Goal: Feedback & Contribution: Submit feedback/report problem

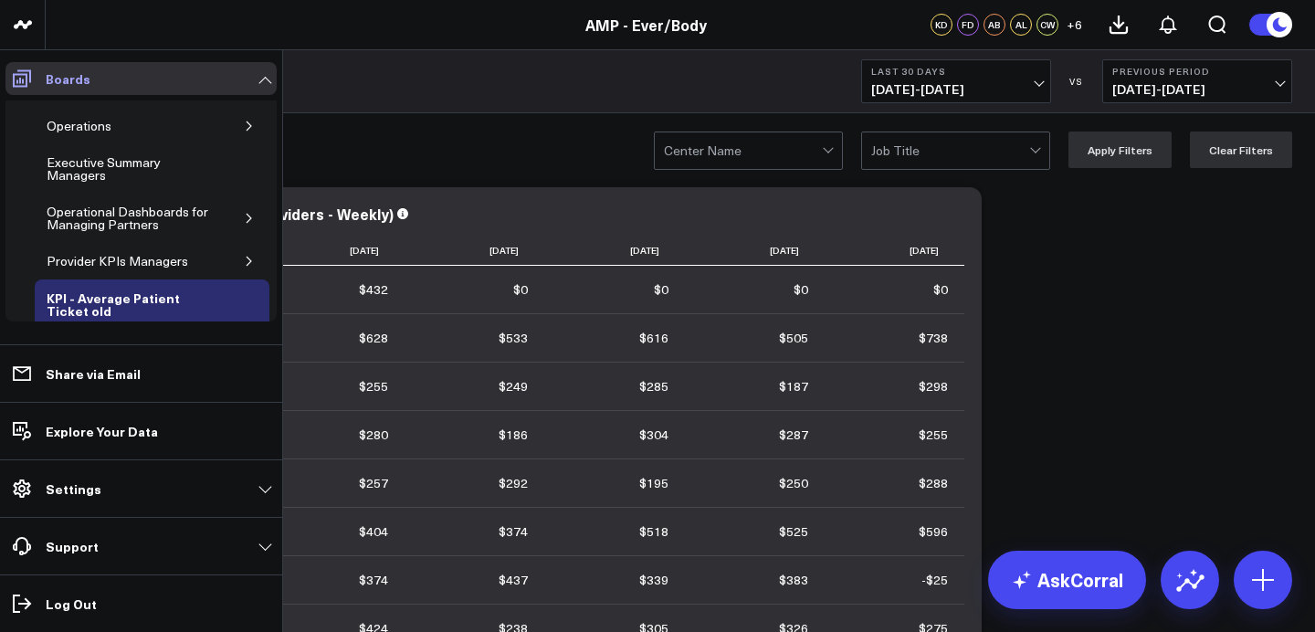
click at [15, 83] on icon at bounding box center [22, 79] width 22 height 22
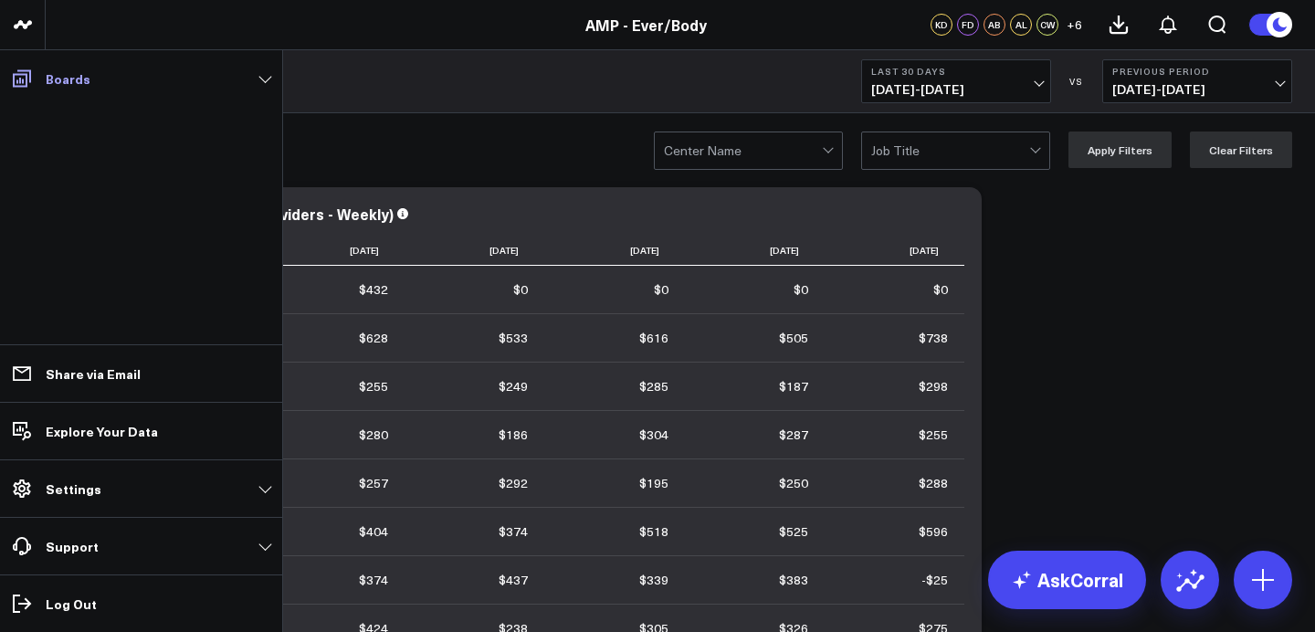
click at [19, 84] on icon at bounding box center [22, 79] width 22 height 22
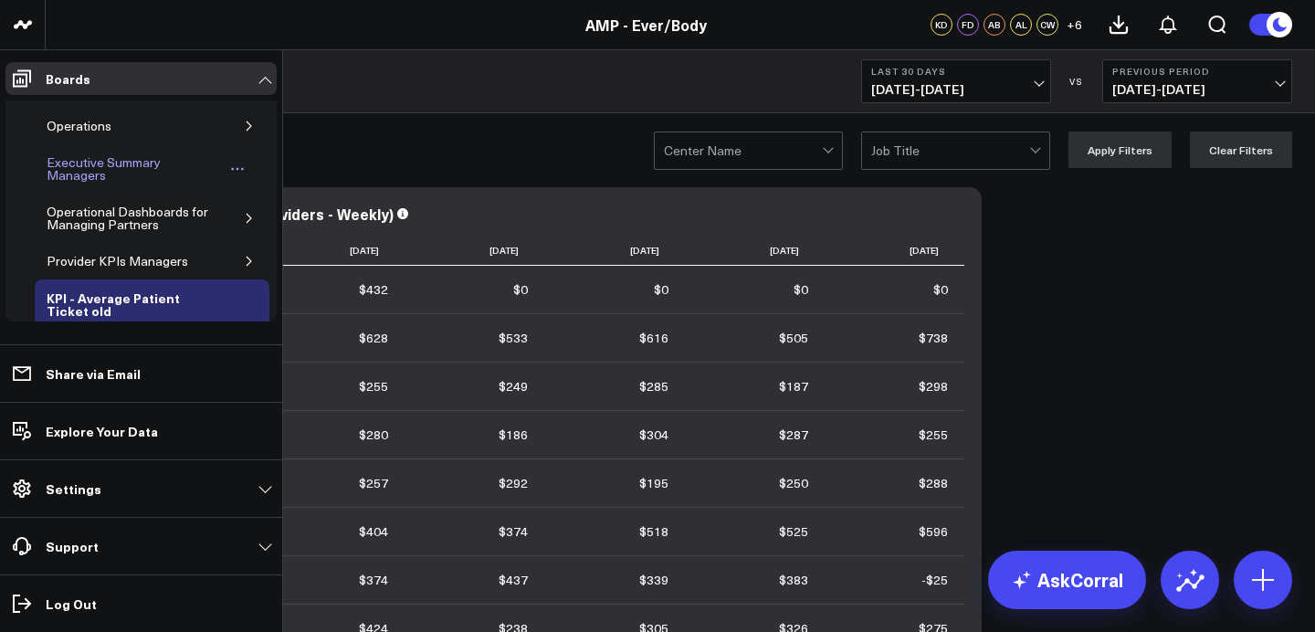
click at [86, 172] on div "Executive Summary Managers" at bounding box center [133, 169] width 183 height 35
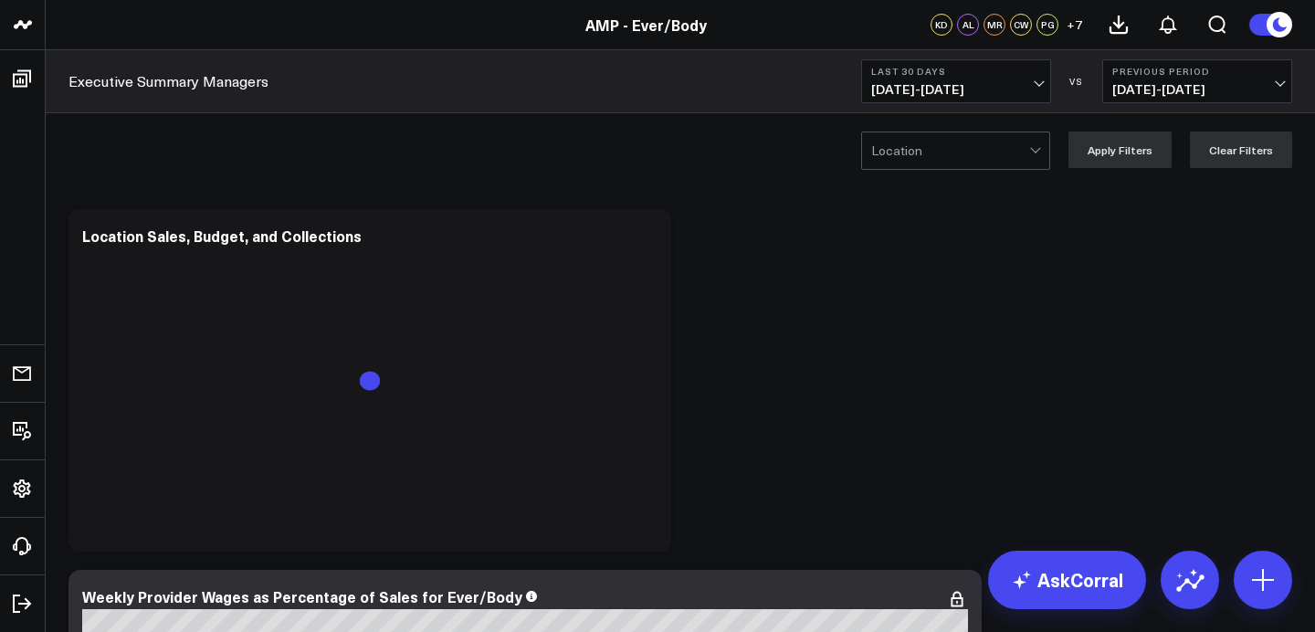
click at [975, 85] on span "[DATE] - [DATE]" at bounding box center [956, 89] width 170 height 15
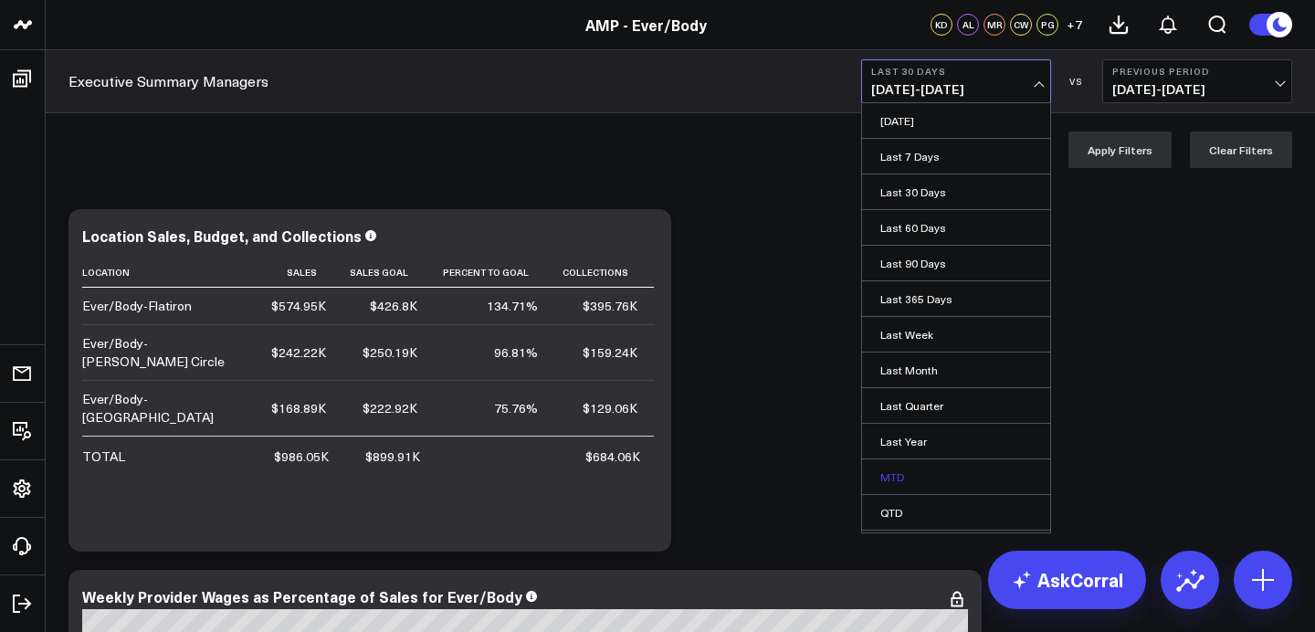
click at [902, 479] on link "MTD" at bounding box center [956, 476] width 188 height 35
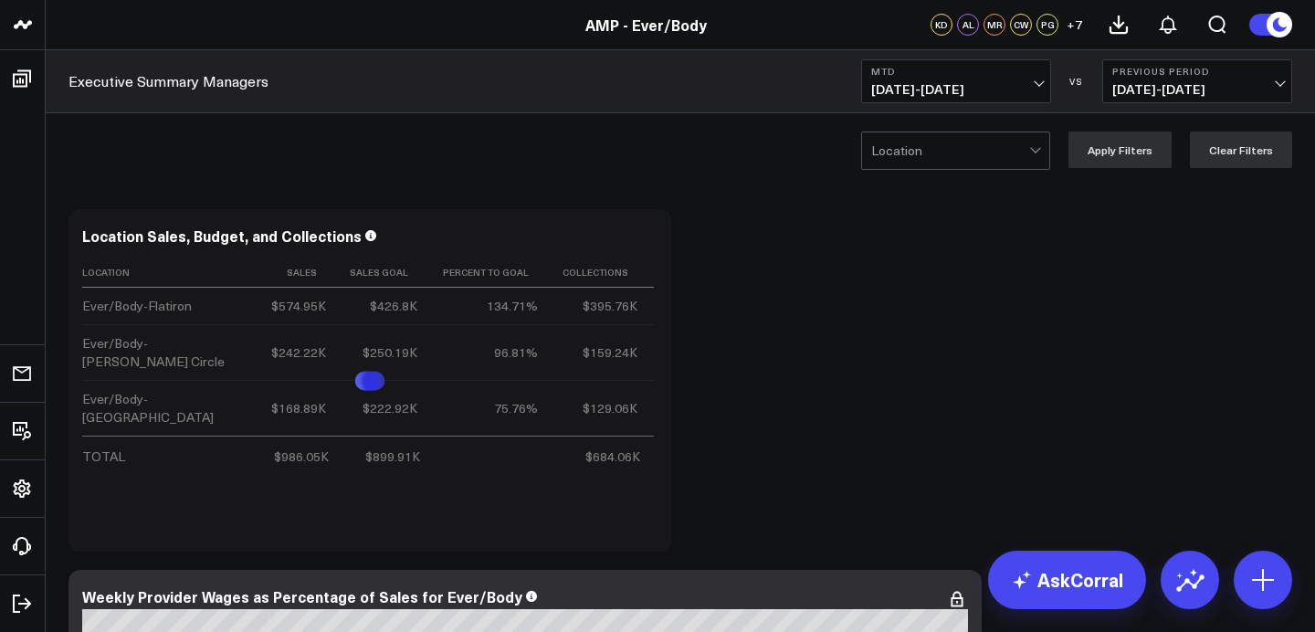
click at [994, 84] on span "[DATE] - [DATE]" at bounding box center [956, 89] width 170 height 15
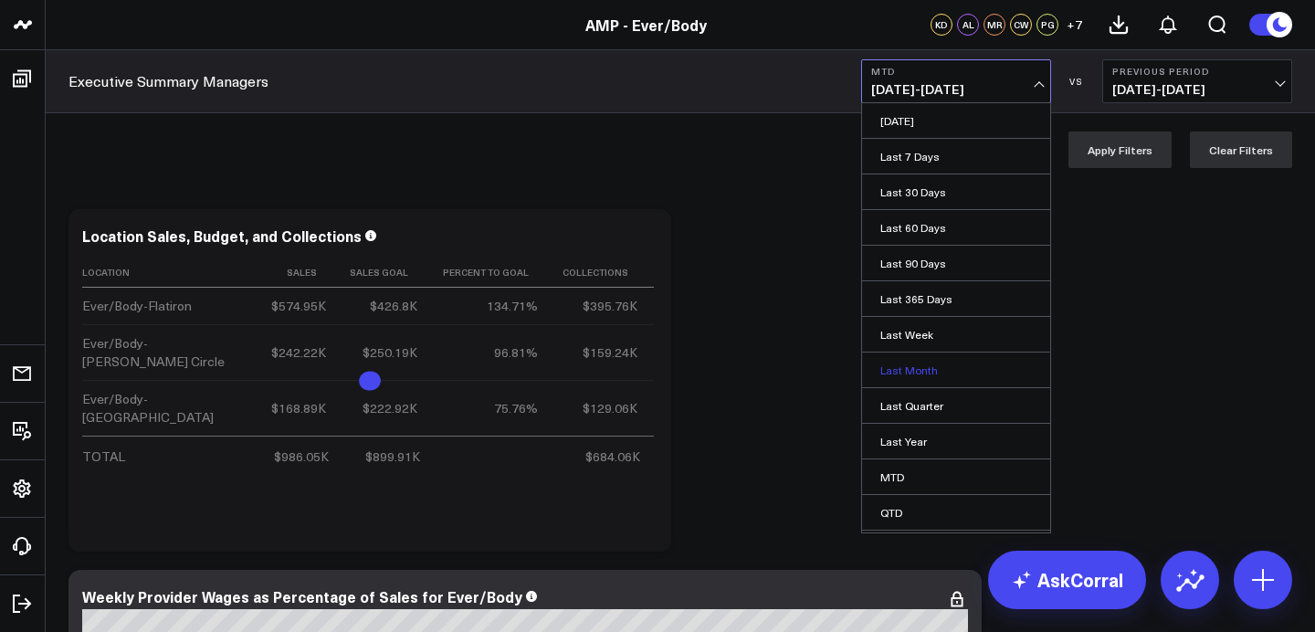
click at [932, 381] on link "Last Month" at bounding box center [956, 370] width 188 height 35
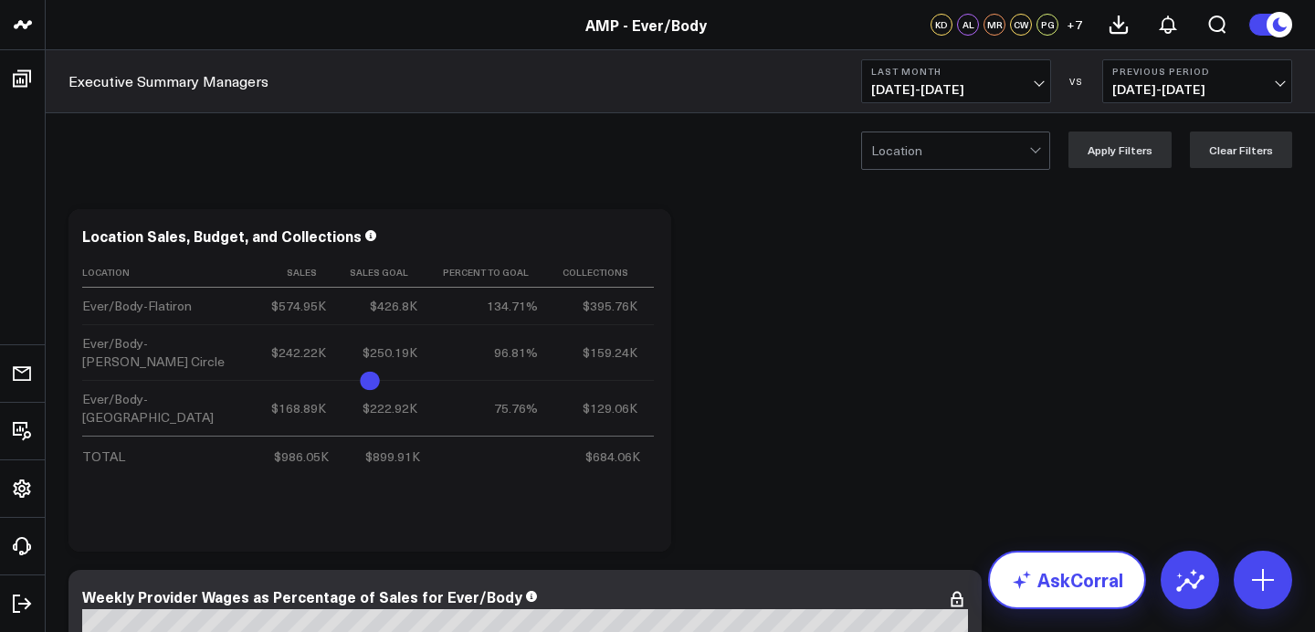
click at [1078, 570] on link "AskCorral" at bounding box center [1067, 580] width 158 height 58
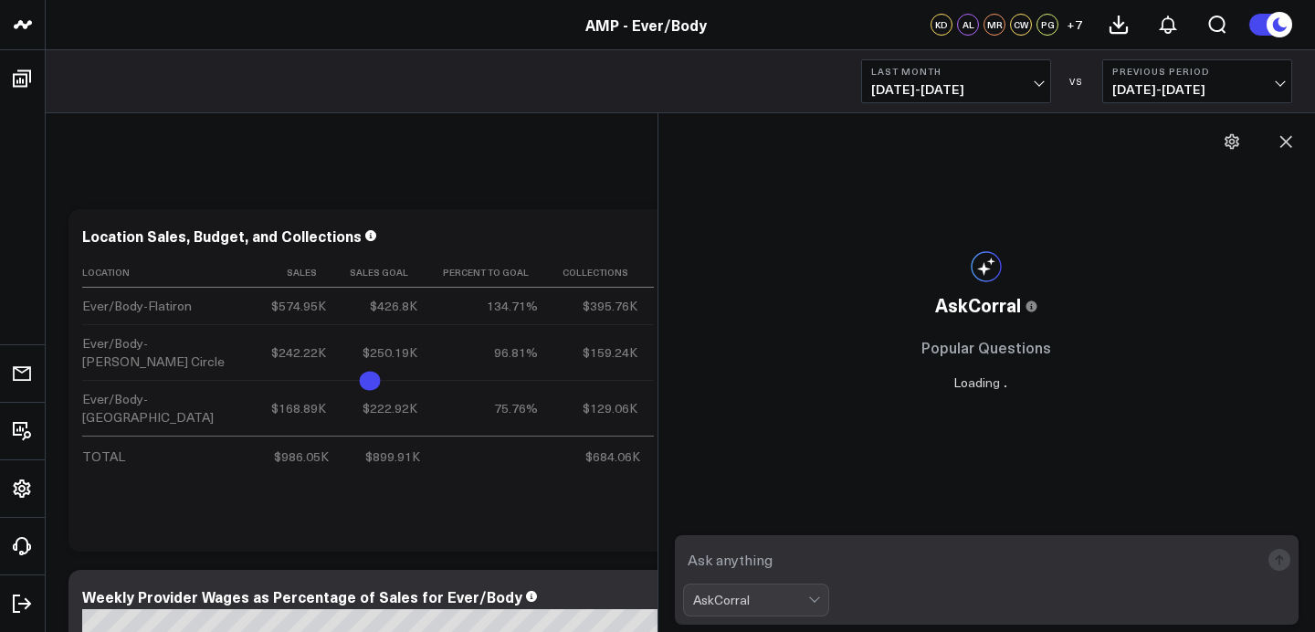
click at [833, 569] on textarea at bounding box center [971, 559] width 577 height 33
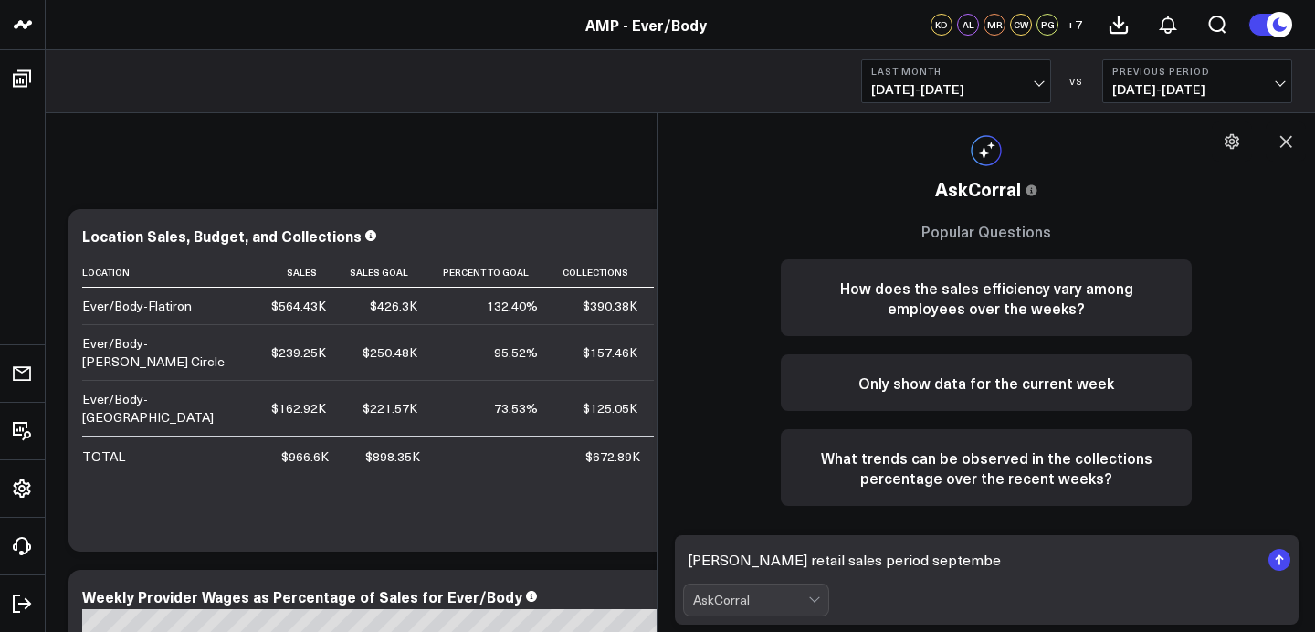
type textarea "[PERSON_NAME] retail sales period september"
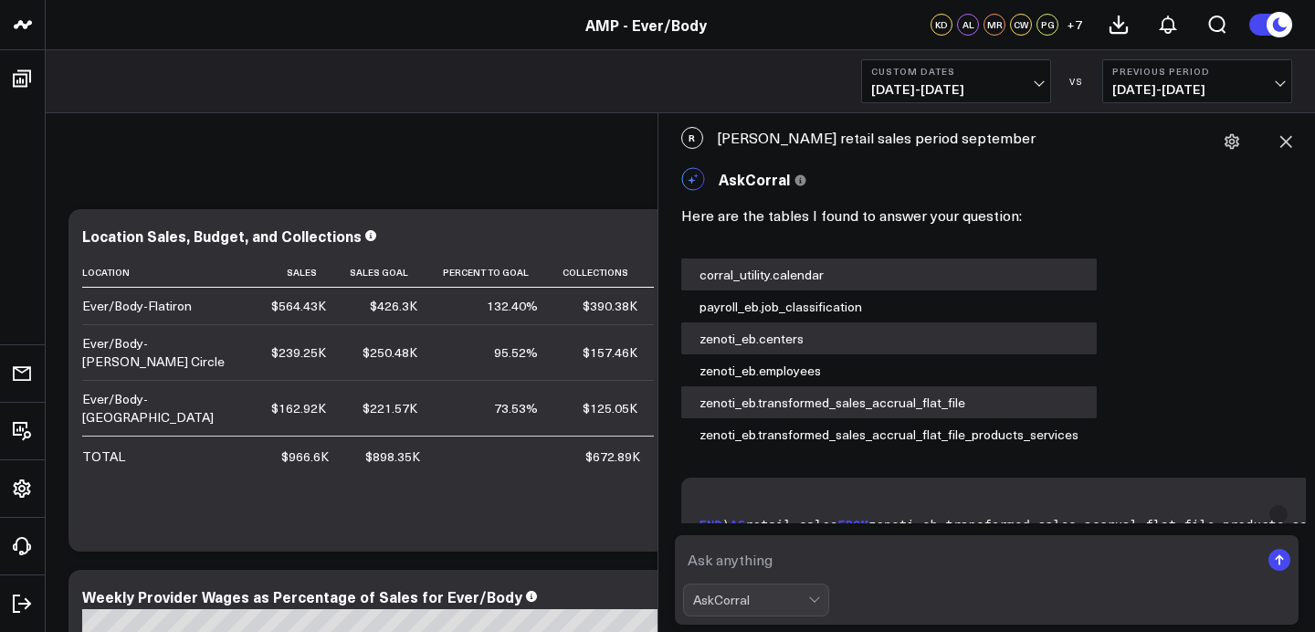
click at [836, 140] on div "R Julia retail sales period september" at bounding box center [987, 138] width 639 height 40
copy div "Julia retail sales period september"
click at [712, 560] on textarea at bounding box center [971, 559] width 577 height 33
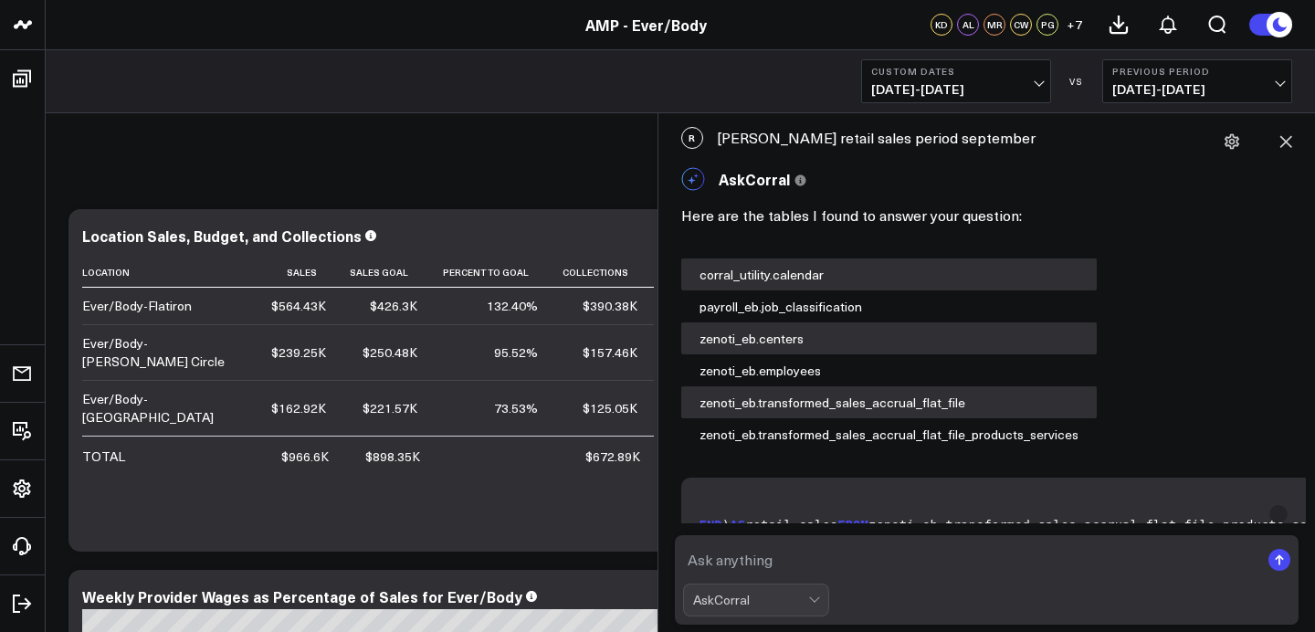
paste textarea "Julia retail sales period september"
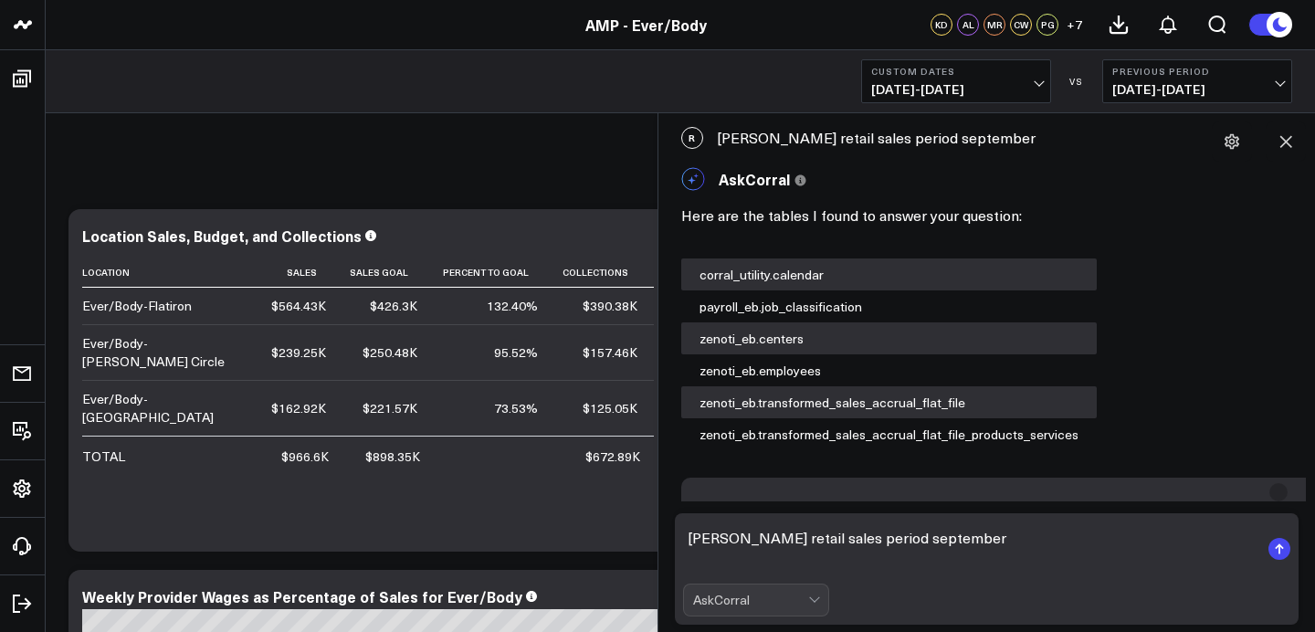
click at [821, 540] on textarea "Julia retail sales period september" at bounding box center [971, 549] width 577 height 55
type textarea "Julia retail sales september"
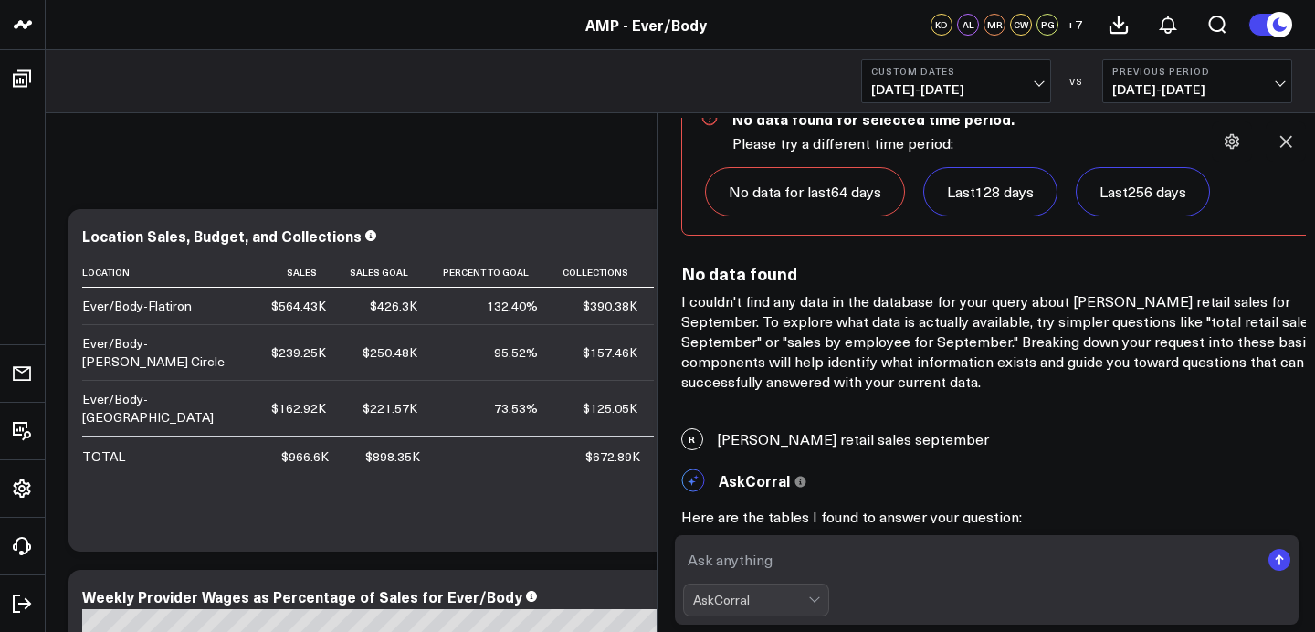
scroll to position [3572, 0]
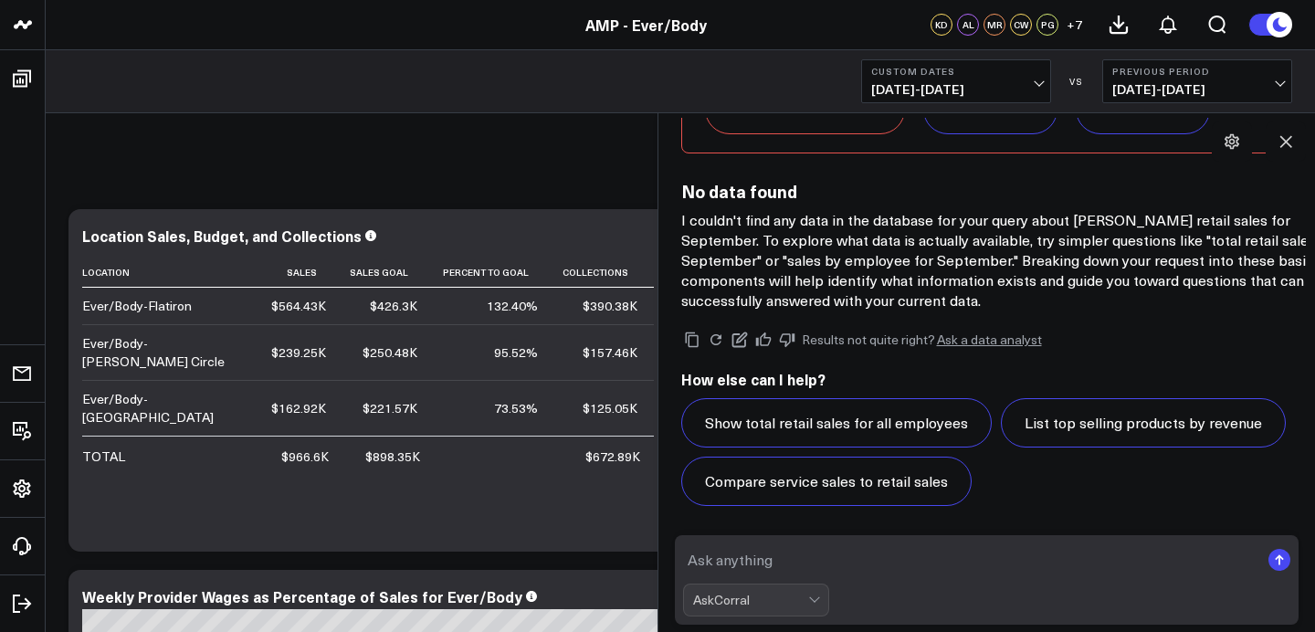
click at [808, 561] on textarea at bounding box center [971, 559] width 577 height 33
type textarea "J"
paste textarea "Julia retail sales period september"
click at [810, 558] on textarea "Julia retail sales period september" at bounding box center [971, 559] width 577 height 33
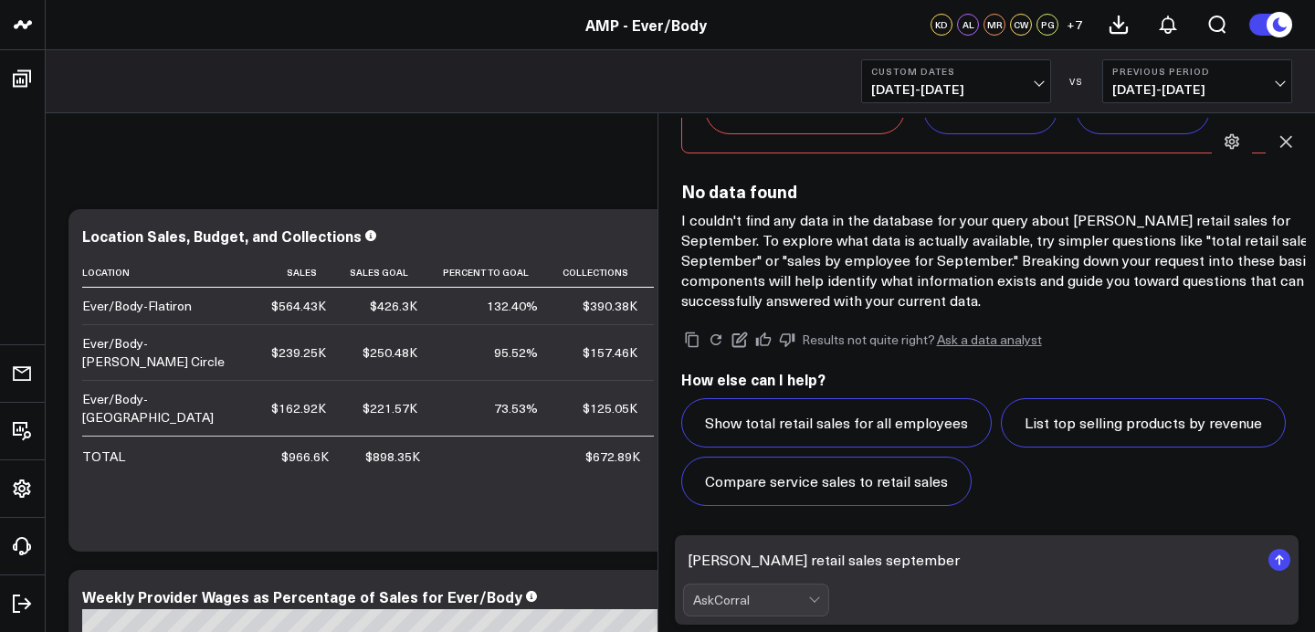
click at [717, 564] on textarea "Julia retail sales september" at bounding box center [971, 559] width 577 height 33
type textarea "Julie retail sales september"
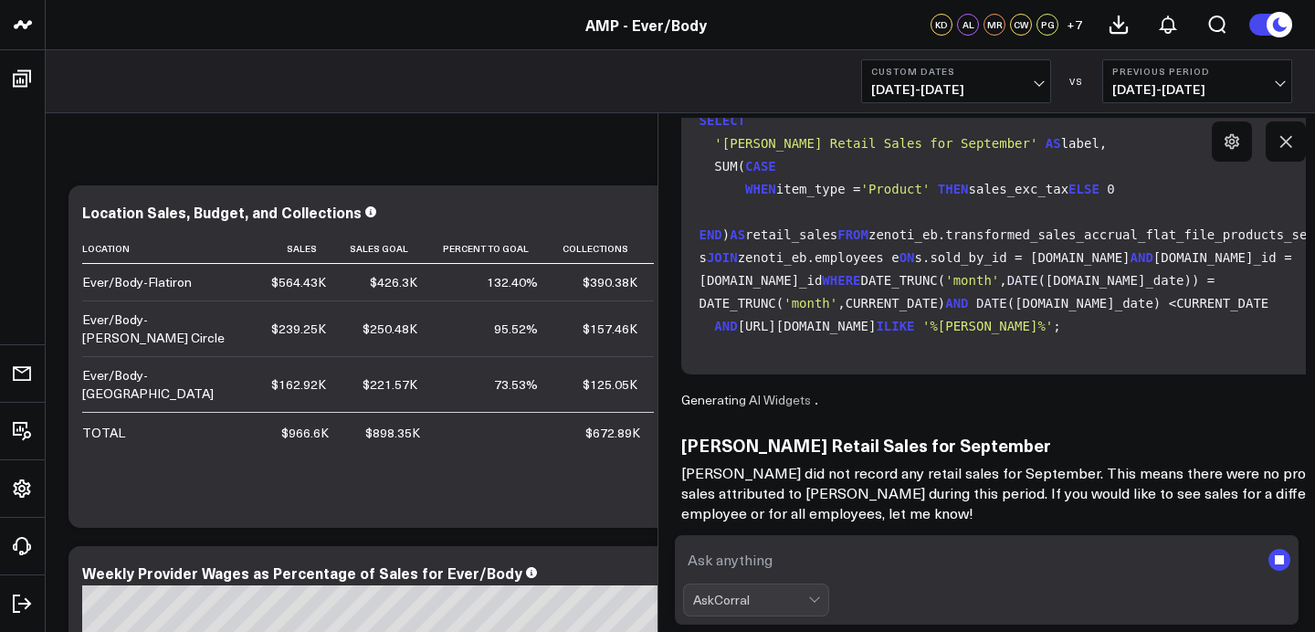
scroll to position [1, 0]
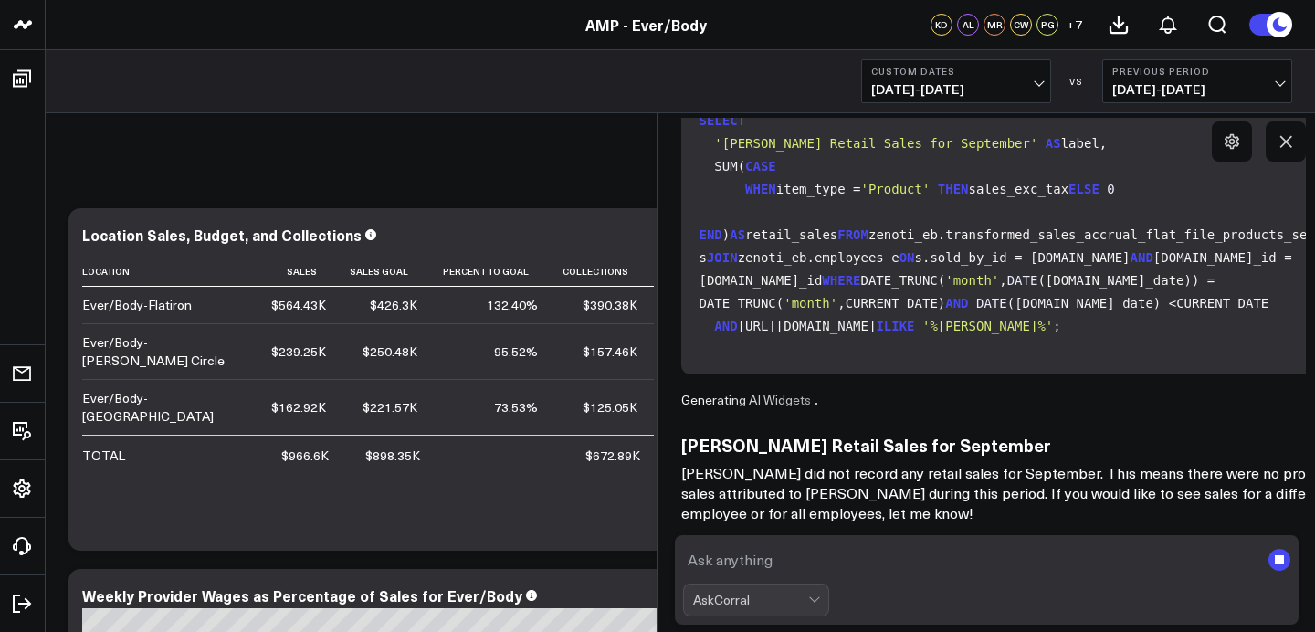
click at [812, 558] on textarea at bounding box center [971, 559] width 577 height 33
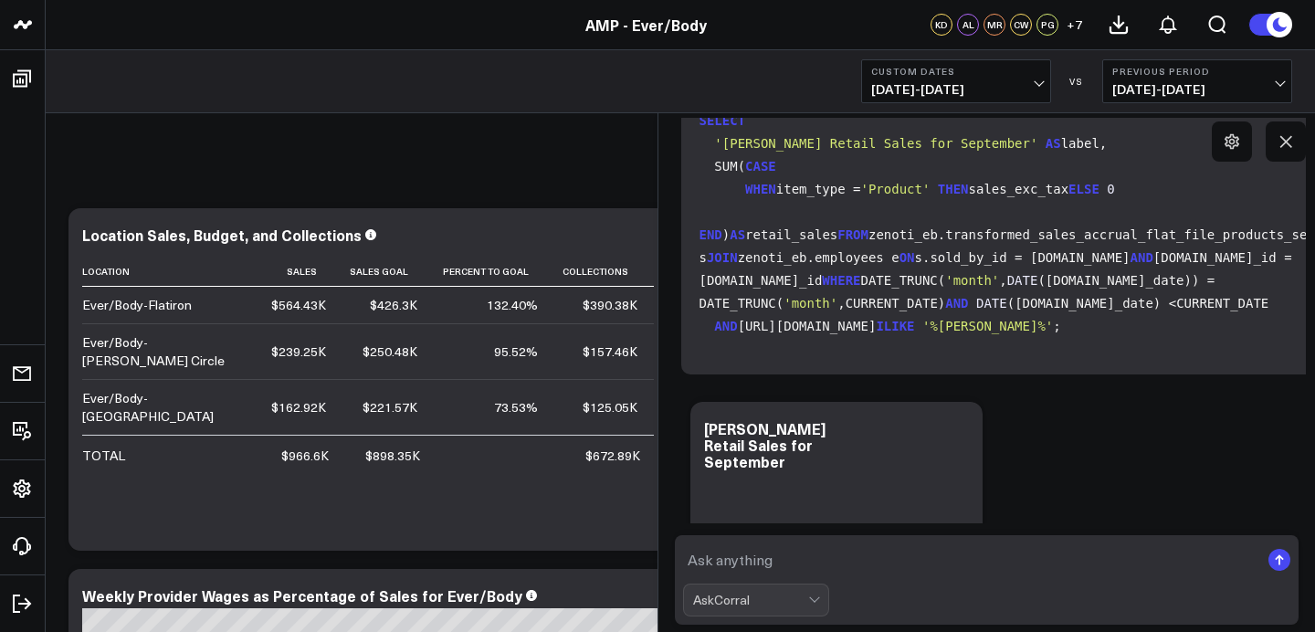
paste textarea "Julia retail sales period september"
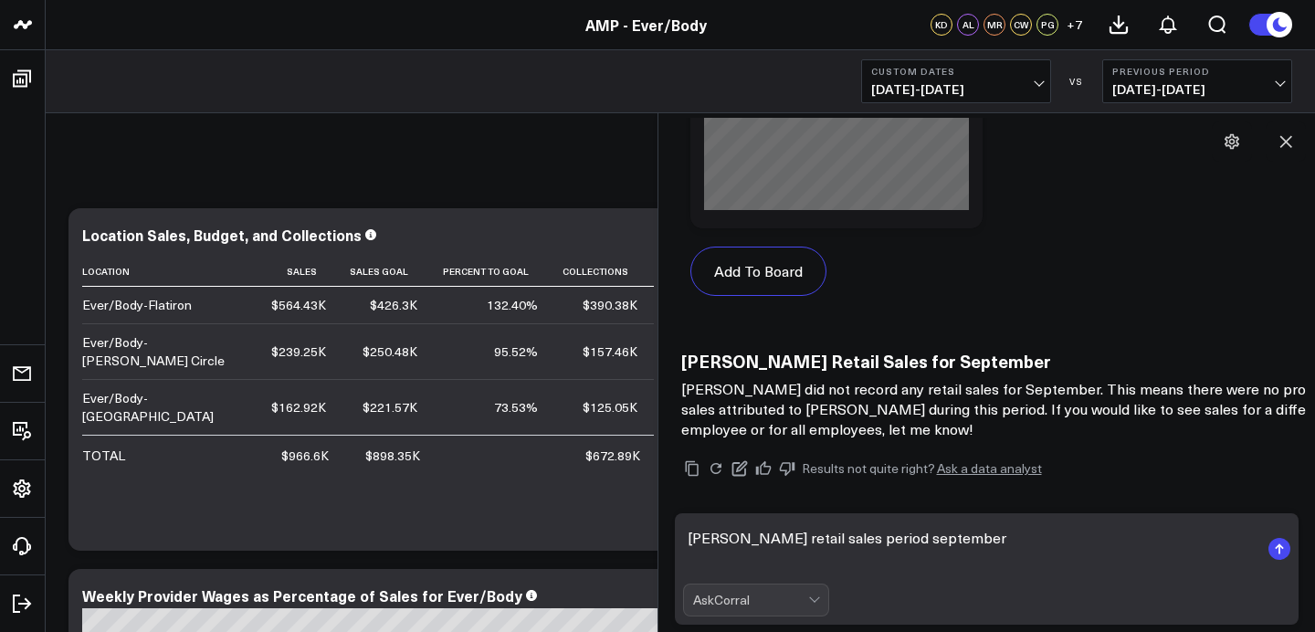
scroll to position [5766, 0]
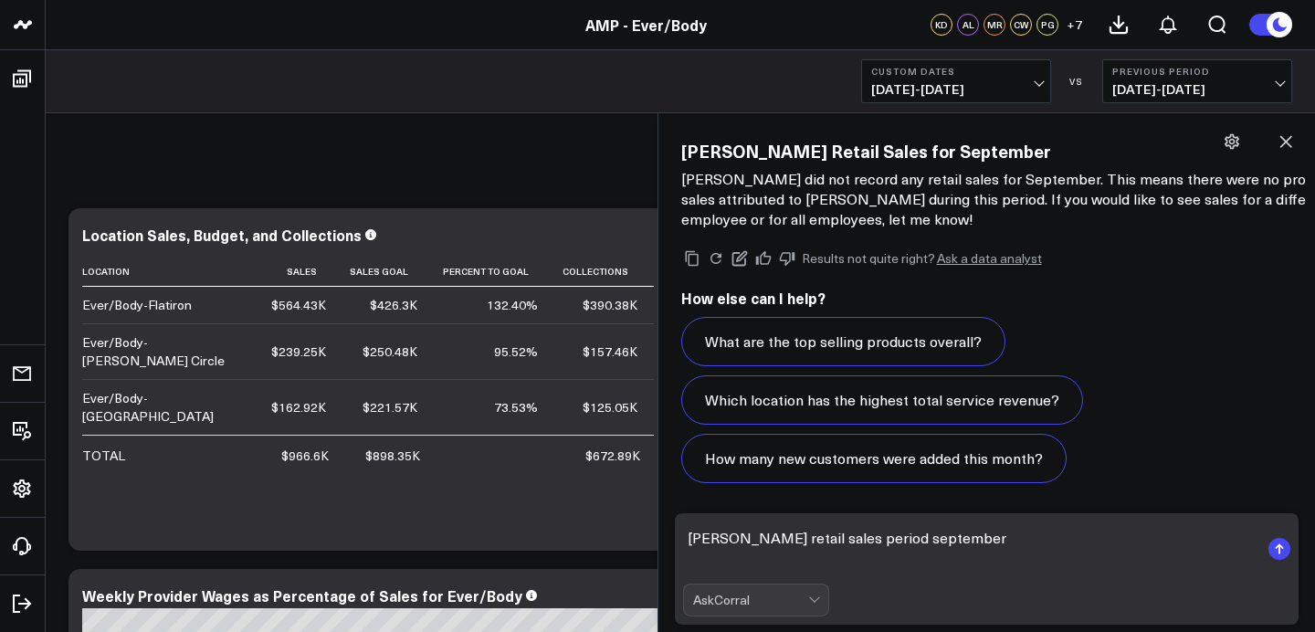
click at [815, 543] on textarea "Julia retail sales period september" at bounding box center [971, 549] width 577 height 55
click at [740, 544] on textarea "Julia retail sales september" at bounding box center [971, 549] width 577 height 55
click at [716, 539] on textarea "Julia product sales september" at bounding box center [971, 549] width 577 height 55
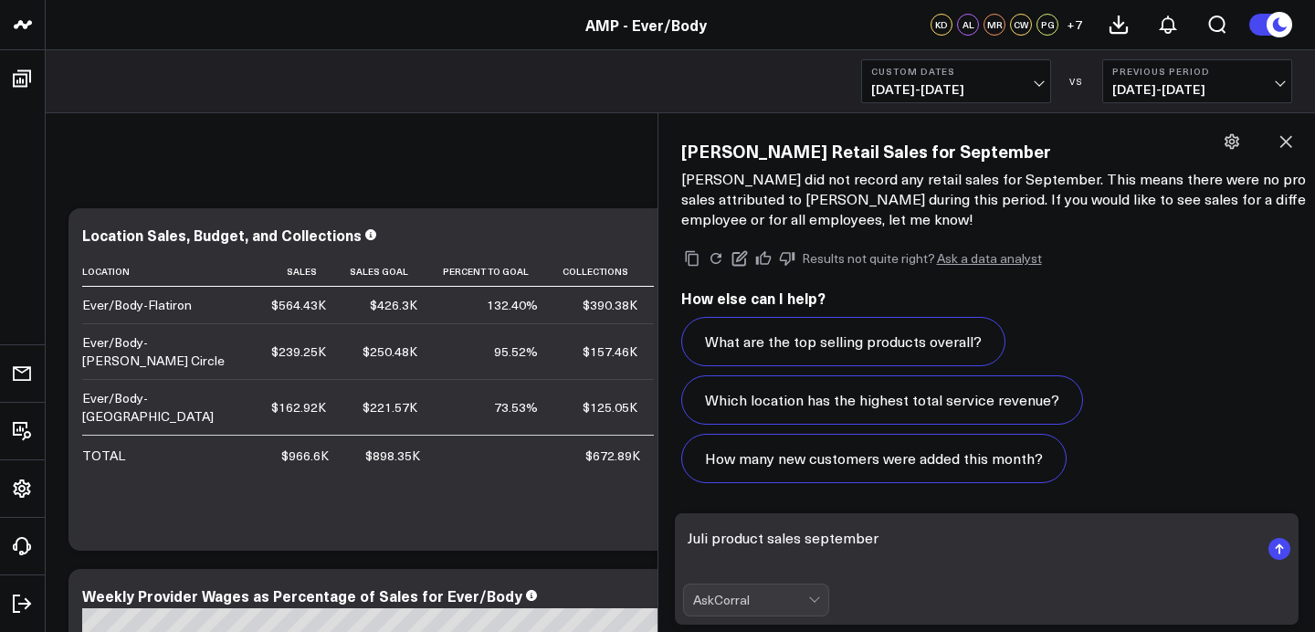
type textarea "Julie product sales september"
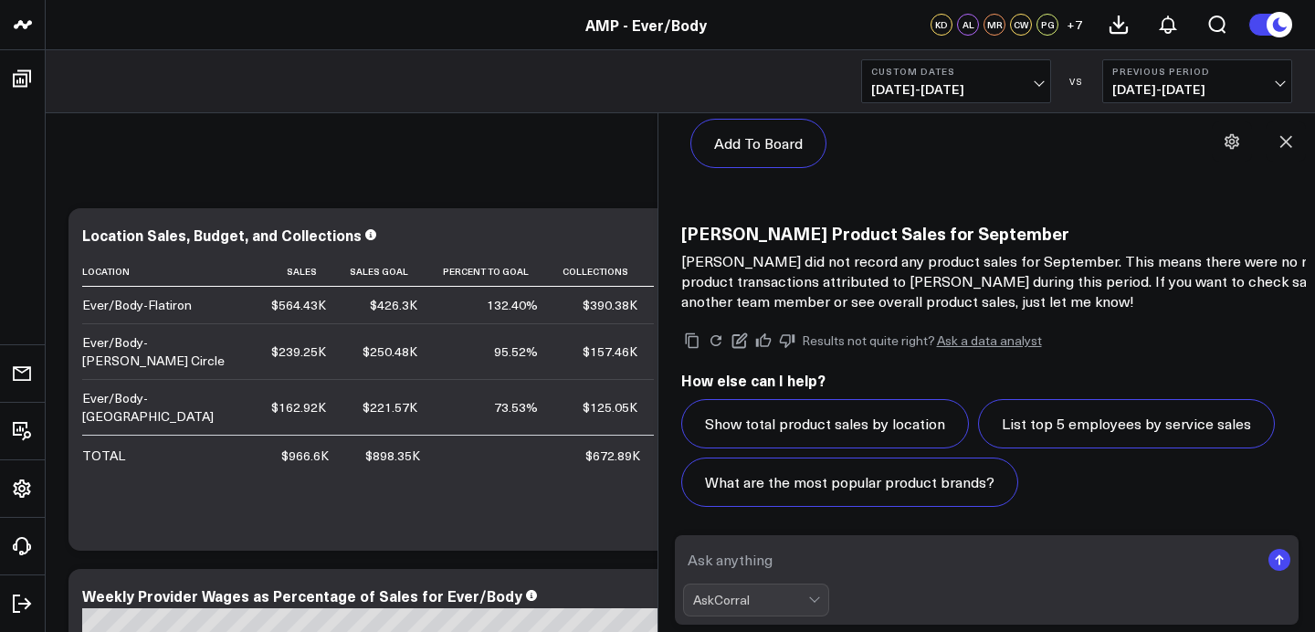
scroll to position [8245, 0]
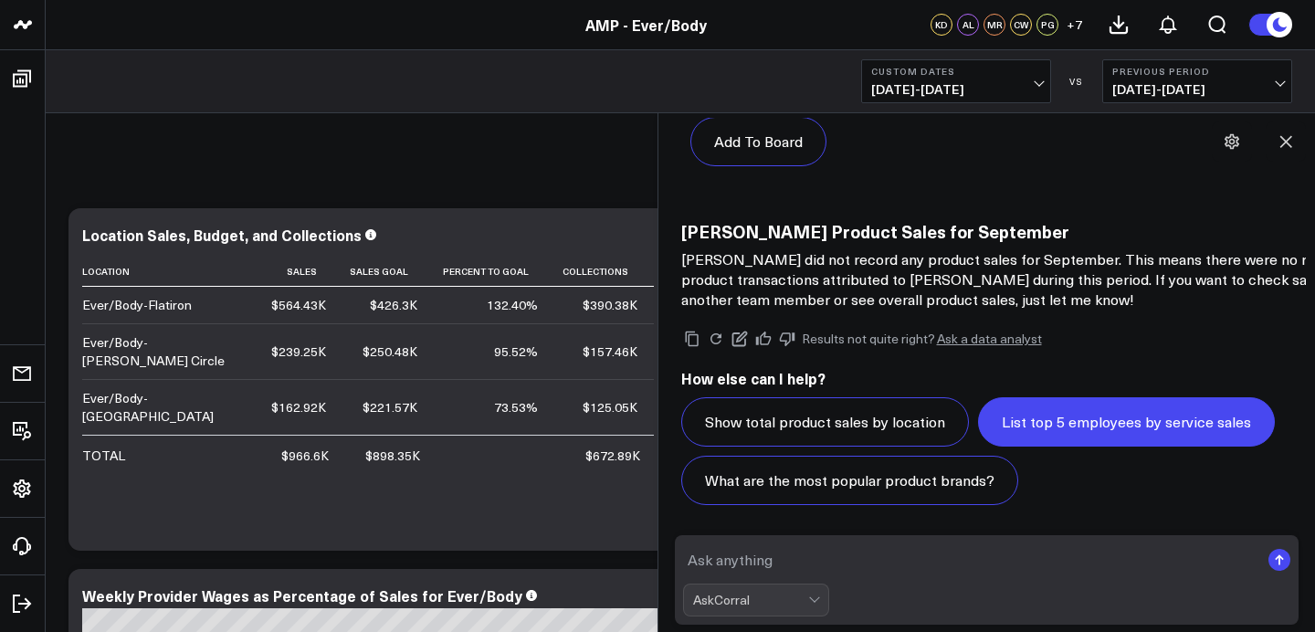
click at [1039, 441] on button "List top 5 employees by service sales" at bounding box center [1126, 421] width 297 height 49
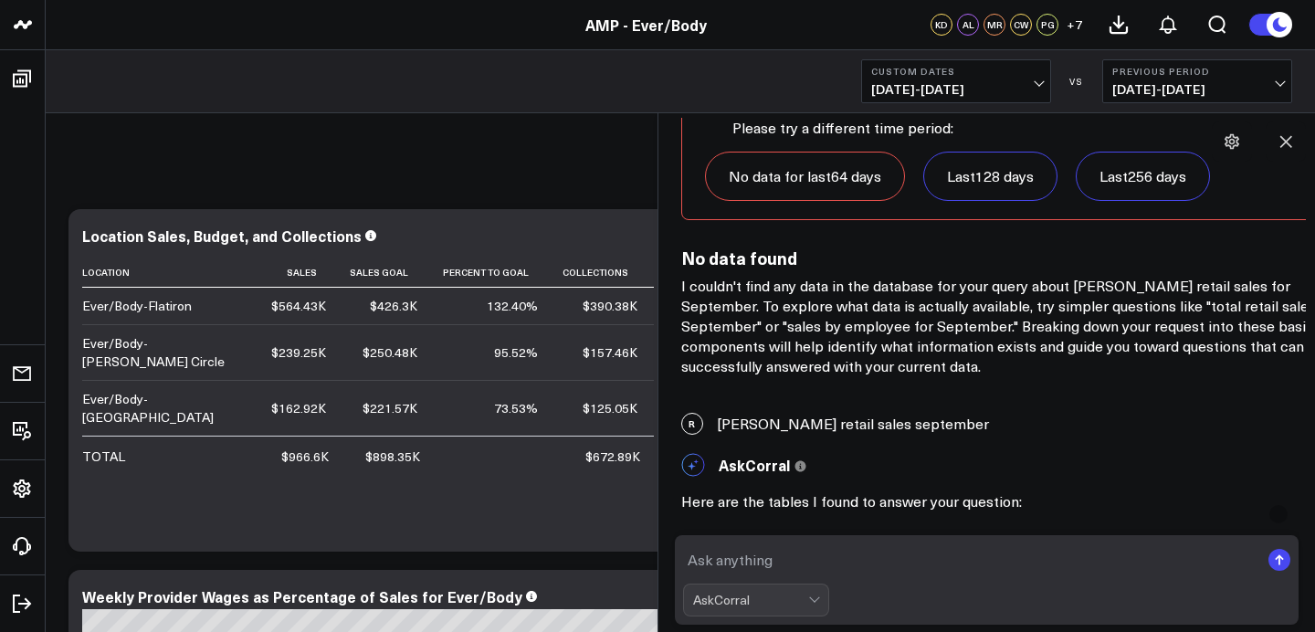
scroll to position [0, 0]
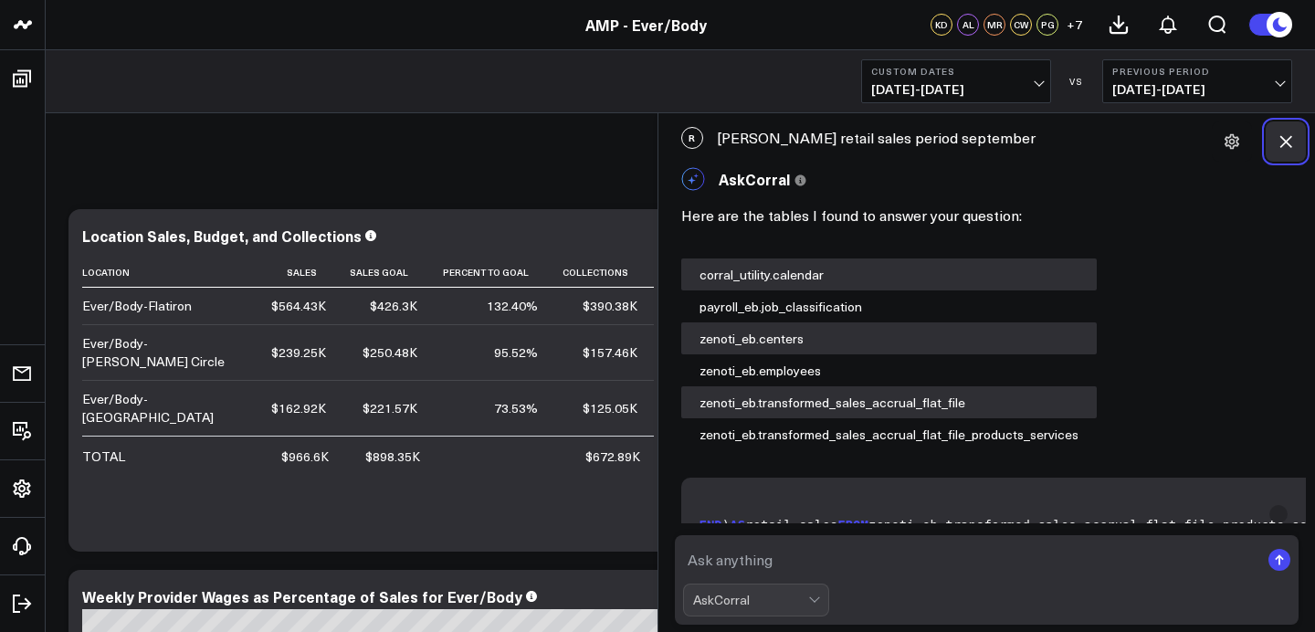
click at [1296, 126] on button at bounding box center [1286, 141] width 40 height 40
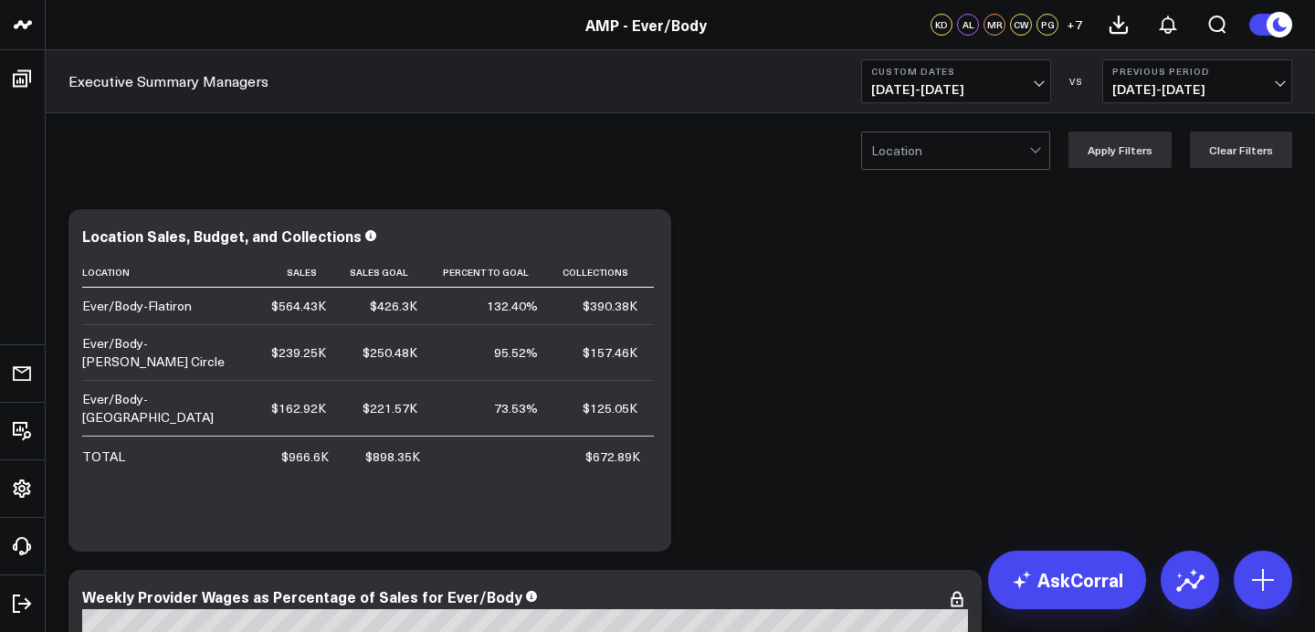
click at [935, 89] on span "09/01/25 - 09/30/25" at bounding box center [956, 89] width 170 height 15
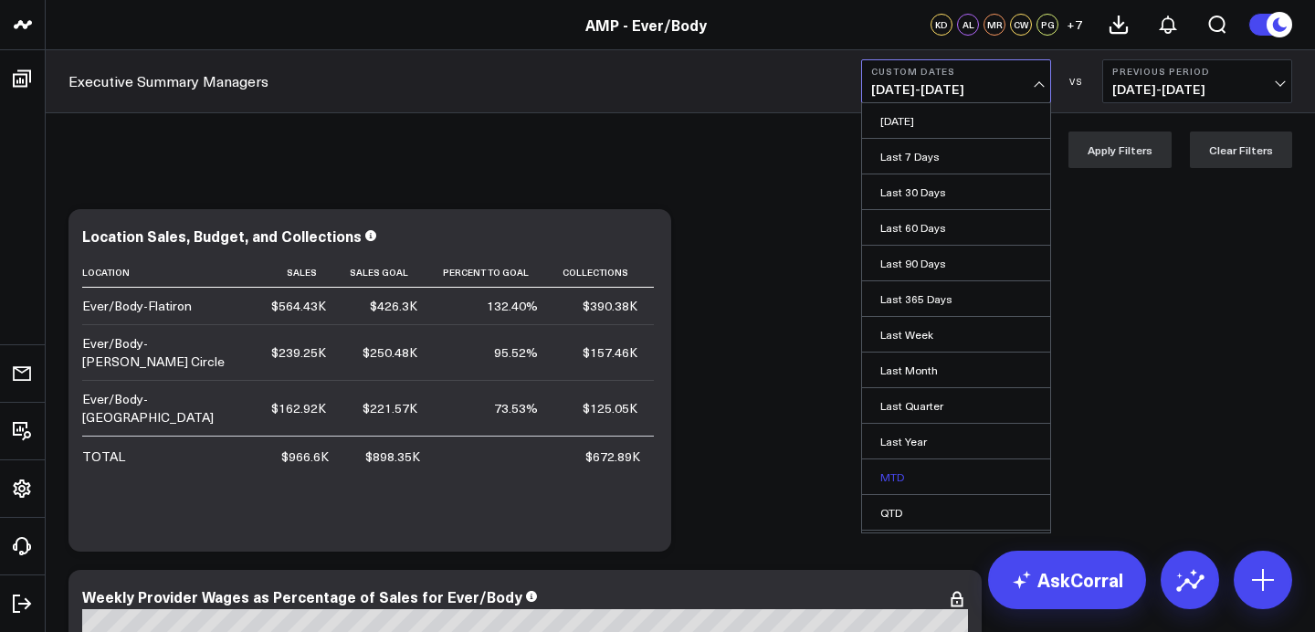
click at [924, 481] on link "MTD" at bounding box center [956, 476] width 188 height 35
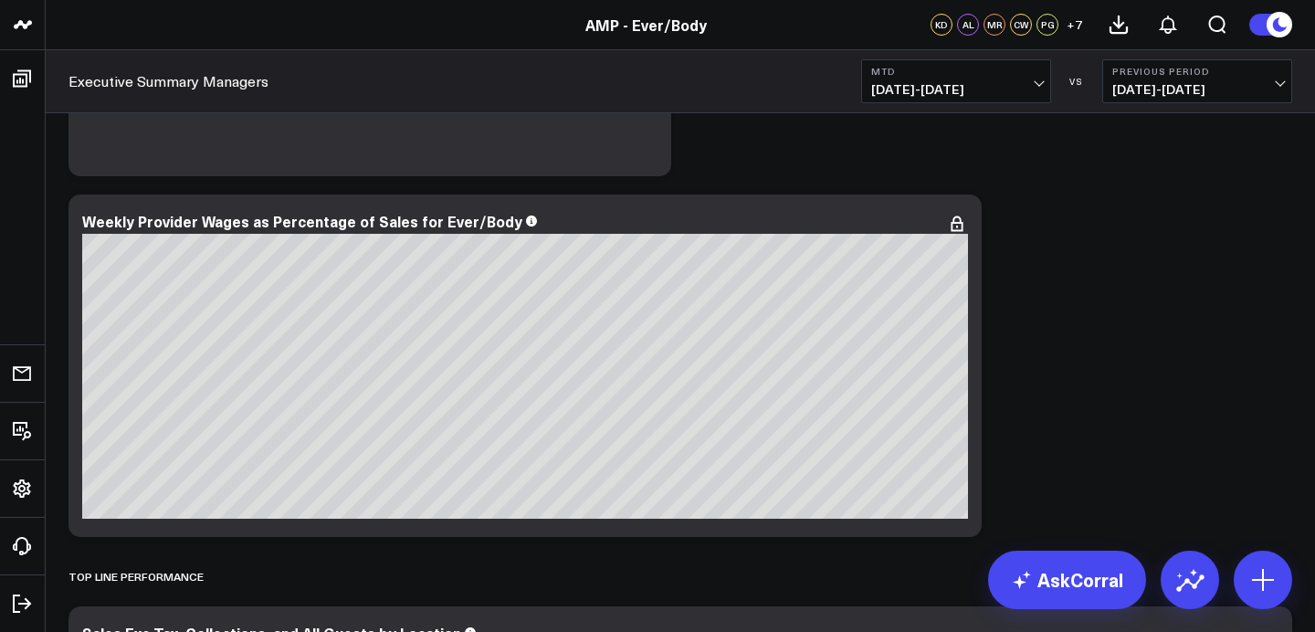
scroll to position [115, 0]
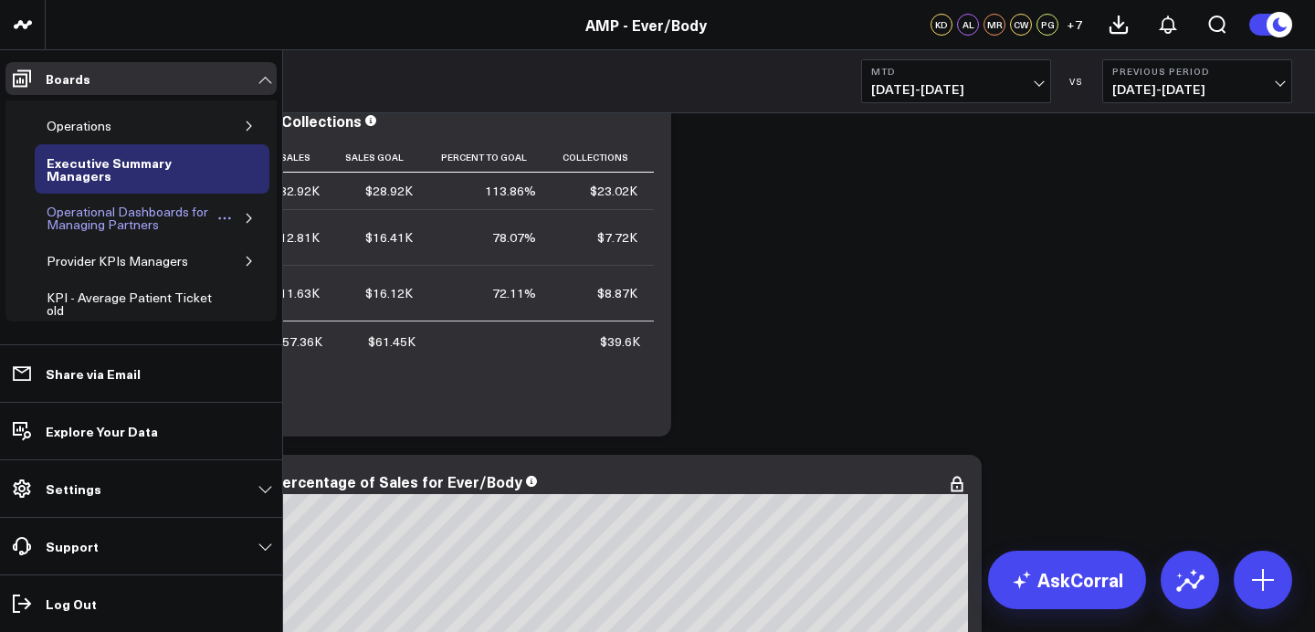
click at [111, 225] on div "Operational Dashboards for Managing Partners" at bounding box center [129, 218] width 174 height 35
click at [244, 223] on icon "button" at bounding box center [249, 218] width 11 height 11
click at [132, 261] on div "KPI - Average Patient Ticket" at bounding box center [136, 267] width 160 height 35
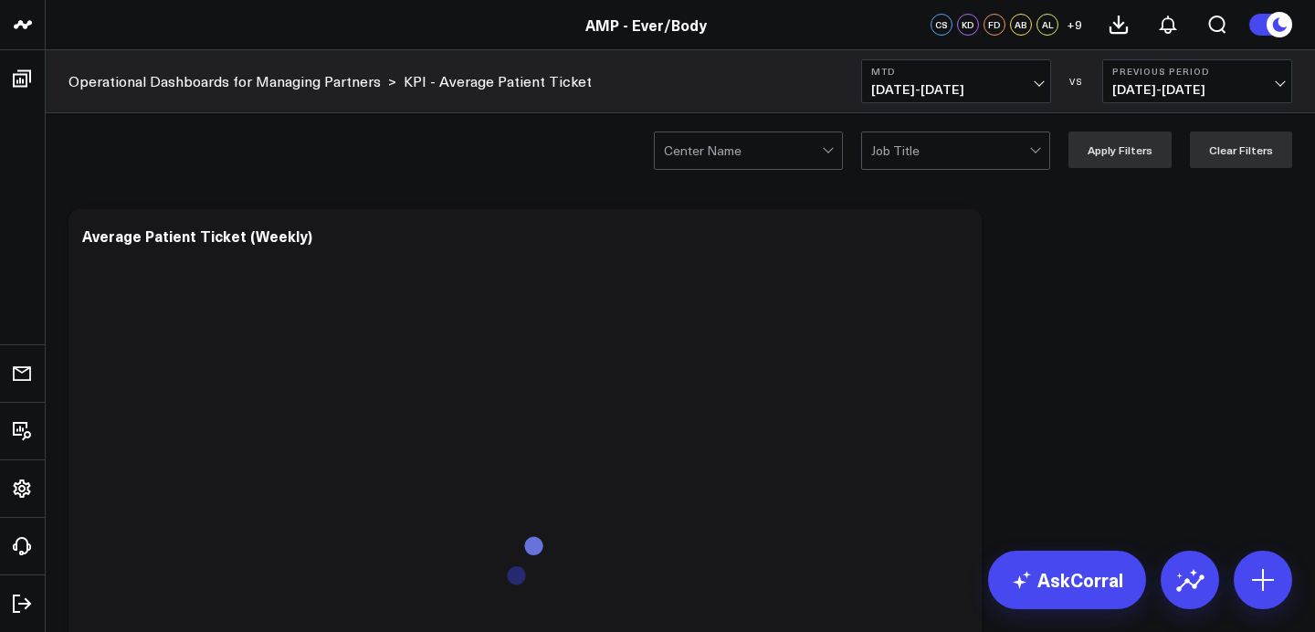
click at [965, 95] on span "10/01/25 - 10/02/25" at bounding box center [956, 89] width 170 height 15
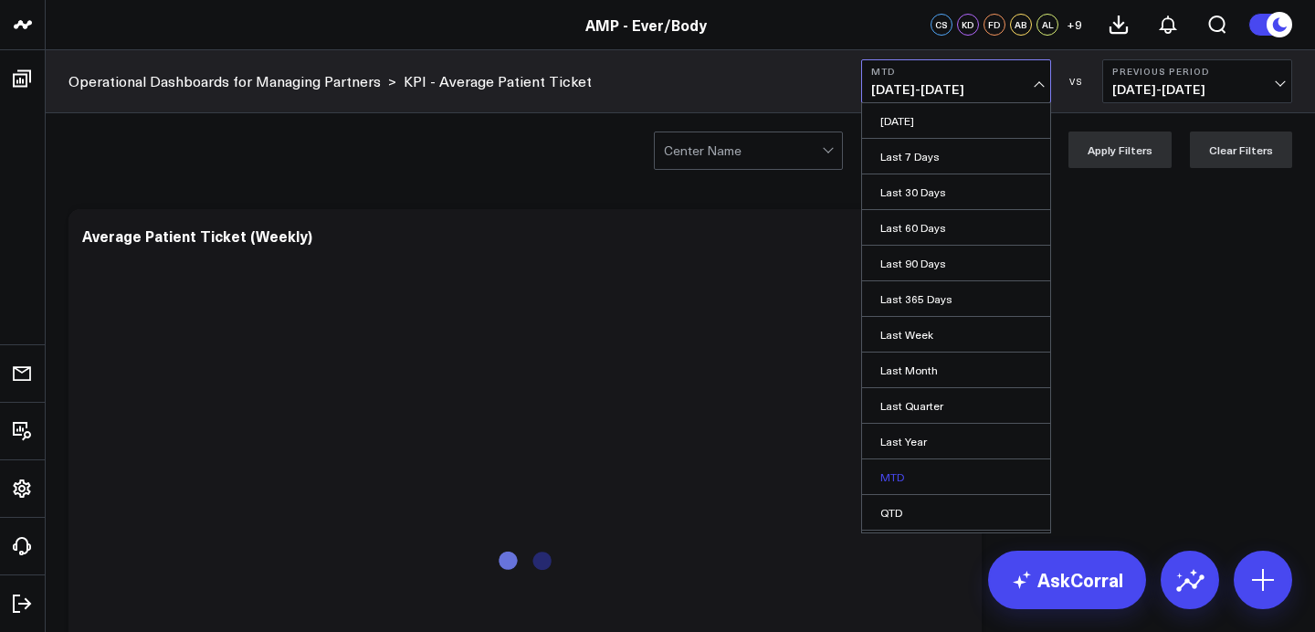
click at [903, 478] on link "MTD" at bounding box center [956, 476] width 188 height 35
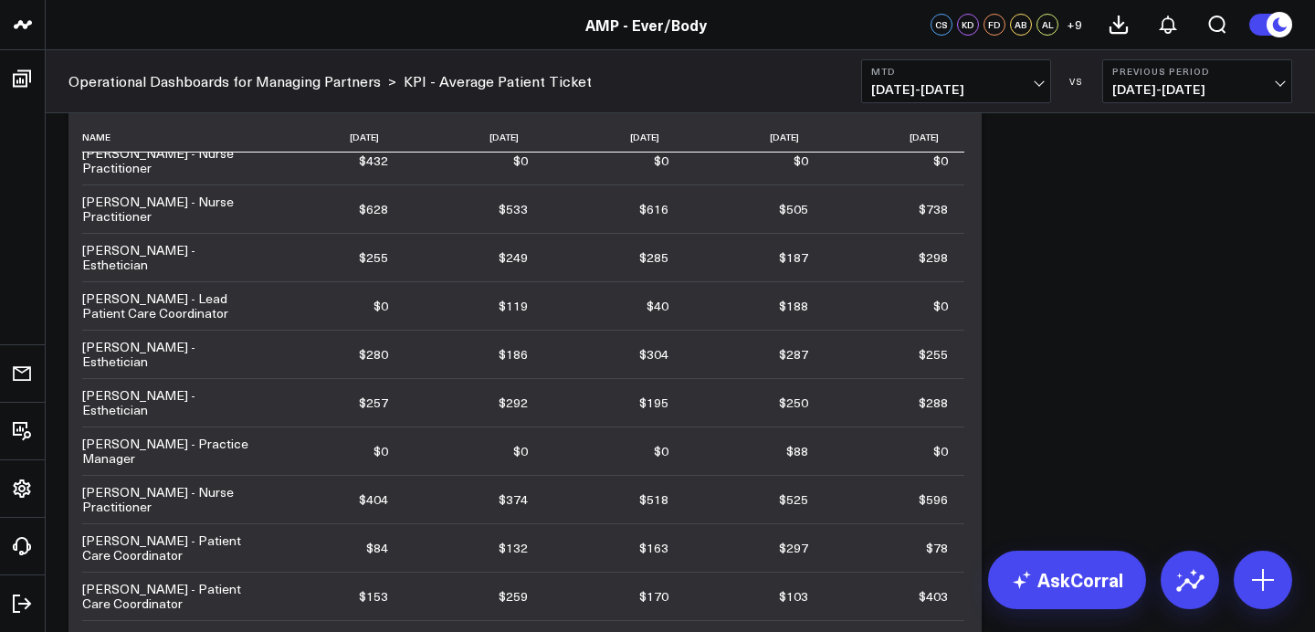
scroll to position [139, 0]
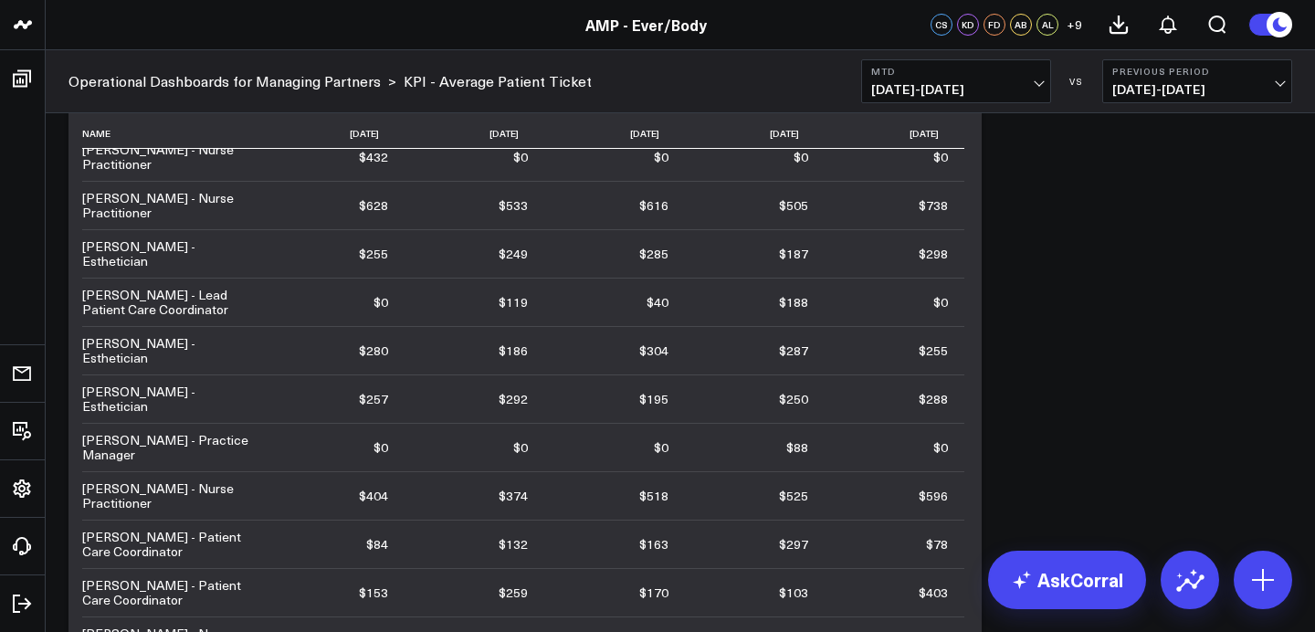
click at [886, 83] on span "10/01/25 - 10/02/25" at bounding box center [956, 89] width 170 height 15
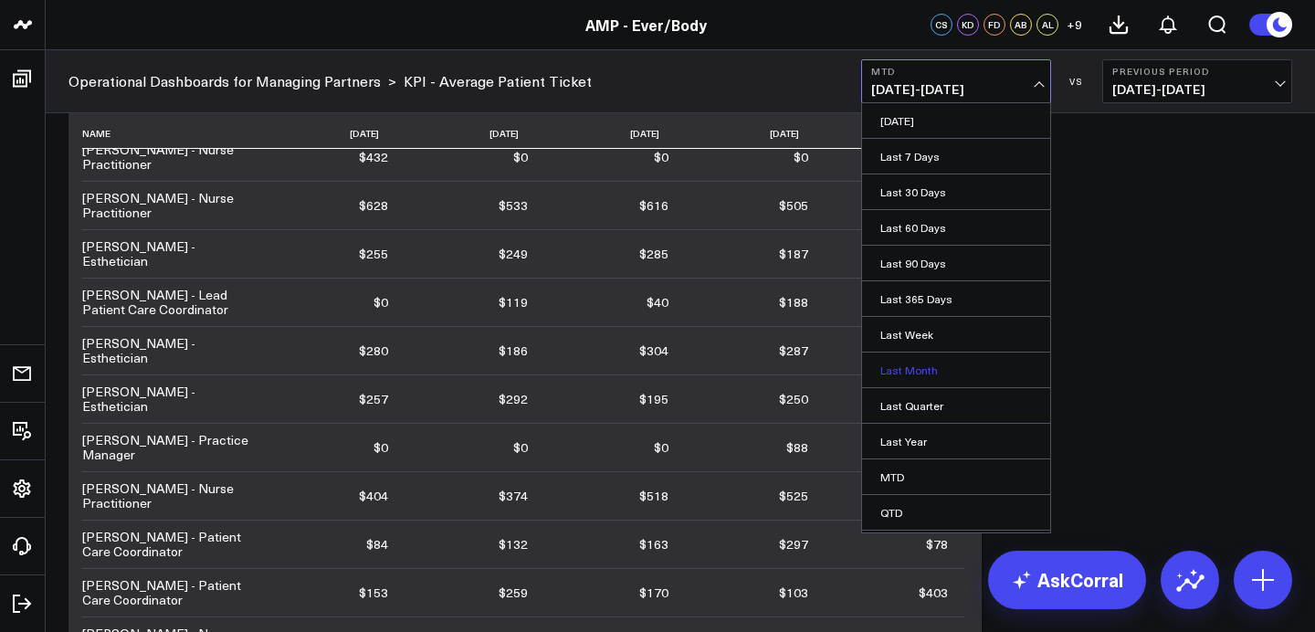
click at [922, 364] on link "Last Month" at bounding box center [956, 370] width 188 height 35
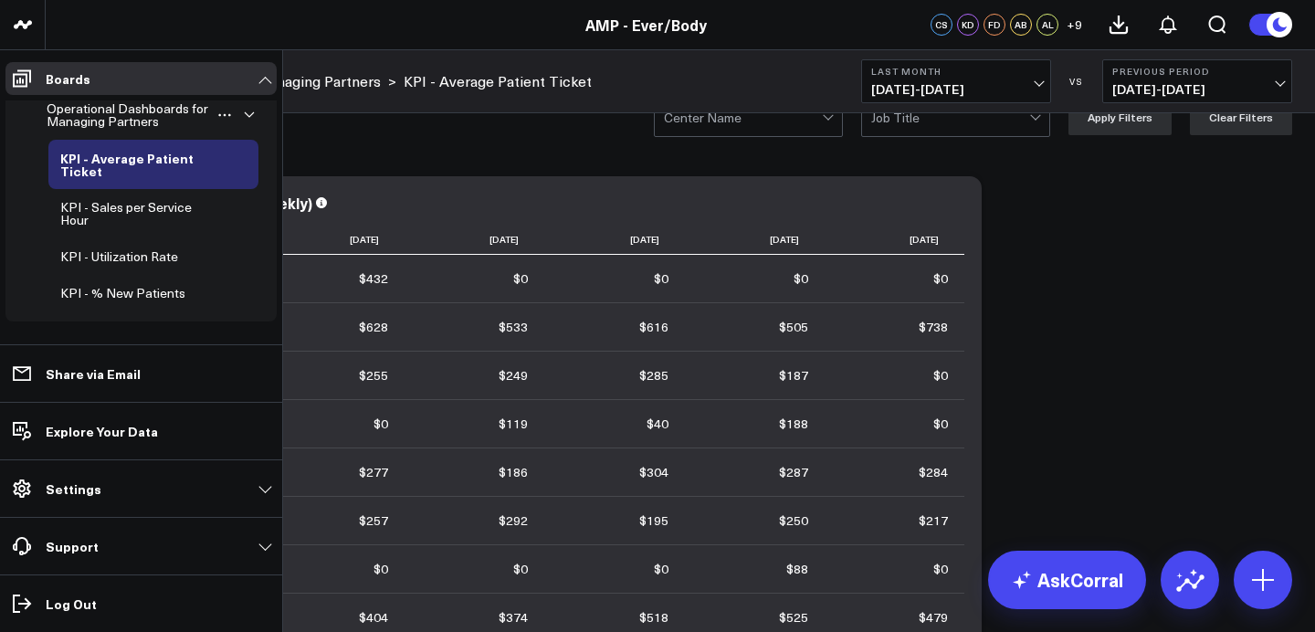
scroll to position [102, 0]
click at [138, 253] on div "KPI - Utilization Rate" at bounding box center [119, 258] width 127 height 22
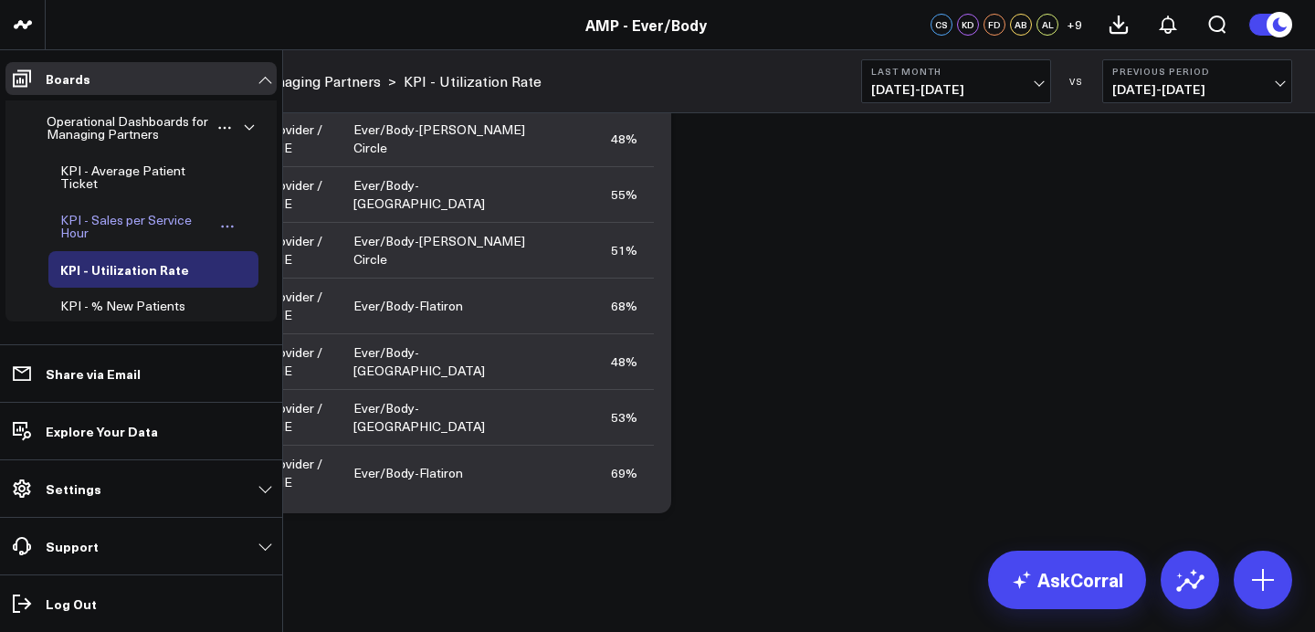
scroll to position [90, 0]
click at [134, 224] on div "KPI - Sales per Service Hour" at bounding box center [135, 227] width 159 height 35
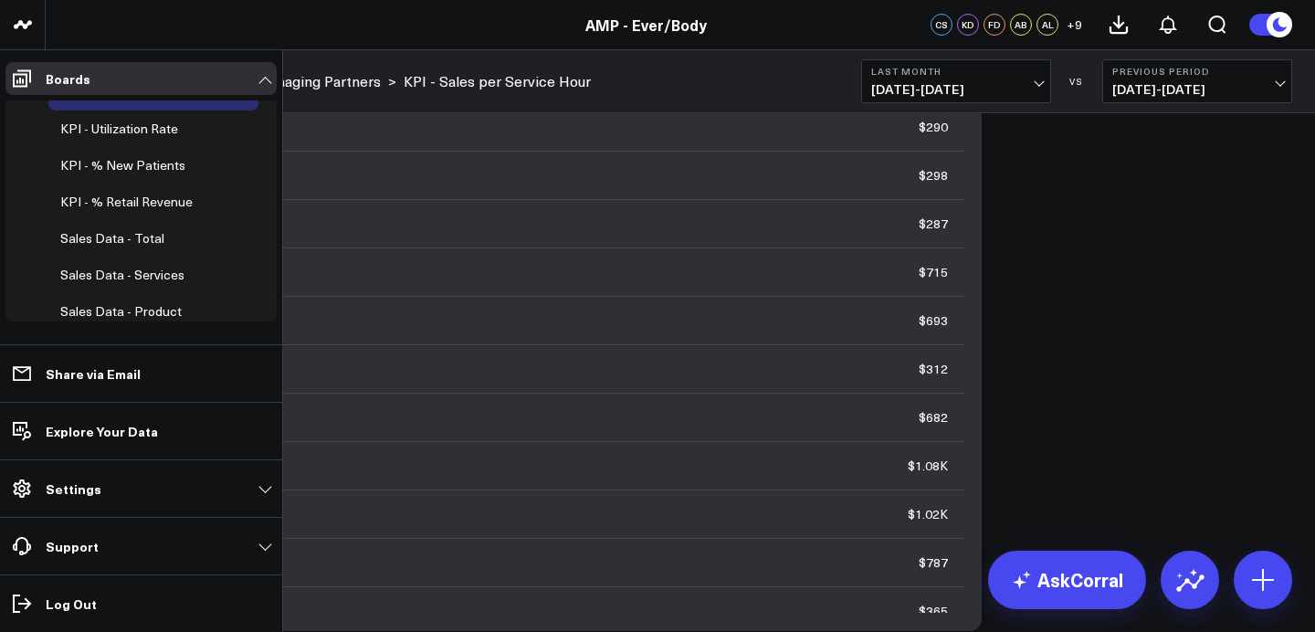
scroll to position [233, 0]
click at [131, 205] on div "KPI - % Retail Revenue" at bounding box center [127, 200] width 142 height 22
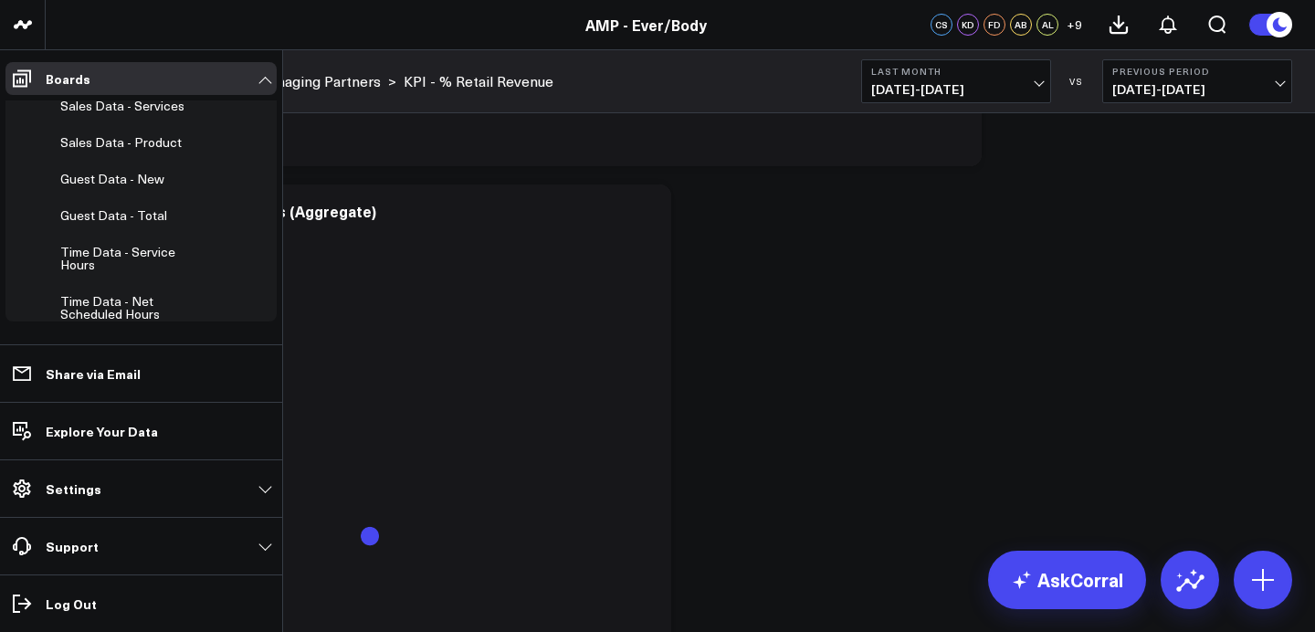
scroll to position [457, 0]
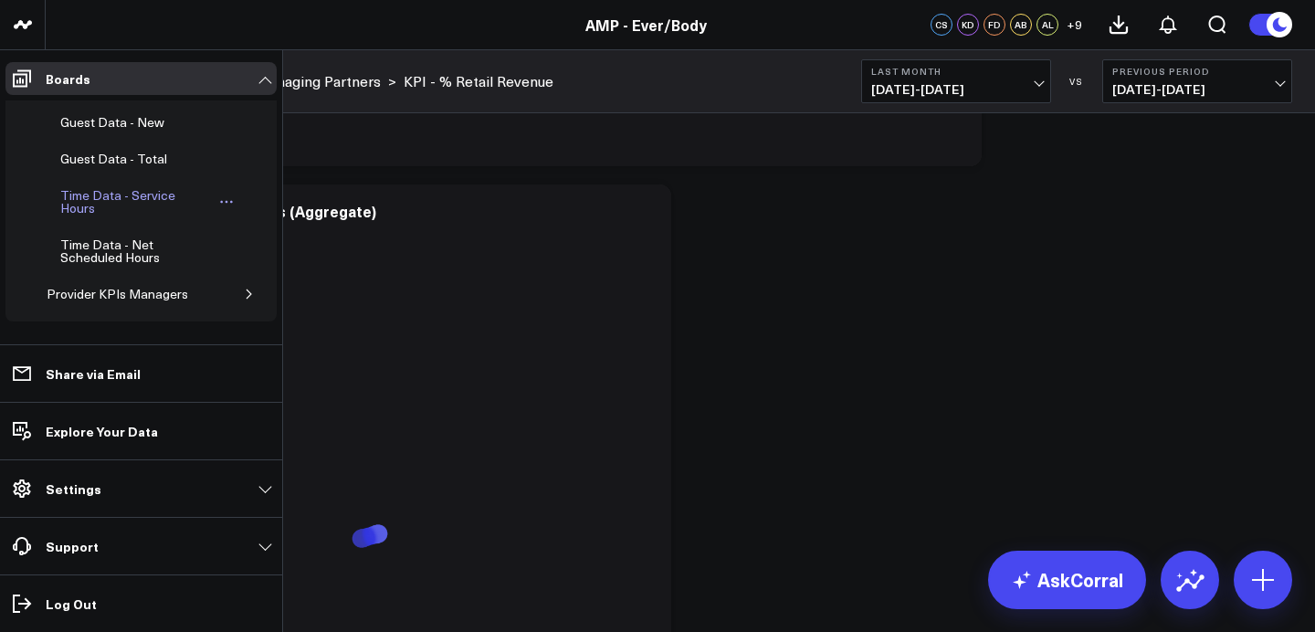
click at [141, 210] on div "Time Data - Service Hours" at bounding box center [135, 202] width 158 height 35
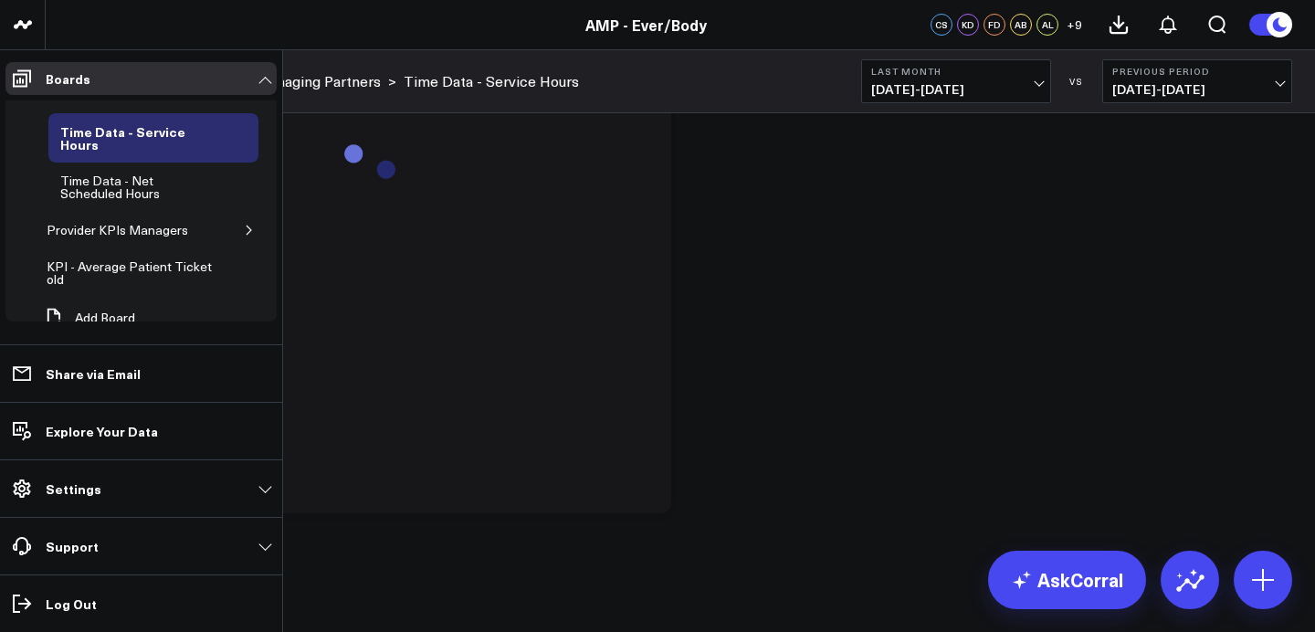
scroll to position [527, 0]
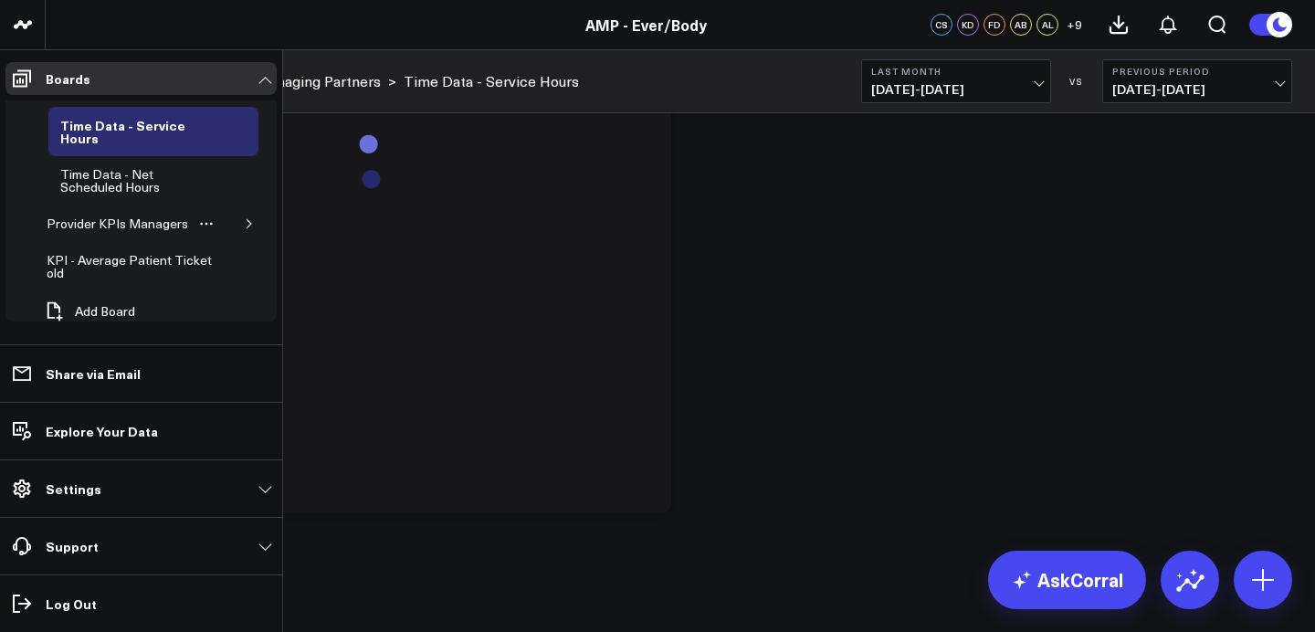
click at [244, 220] on icon "button" at bounding box center [249, 223] width 11 height 11
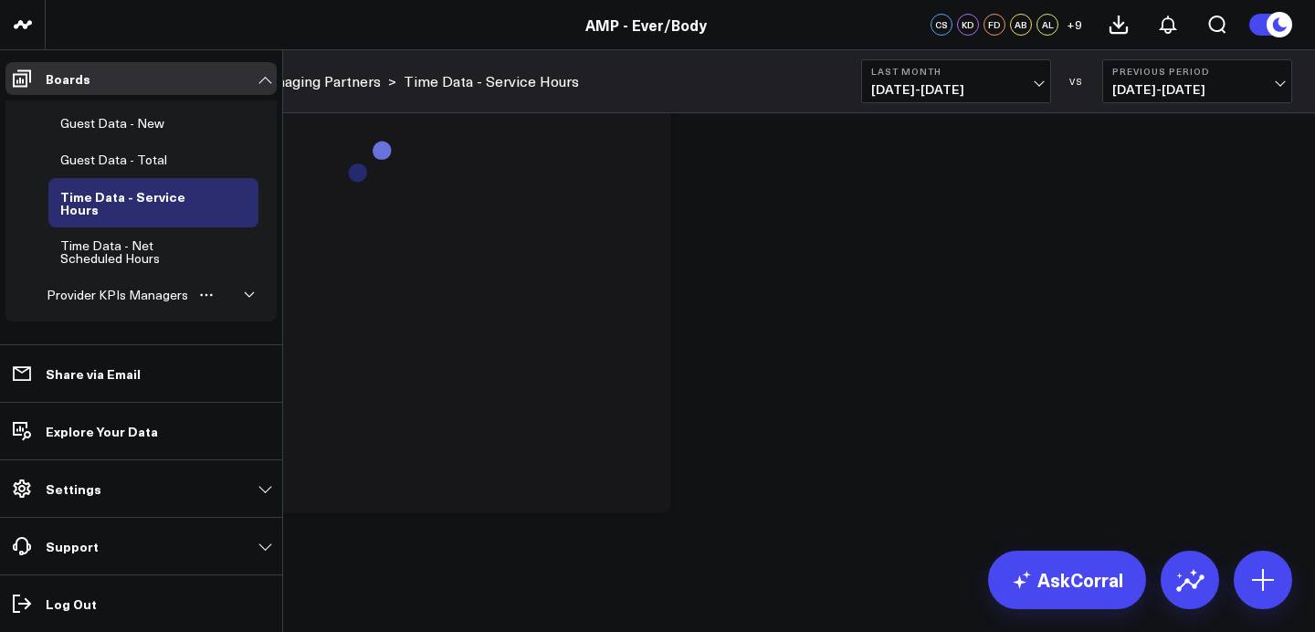
scroll to position [453, 0]
click at [142, 259] on div "Time Data - Net Scheduled Hours" at bounding box center [137, 254] width 163 height 35
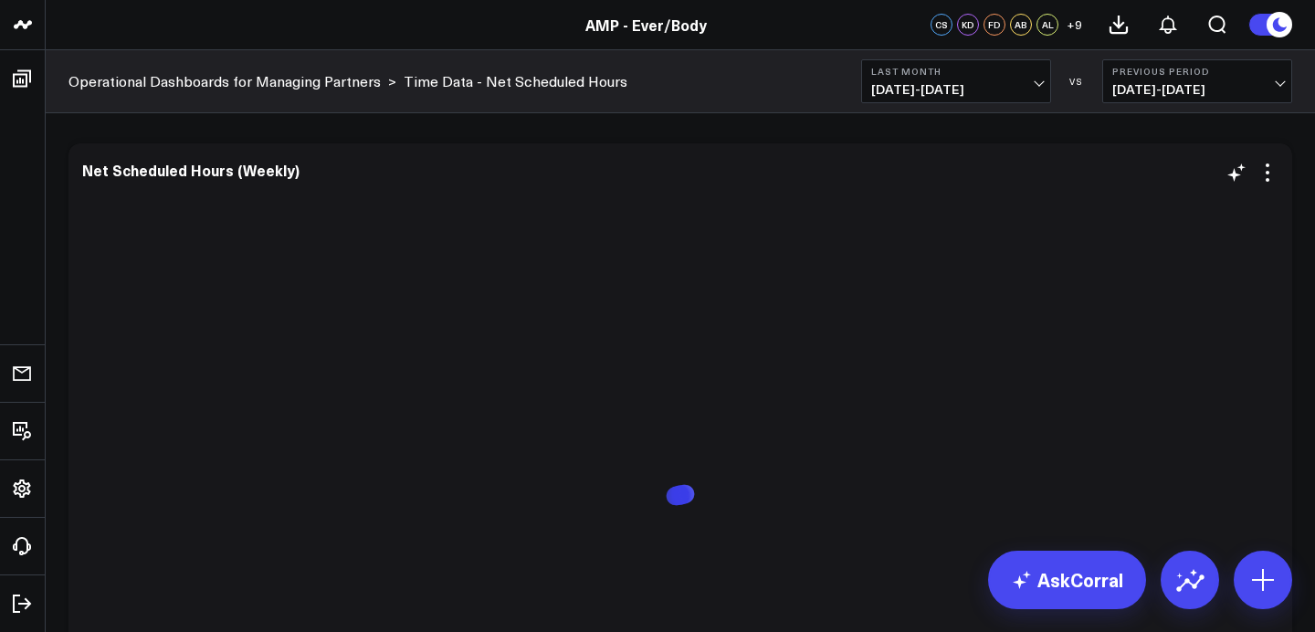
scroll to position [73, 0]
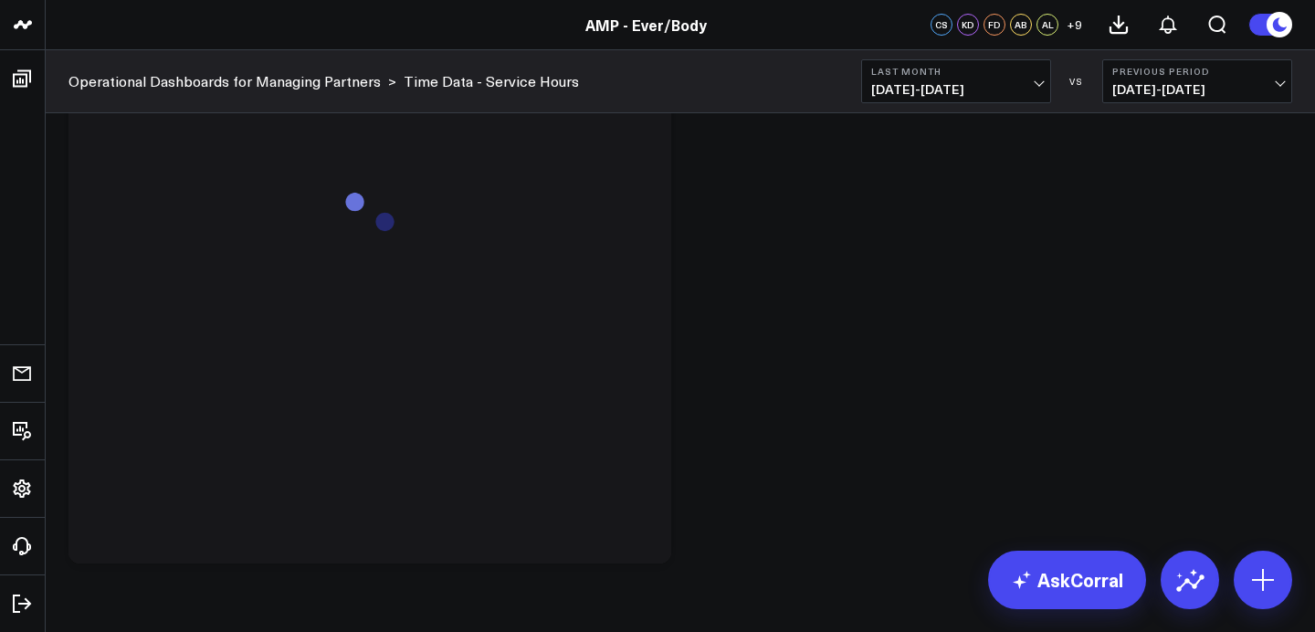
scroll to position [1820, 0]
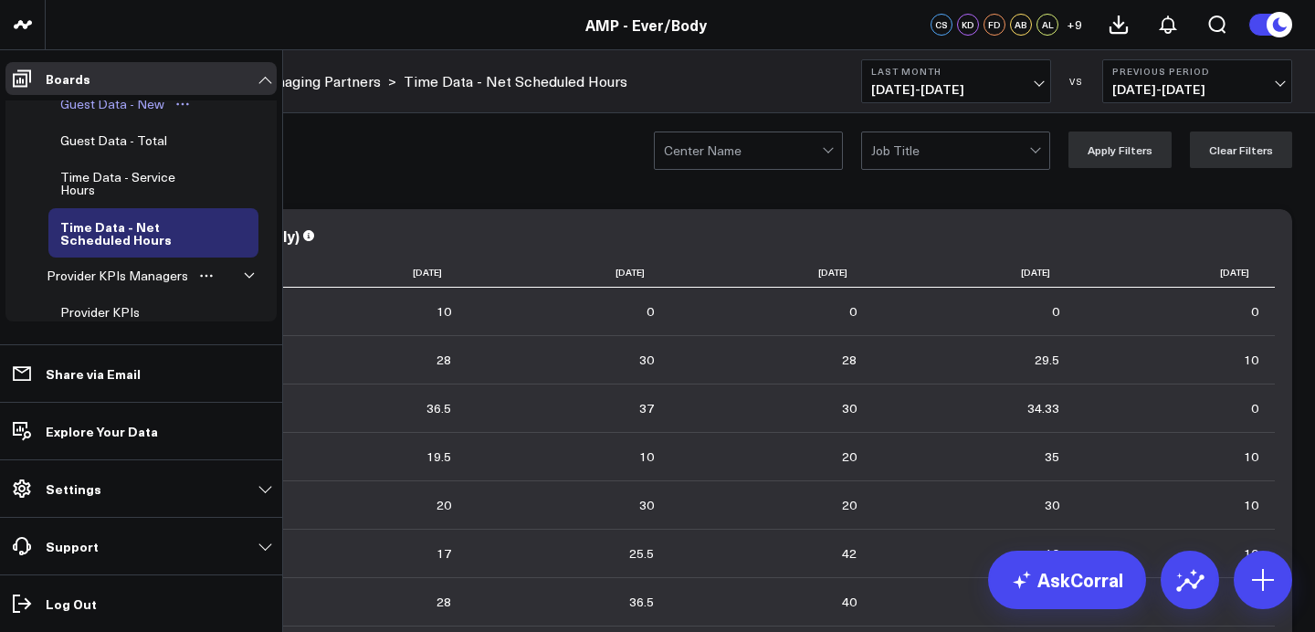
scroll to position [528, 0]
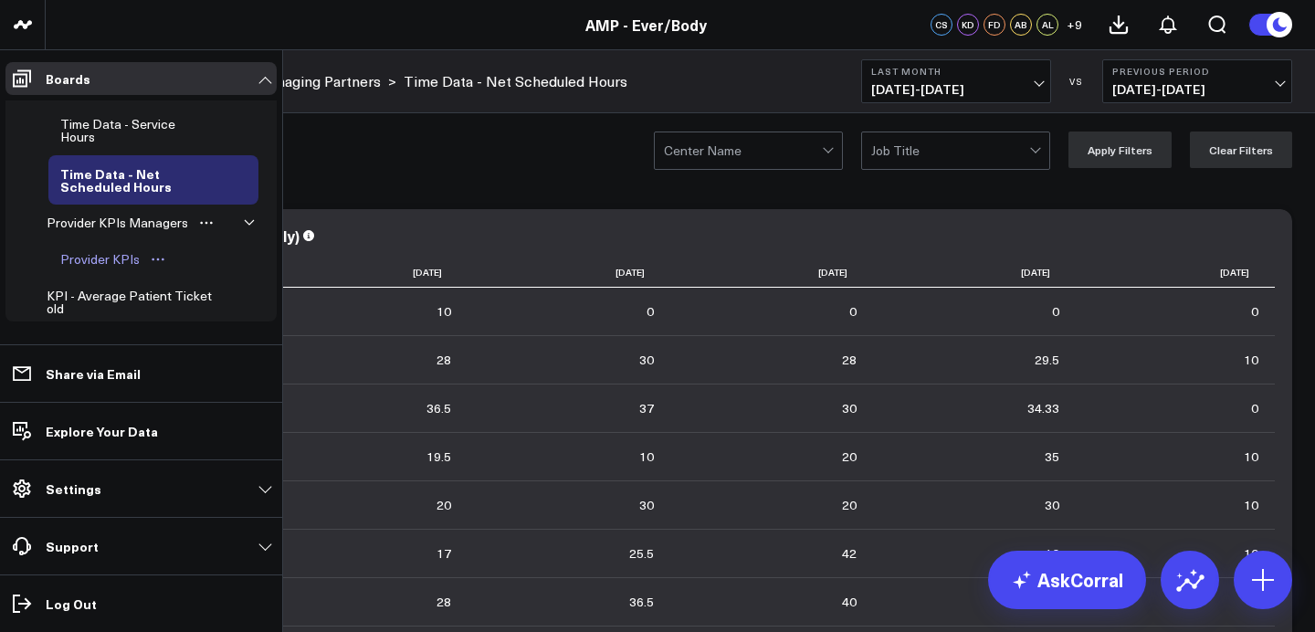
click at [116, 256] on div "Provider KPIs" at bounding box center [100, 259] width 89 height 22
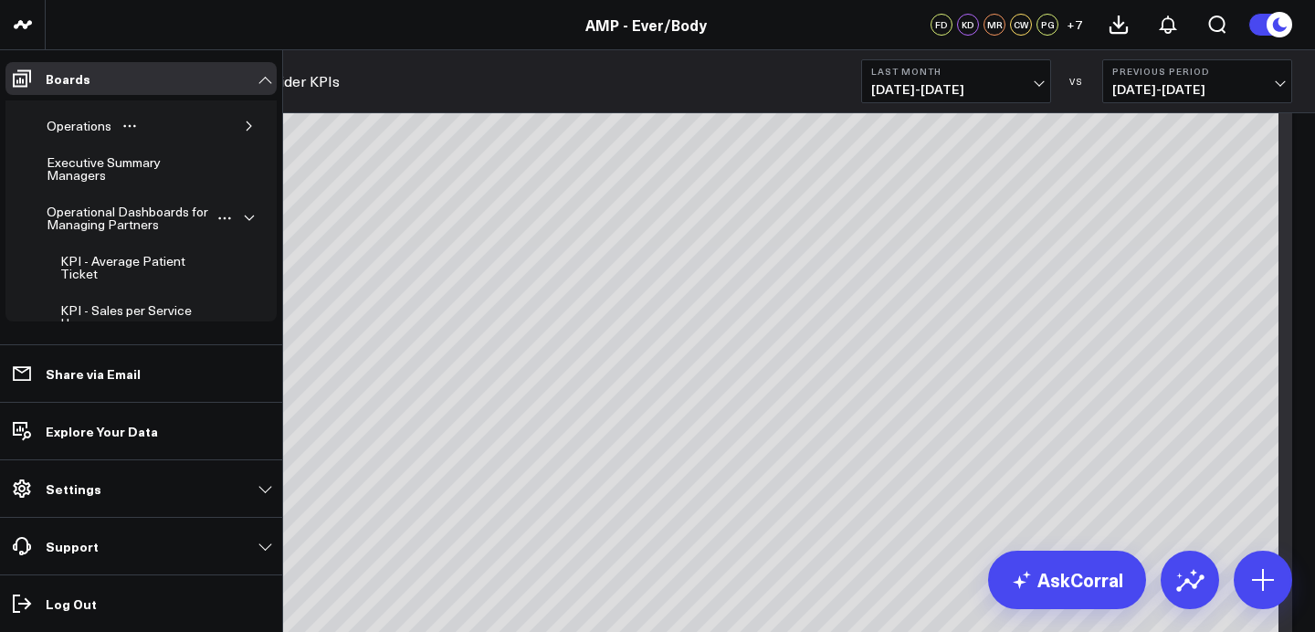
click at [247, 128] on icon "button" at bounding box center [249, 125] width 5 height 9
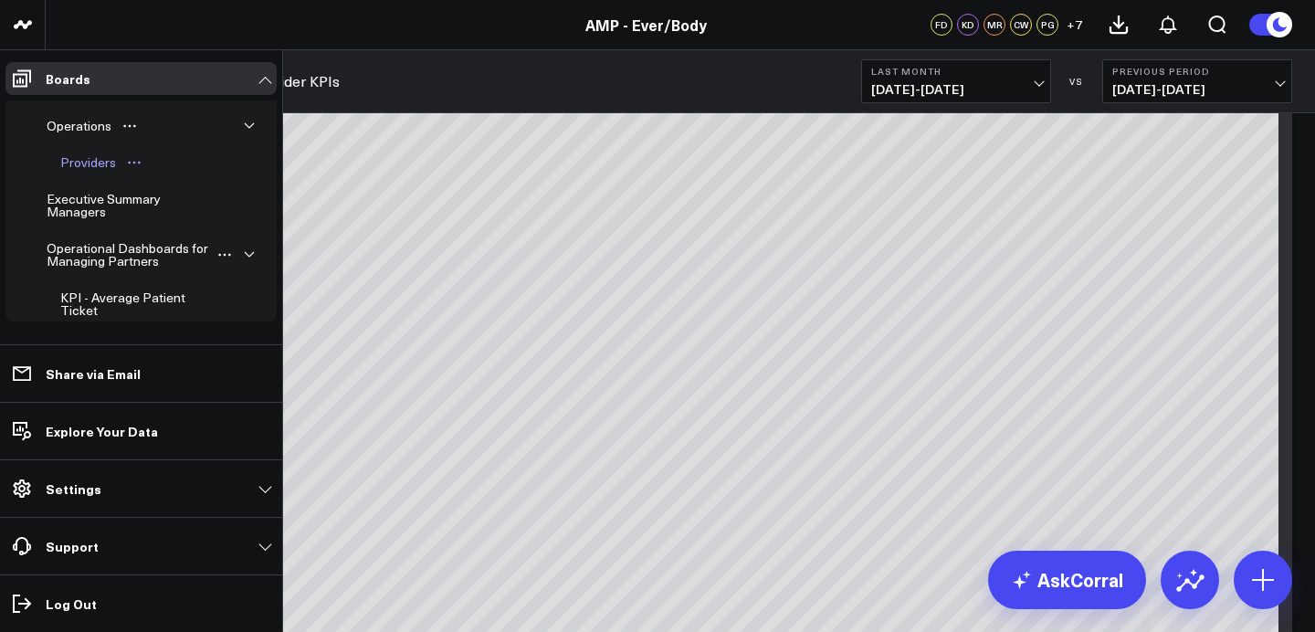
click at [96, 162] on div "Providers" at bounding box center [88, 163] width 65 height 22
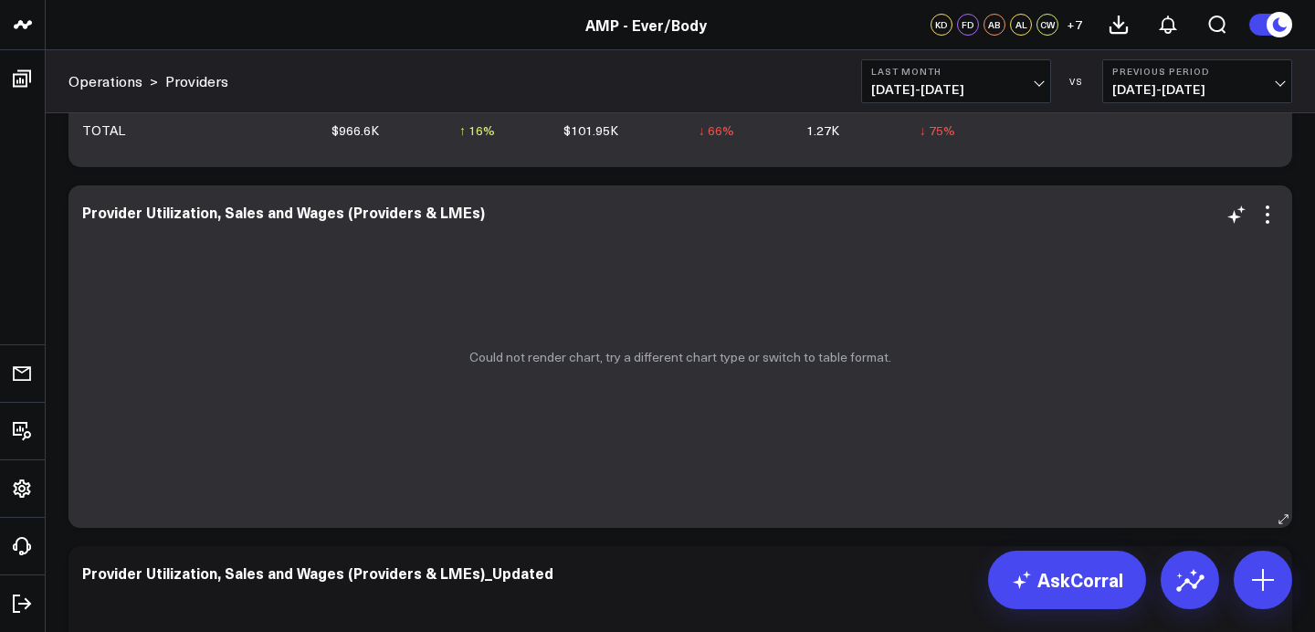
scroll to position [733, 0]
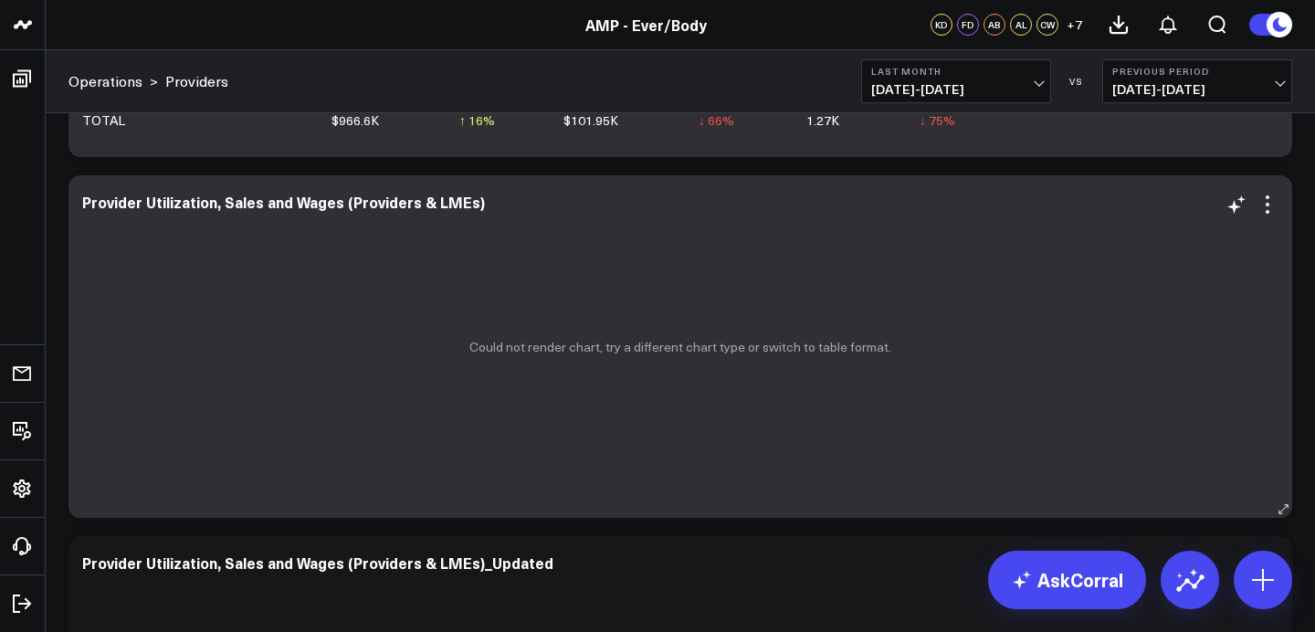
click at [744, 350] on p "Could not render chart, try a different chart type or switch to table format." at bounding box center [680, 347] width 422 height 15
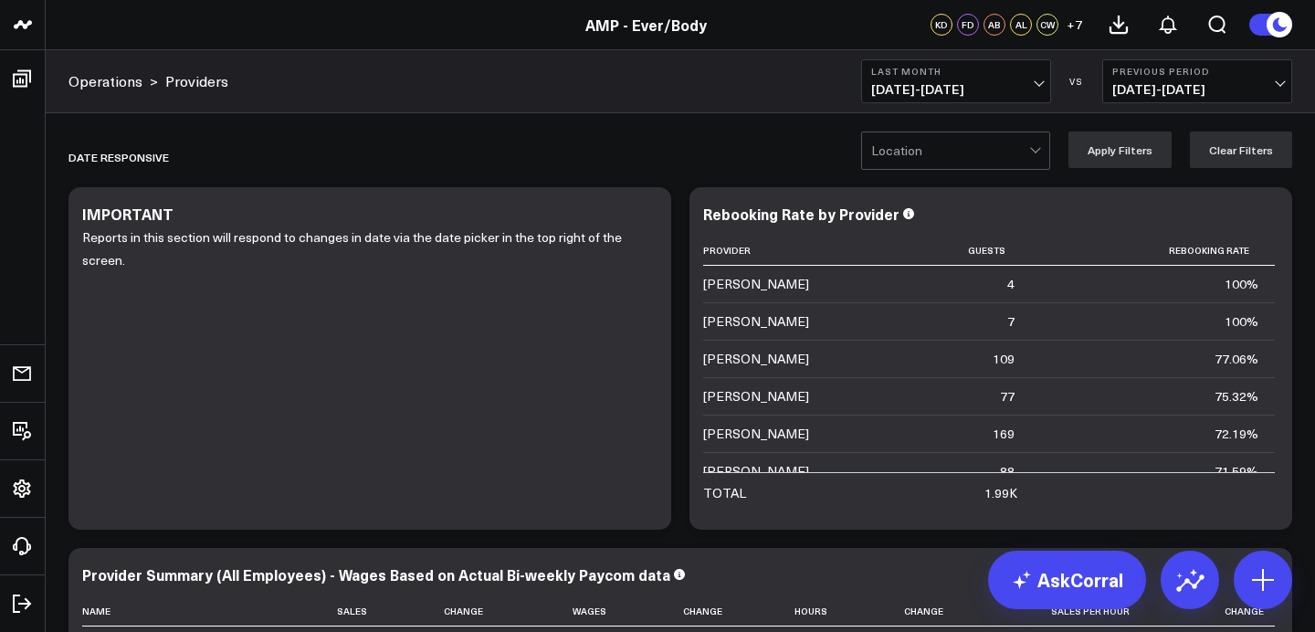
click at [963, 153] on div at bounding box center [950, 150] width 158 height 37
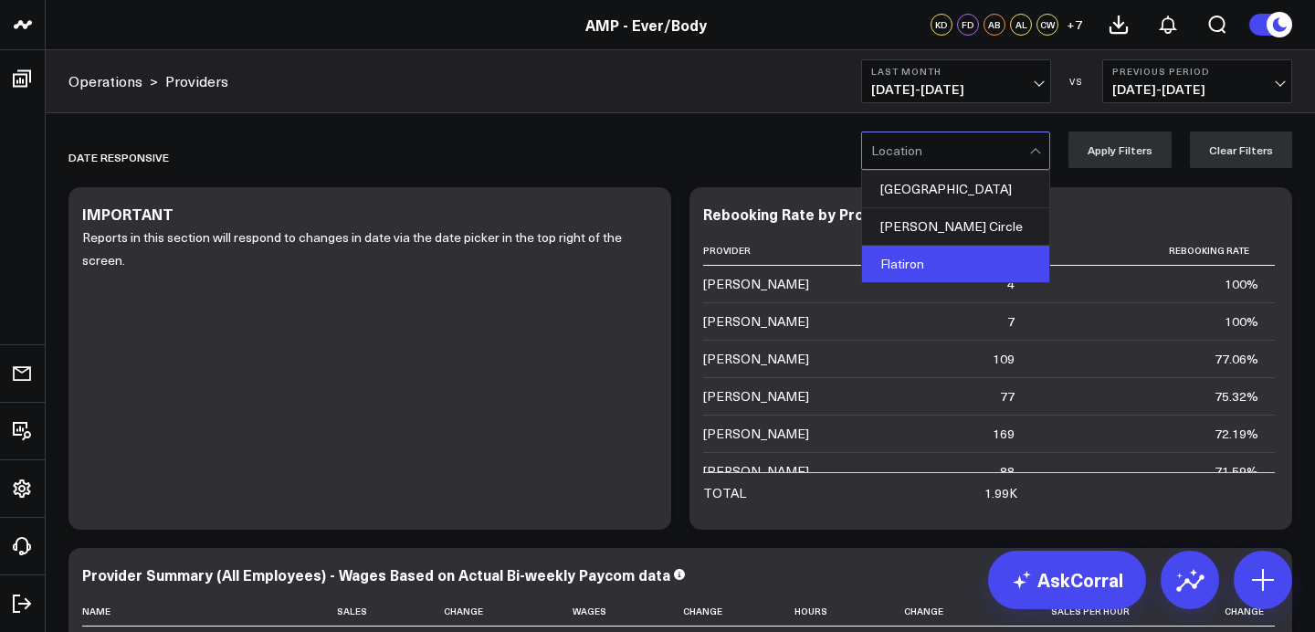
click at [932, 269] on div "Flatiron" at bounding box center [955, 264] width 187 height 37
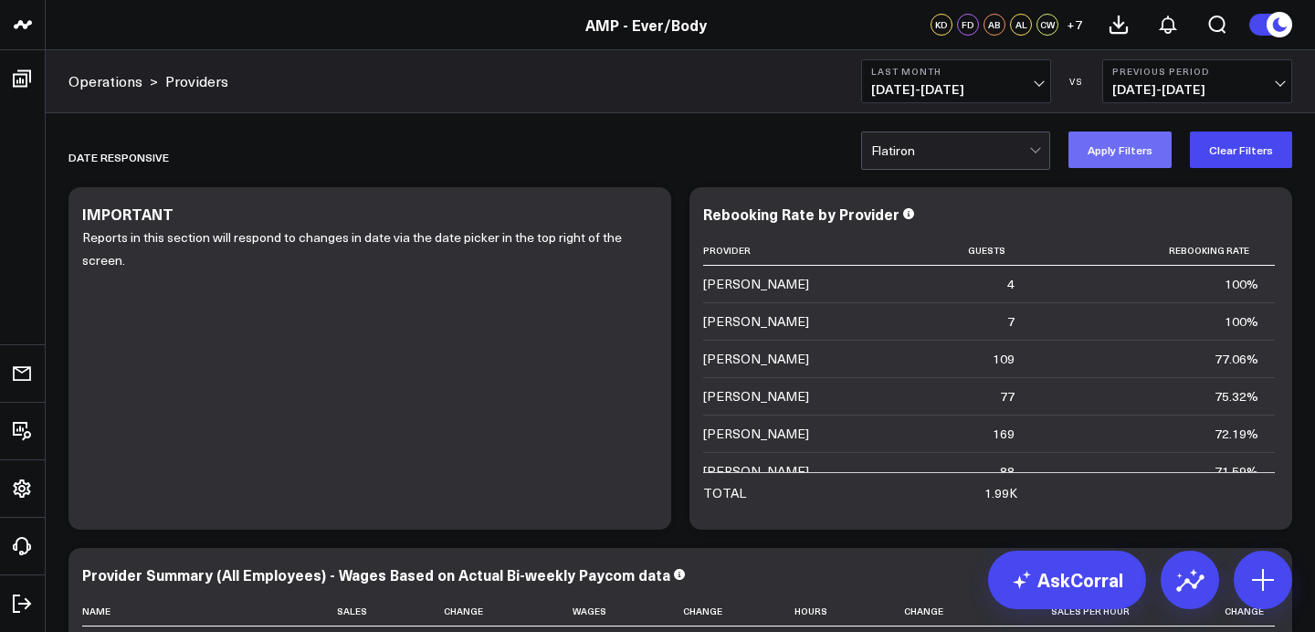
click at [1126, 154] on button "Apply Filters" at bounding box center [1120, 150] width 103 height 37
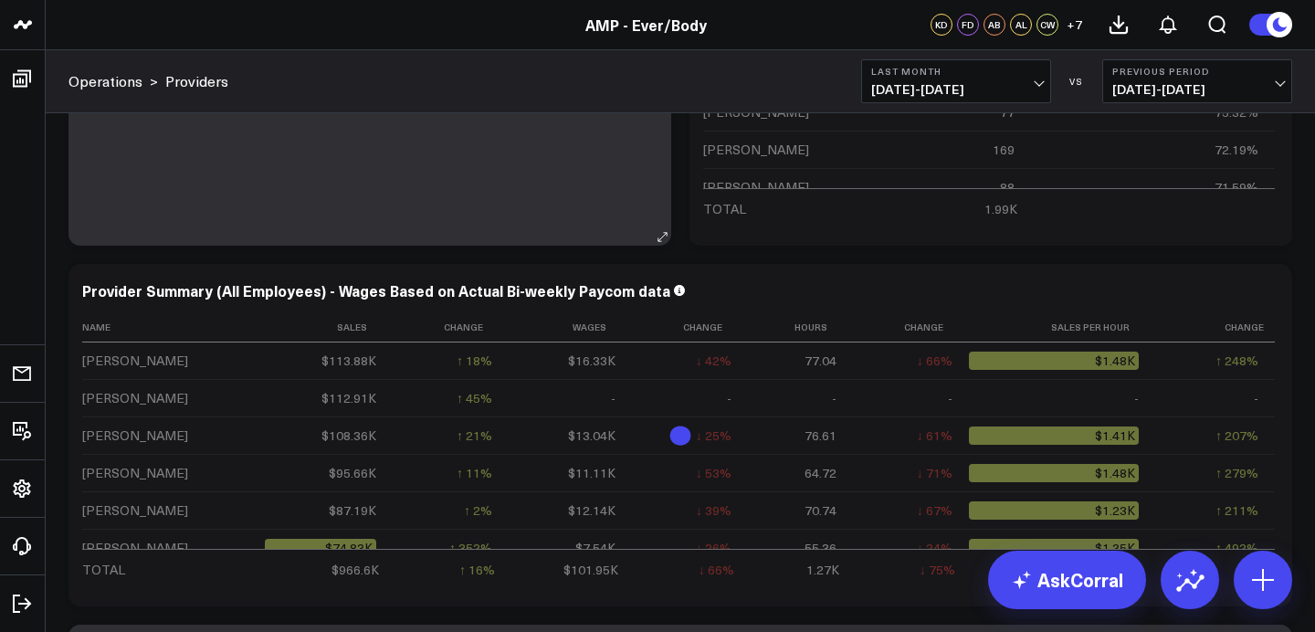
scroll to position [288, 0]
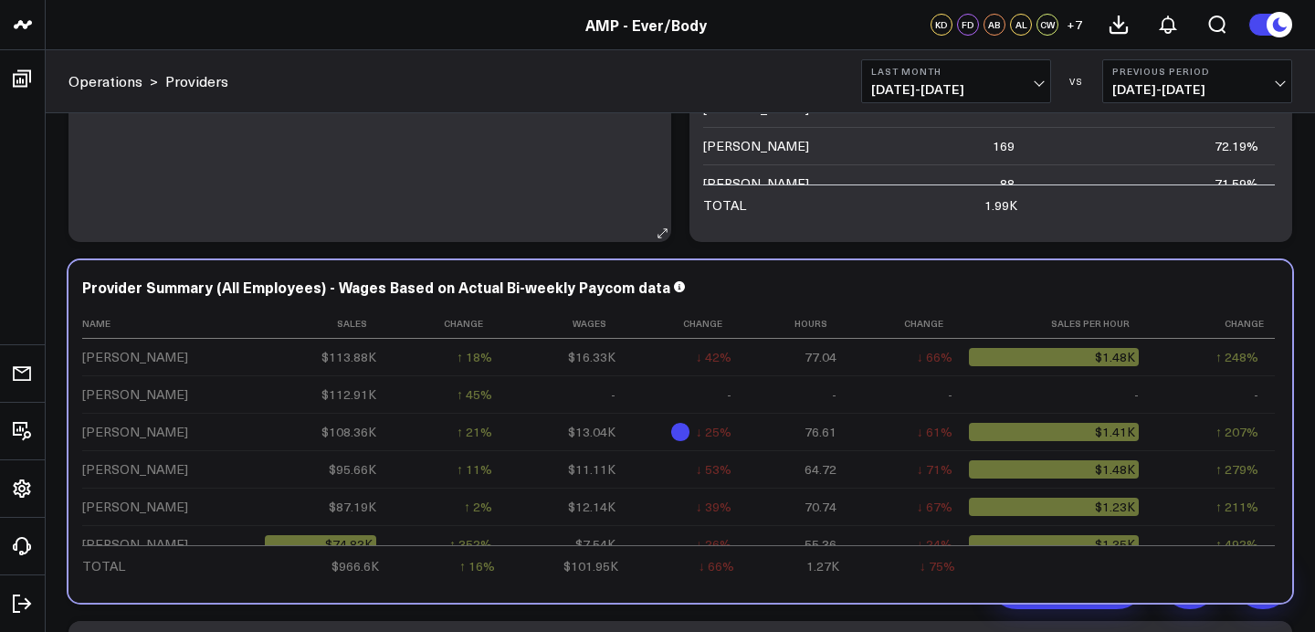
click at [597, 387] on td "-" at bounding box center [570, 393] width 122 height 37
click at [741, 467] on td "↓ 53% Previous $23.78K" at bounding box center [690, 468] width 116 height 37
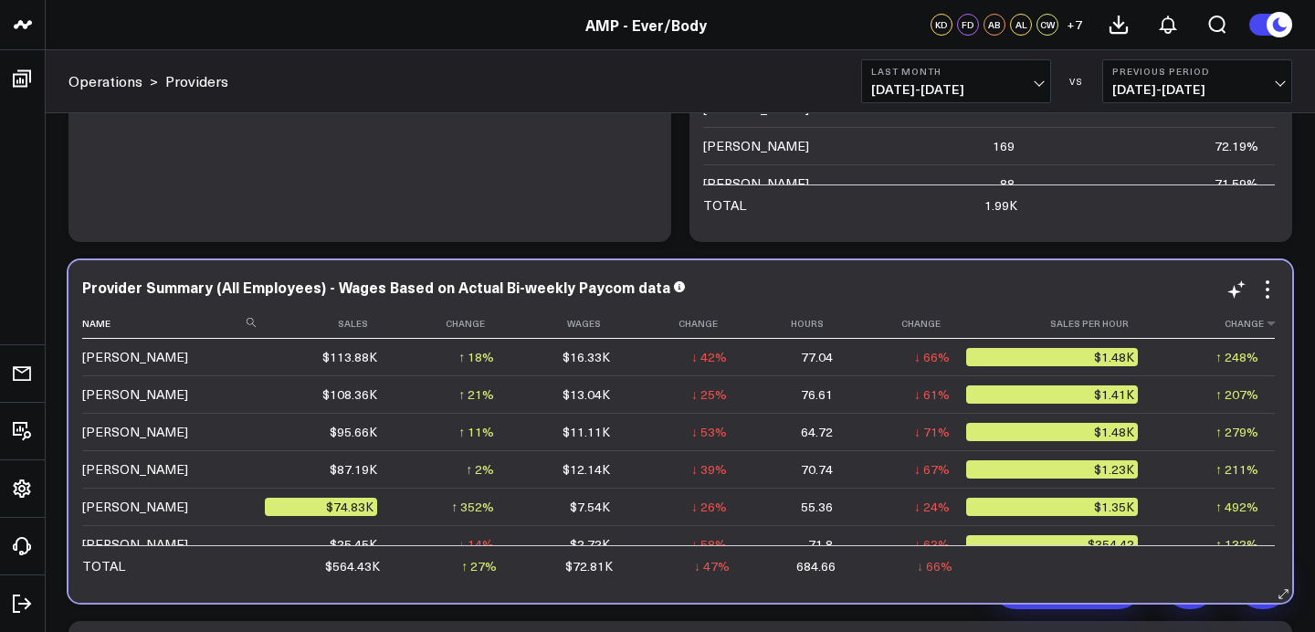
click at [1203, 337] on th "Change" at bounding box center [1215, 324] width 121 height 30
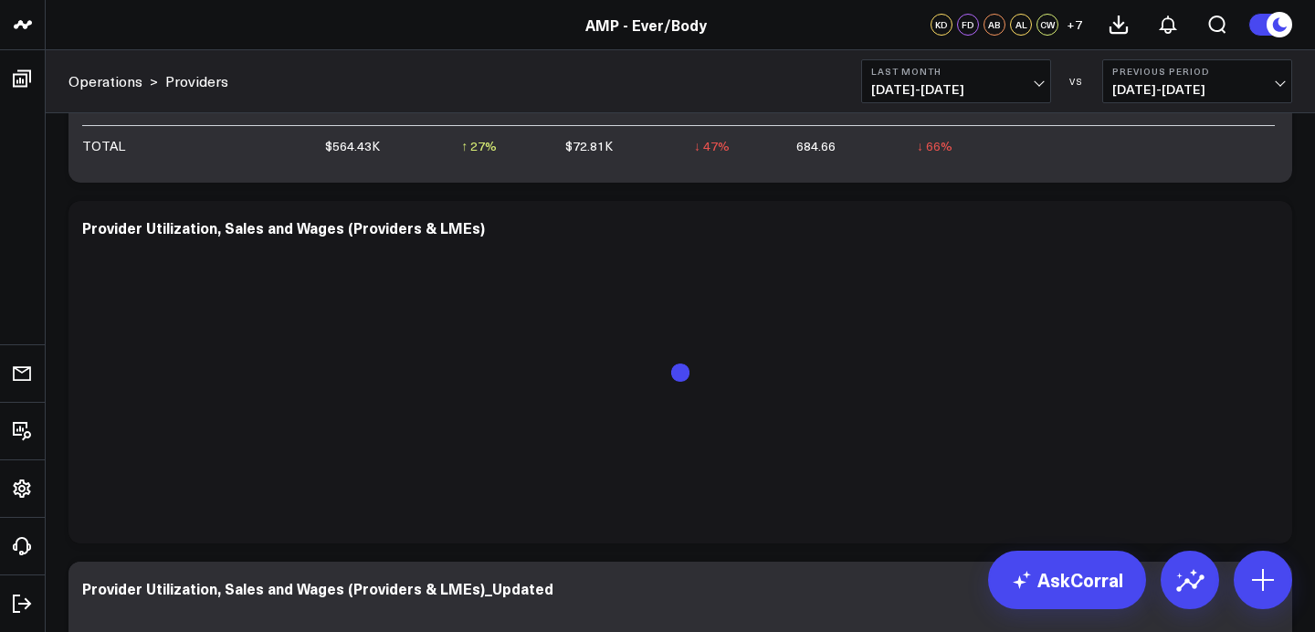
scroll to position [709, 0]
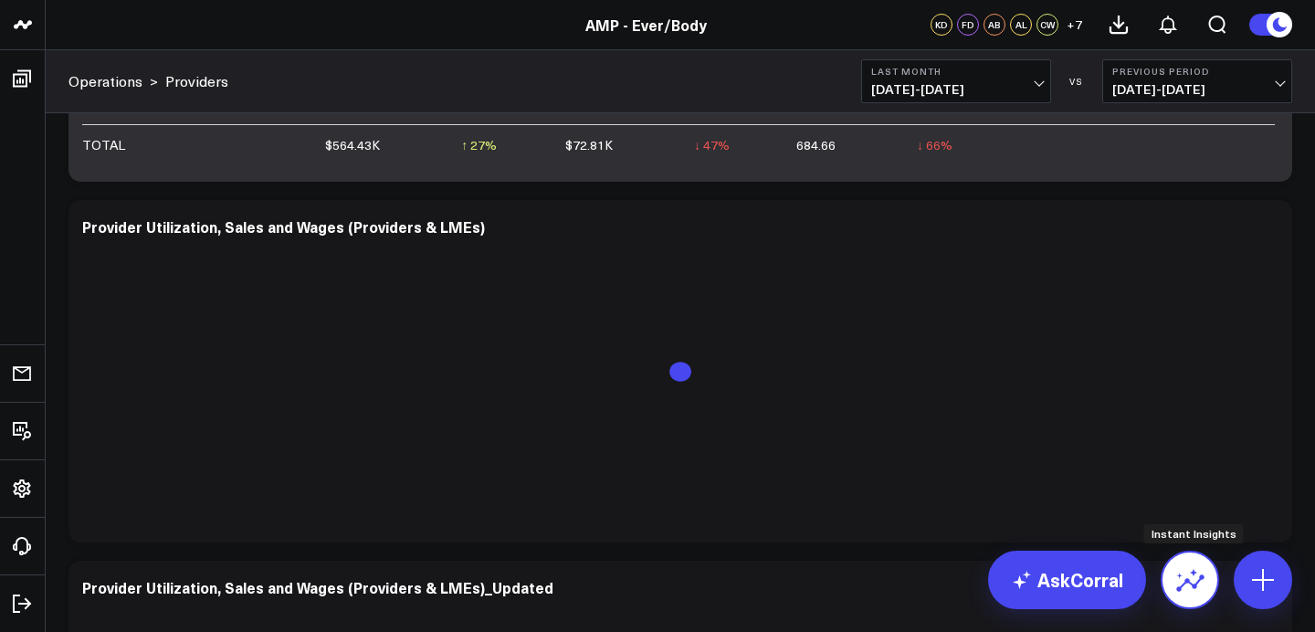
click at [1202, 585] on icon at bounding box center [1190, 579] width 29 height 29
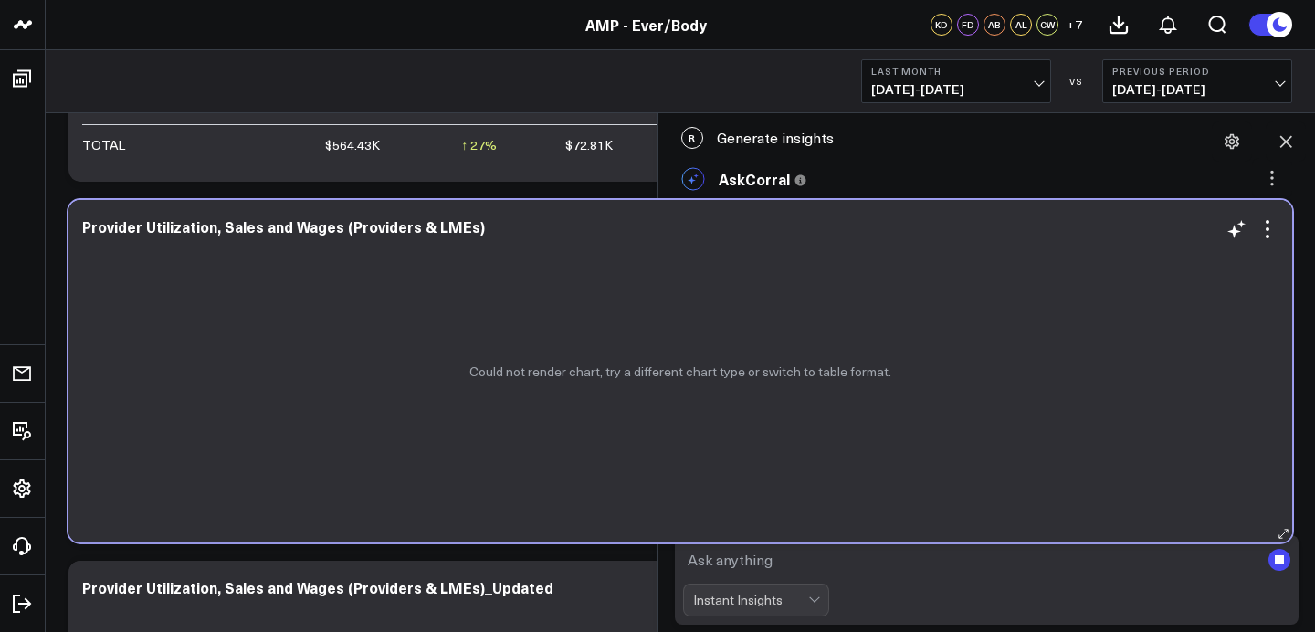
click at [480, 356] on div "Could not render chart, try a different chart type or switch to table format." at bounding box center [681, 371] width 1224 height 343
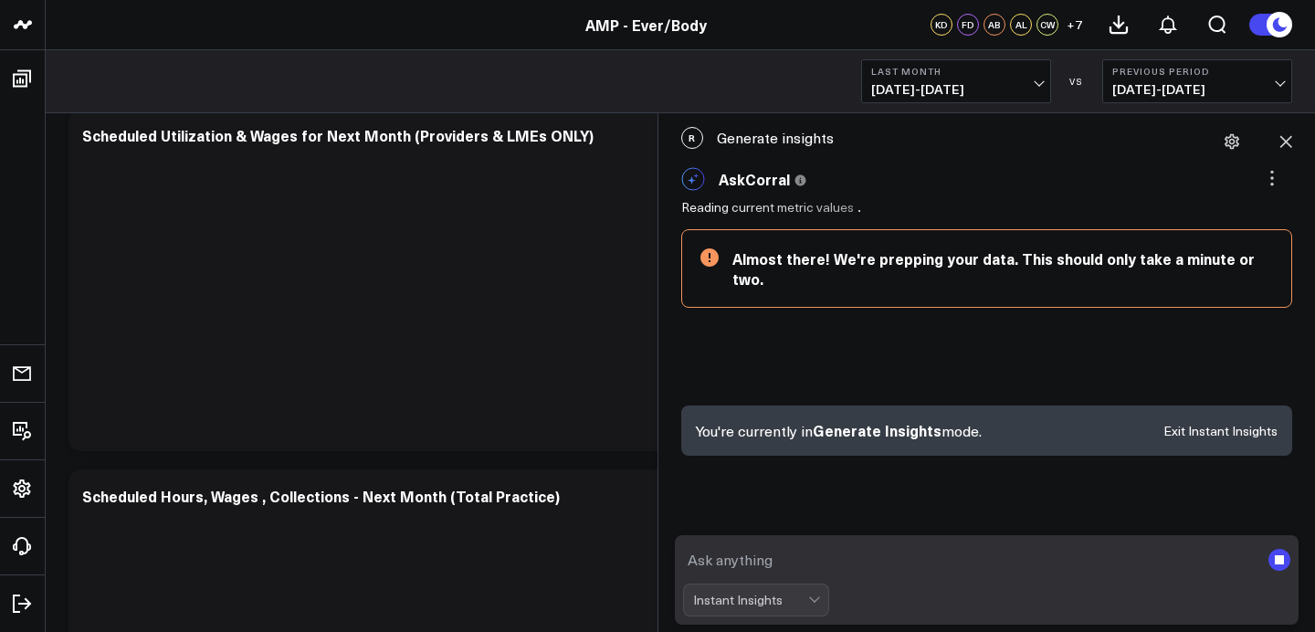
scroll to position [2656, 0]
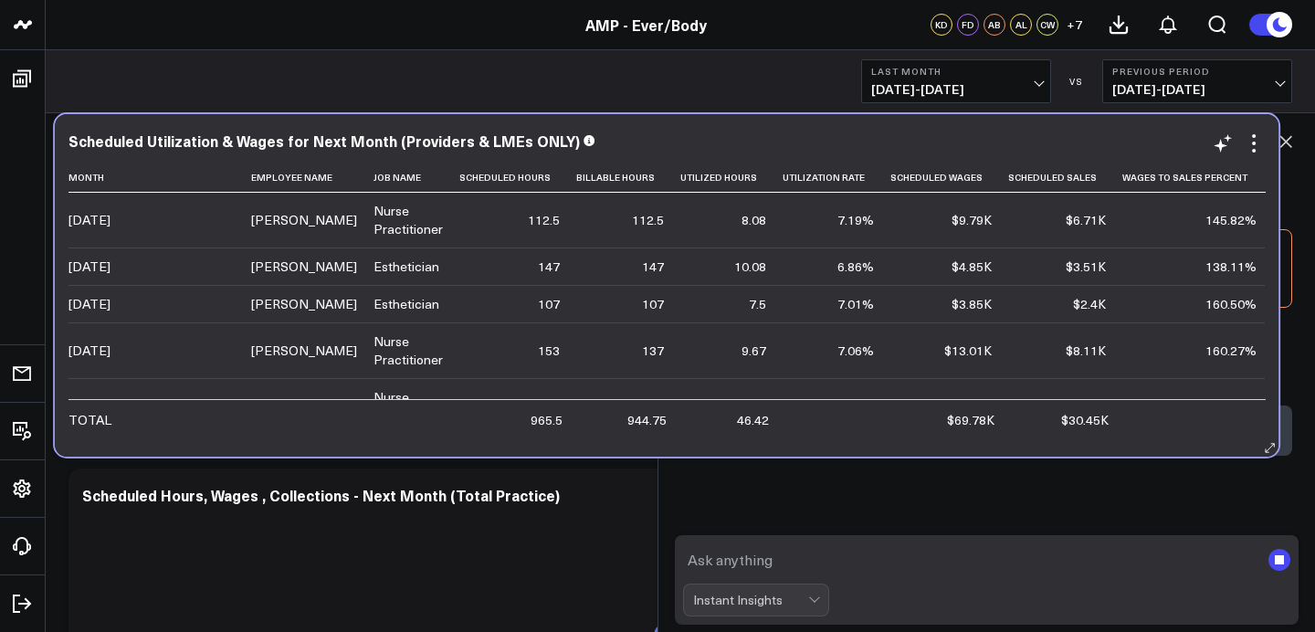
drag, startPoint x: 480, startPoint y: 356, endPoint x: 466, endPoint y: 363, distance: 15.1
click at [466, 363] on div "Month Employee Name Job Name Scheduled Hours Billable Hours Utilized Hours Util…" at bounding box center [667, 301] width 1197 height 276
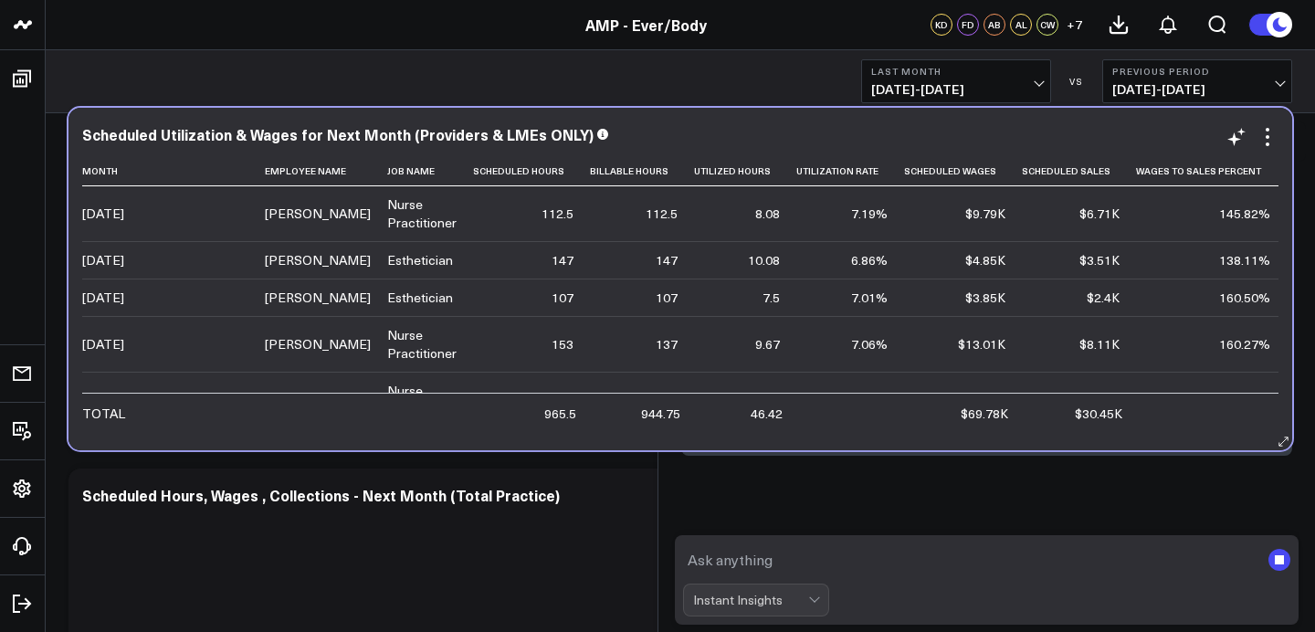
click at [580, 316] on td "107" at bounding box center [531, 297] width 117 height 37
click at [579, 316] on td "107" at bounding box center [531, 297] width 117 height 37
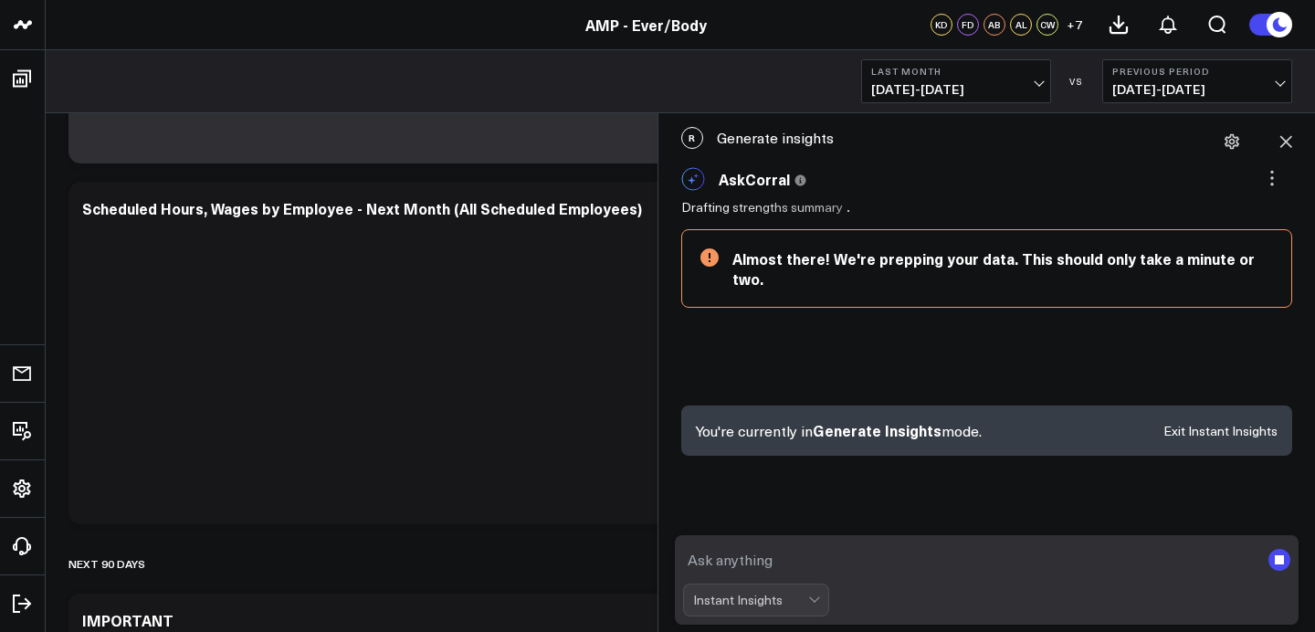
scroll to position [3707, 0]
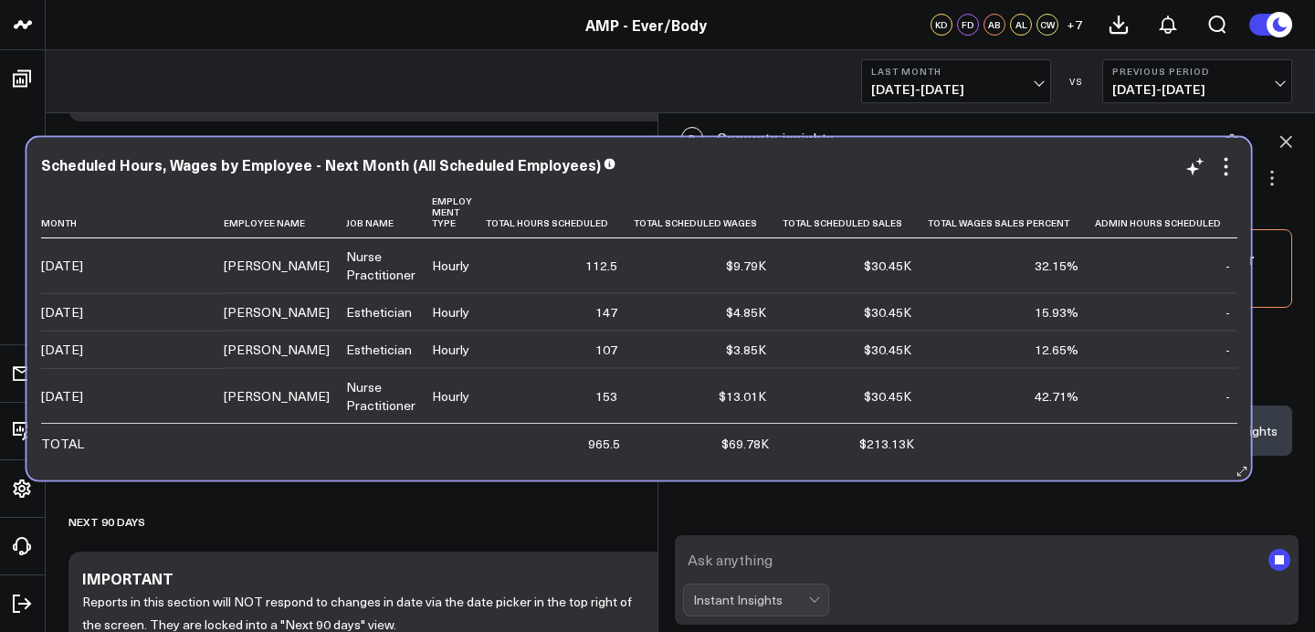
drag, startPoint x: 573, startPoint y: 440, endPoint x: 532, endPoint y: 438, distance: 41.1
click at [532, 438] on div "Month Employee Name Job Name Employment Type Total Hours Scheduled Total Schedu…" at bounding box center [639, 324] width 1197 height 276
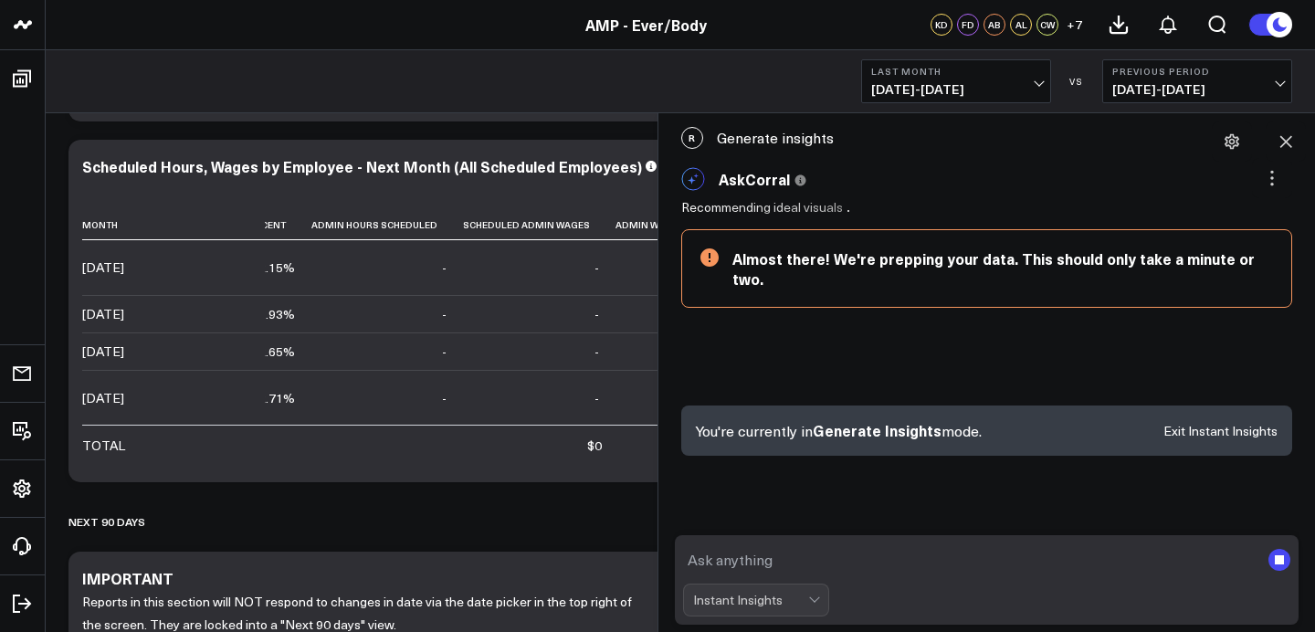
scroll to position [0, 955]
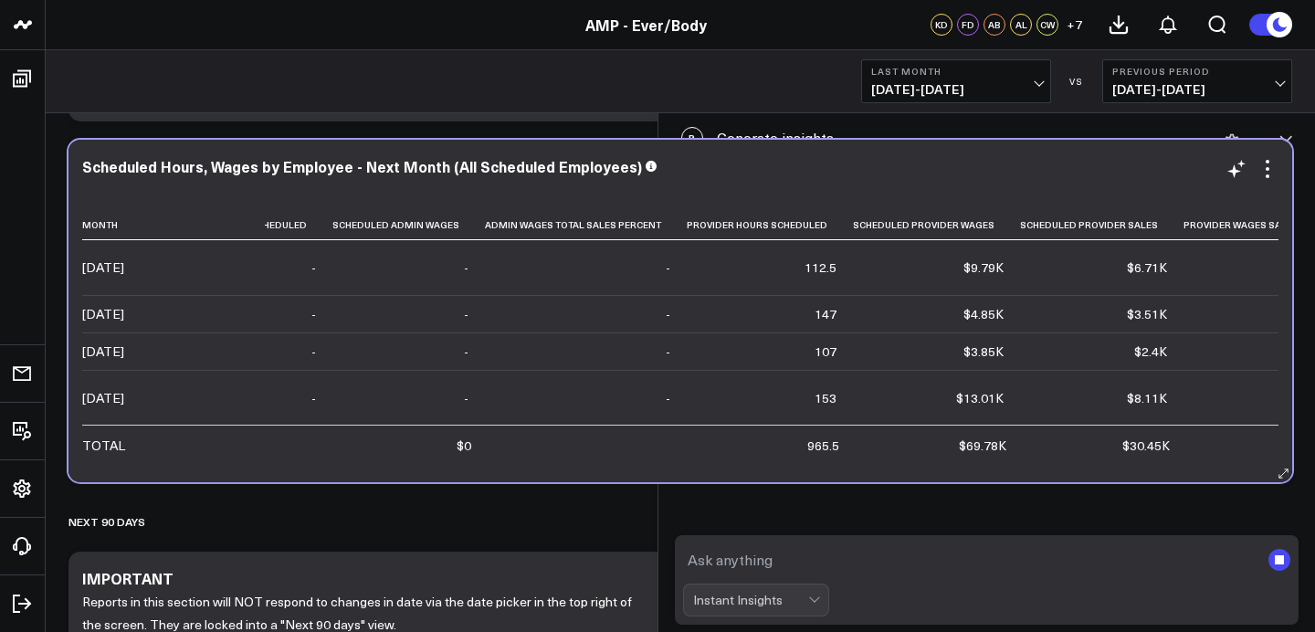
click at [509, 332] on td "-" at bounding box center [586, 313] width 202 height 37
click at [567, 445] on td at bounding box center [585, 444] width 202 height 39
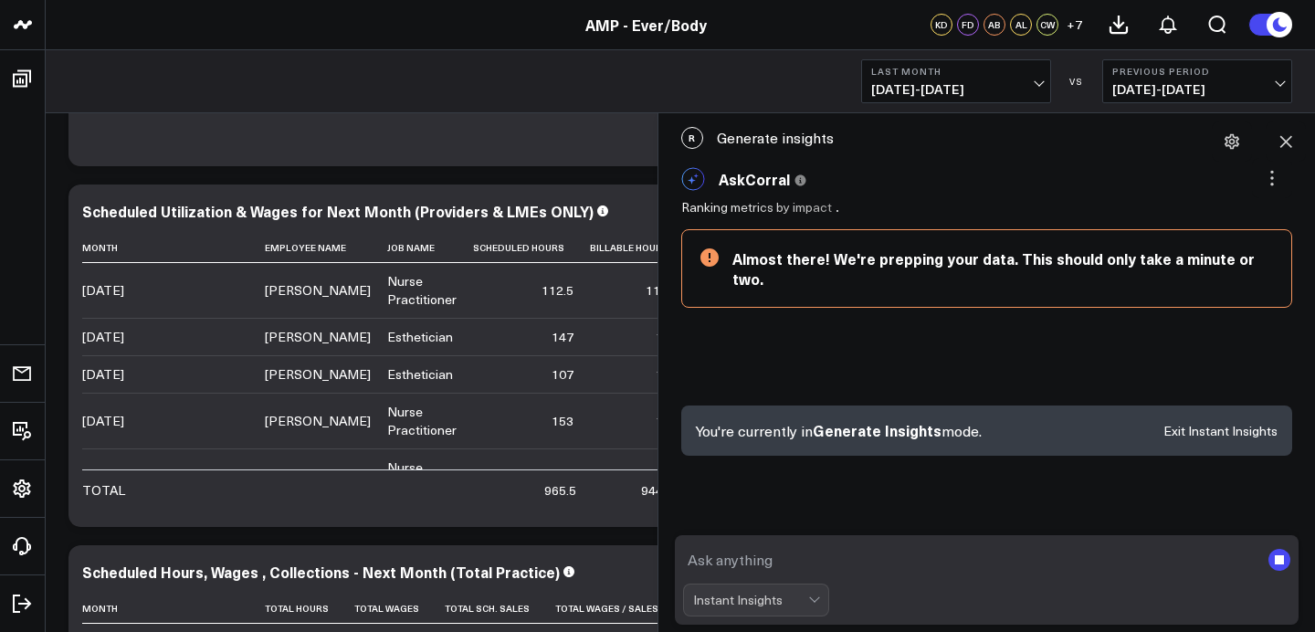
scroll to position [1, 0]
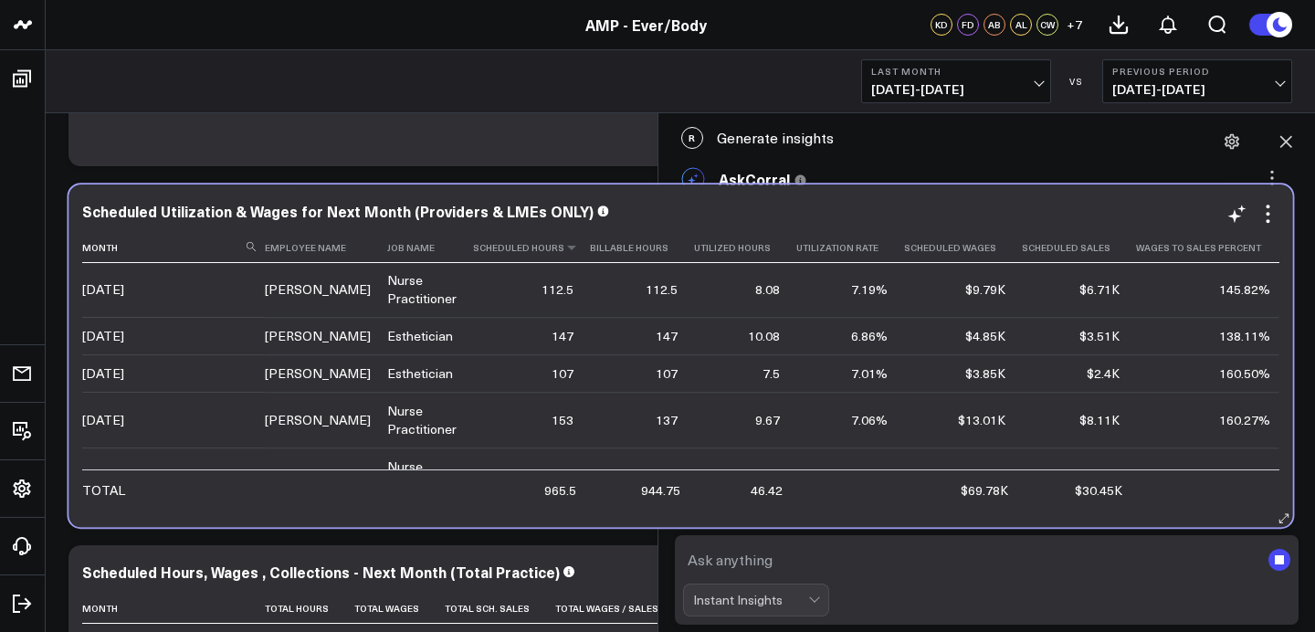
click at [526, 258] on th "Scheduled Hours" at bounding box center [531, 248] width 117 height 30
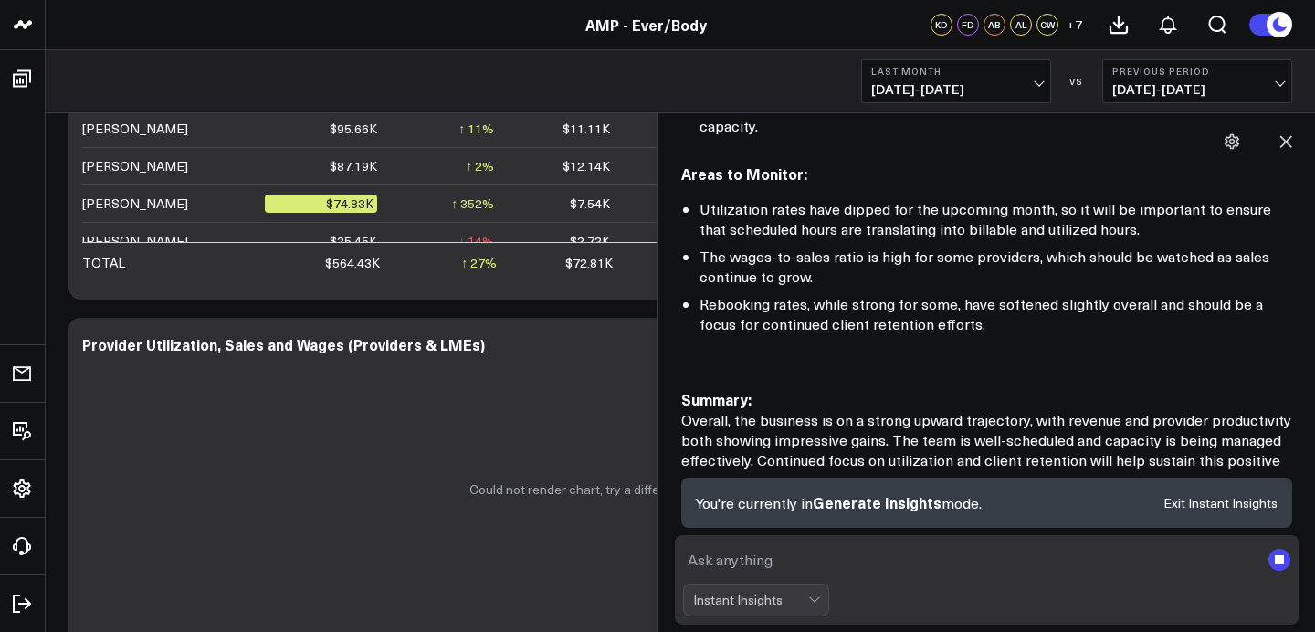
scroll to position [1385, 0]
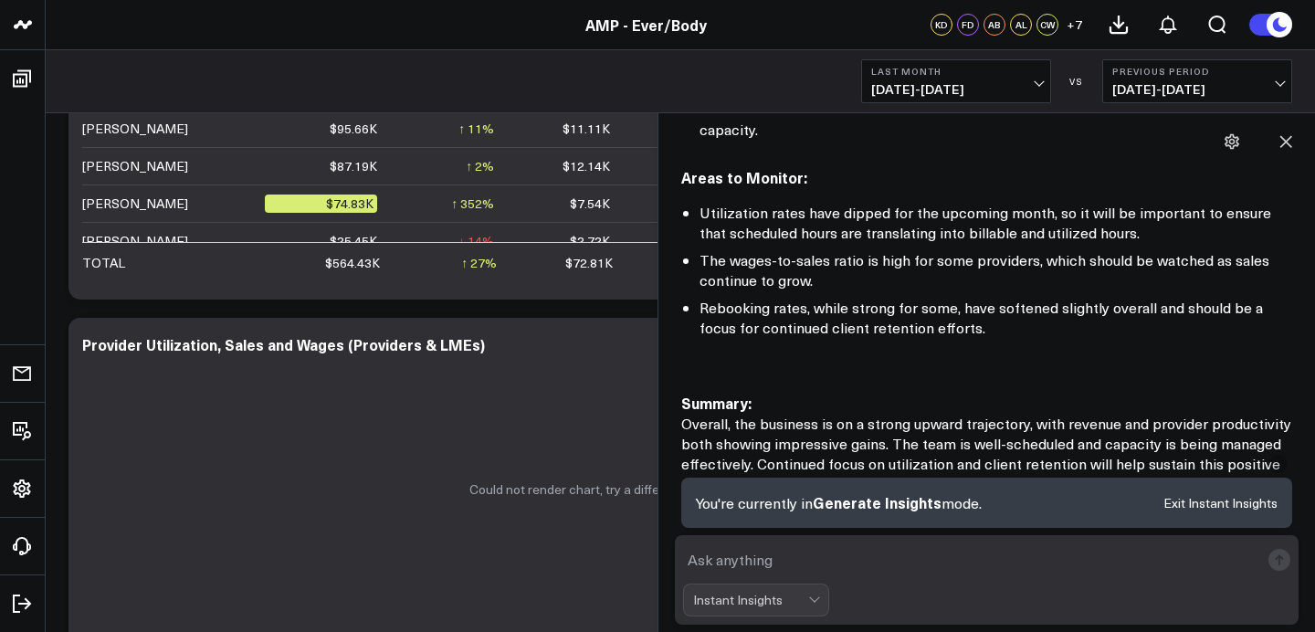
click at [817, 565] on textarea at bounding box center [971, 559] width 577 height 33
paste textarea "28271993"
type textarea "2"
paste textarea "Average Revenue per Utilized Hour"
type textarea "Average Revenue per Utilized Hour Janna"
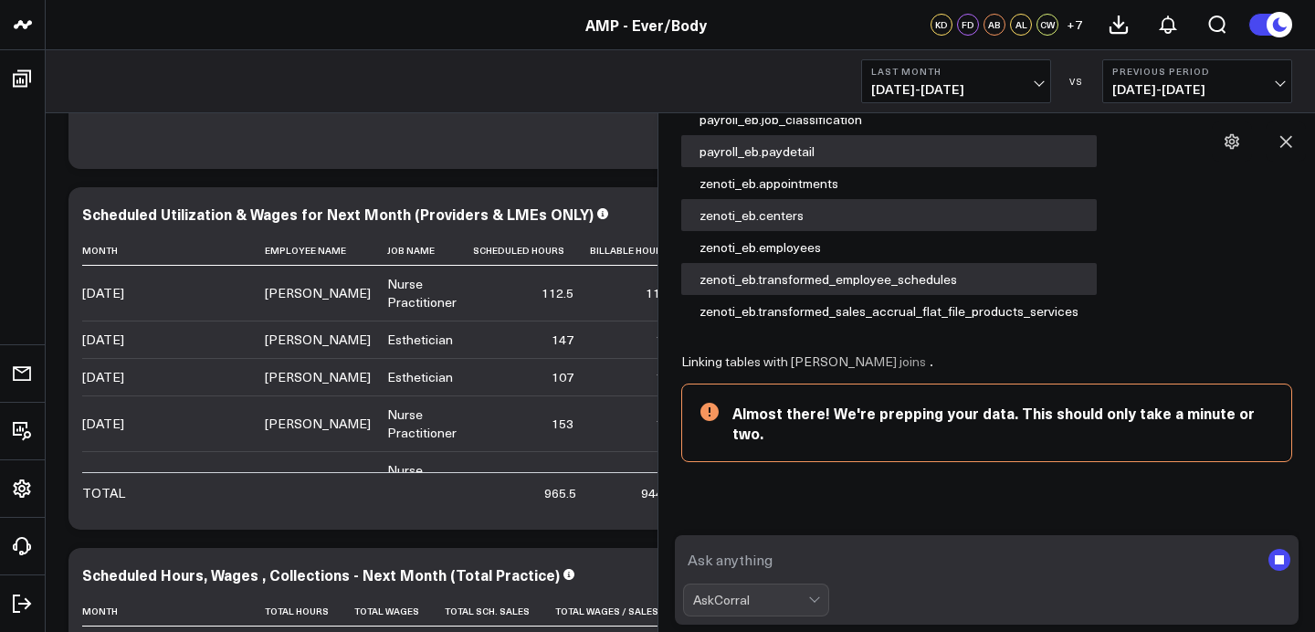
scroll to position [2617, 0]
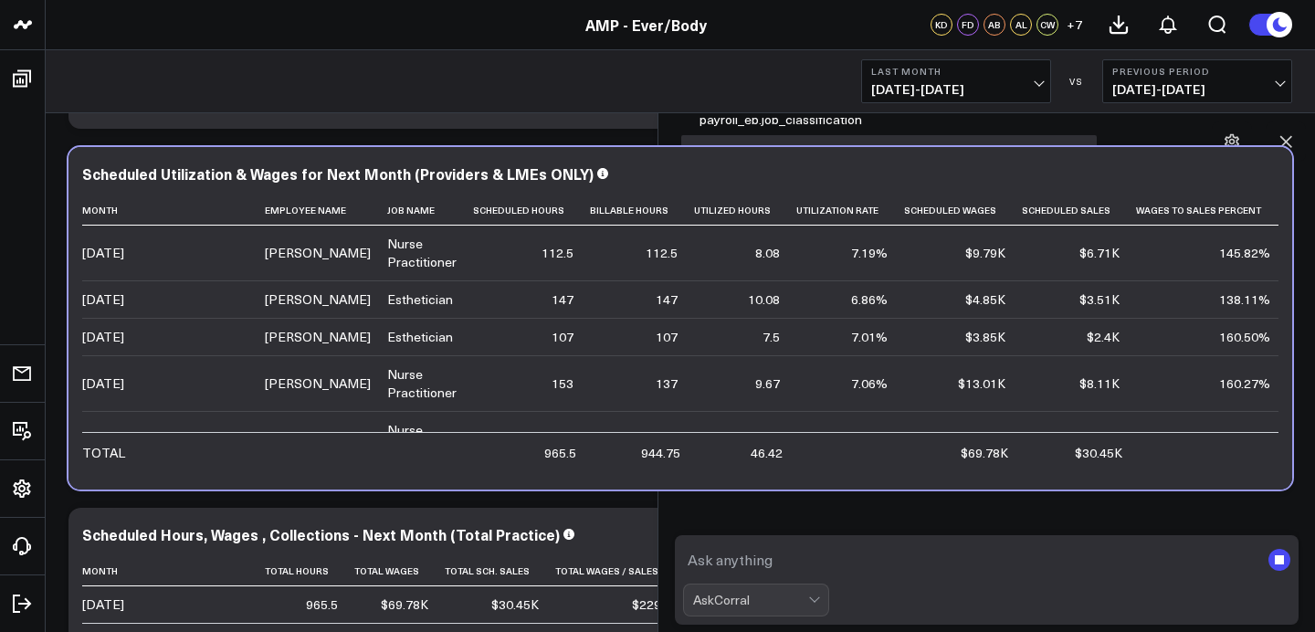
click at [411, 262] on div "Nurse Practitioner" at bounding box center [421, 253] width 69 height 37
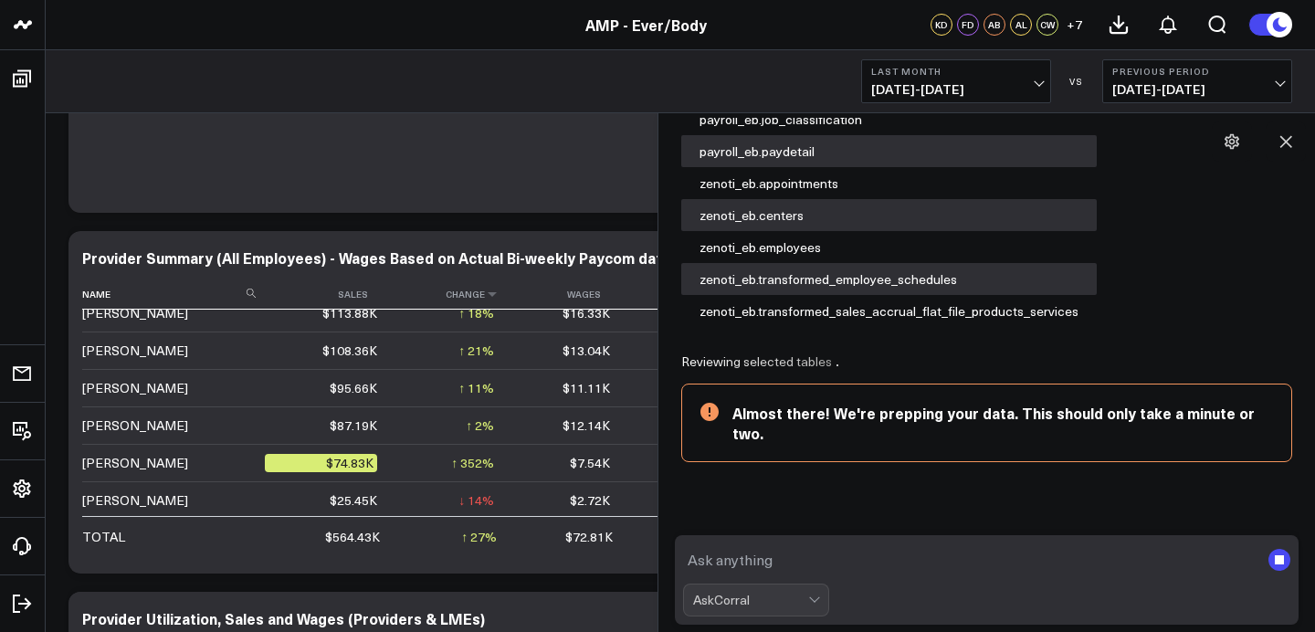
scroll to position [16, 0]
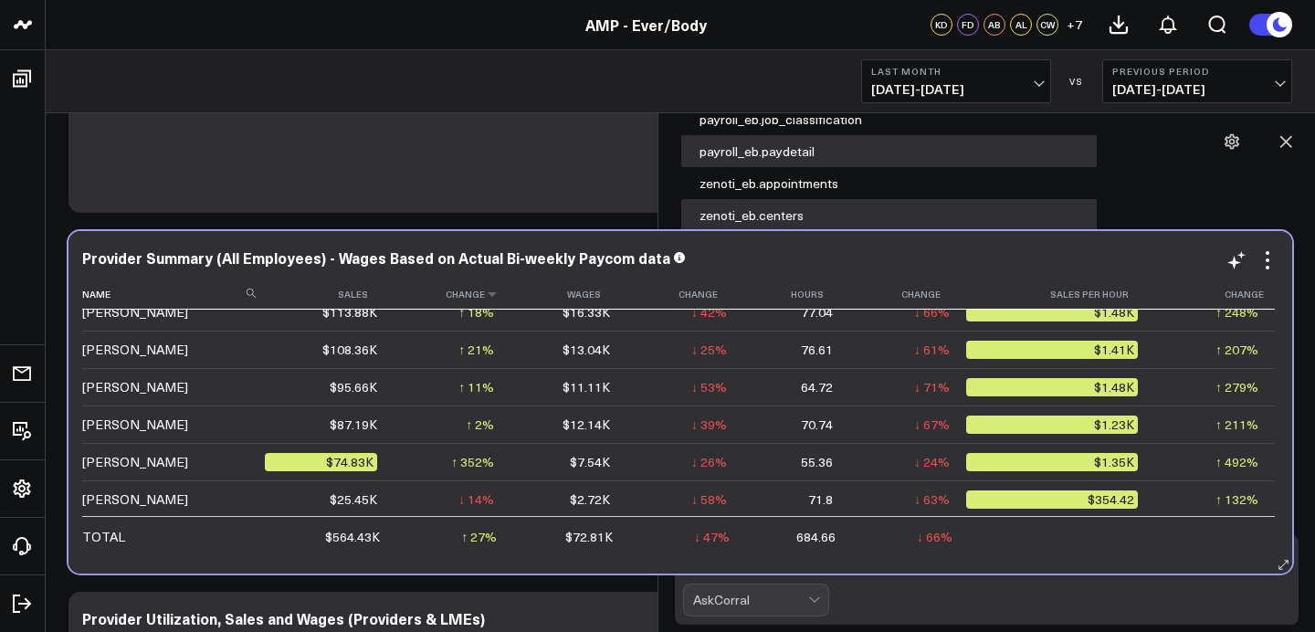
click at [478, 350] on div "↑ 21%" at bounding box center [477, 350] width 36 height 18
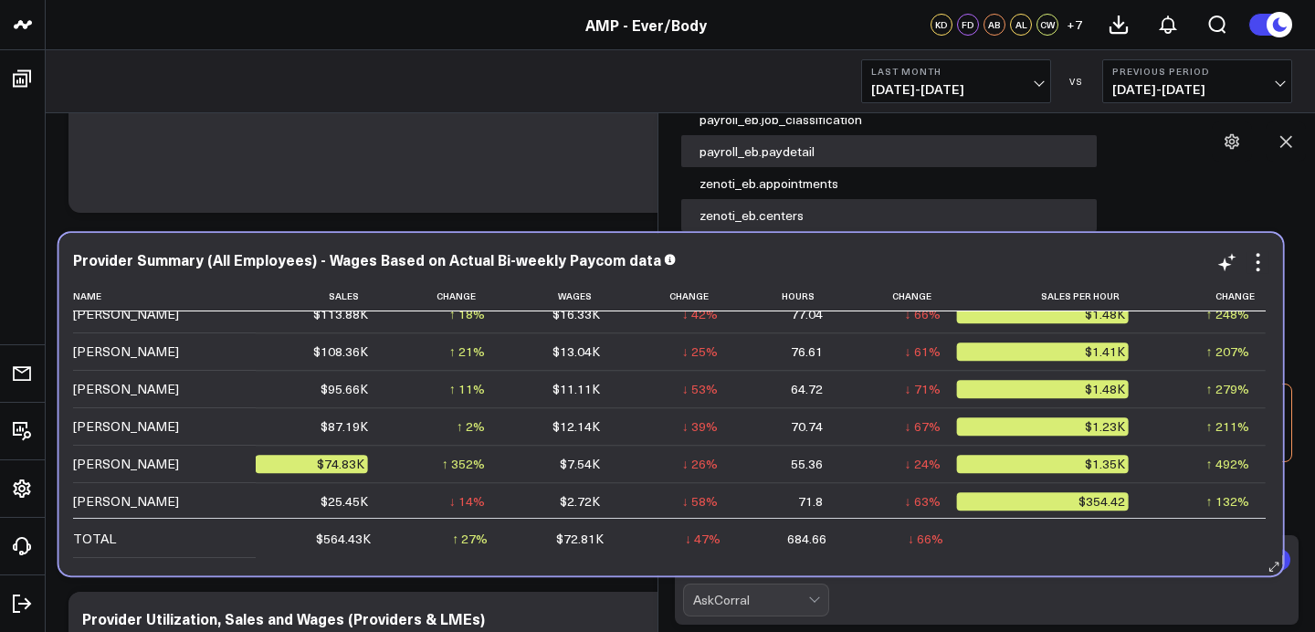
drag, startPoint x: 493, startPoint y: 363, endPoint x: 484, endPoint y: 365, distance: 9.5
click at [484, 365] on td "↑ 21% Previous $89.39K" at bounding box center [443, 350] width 117 height 37
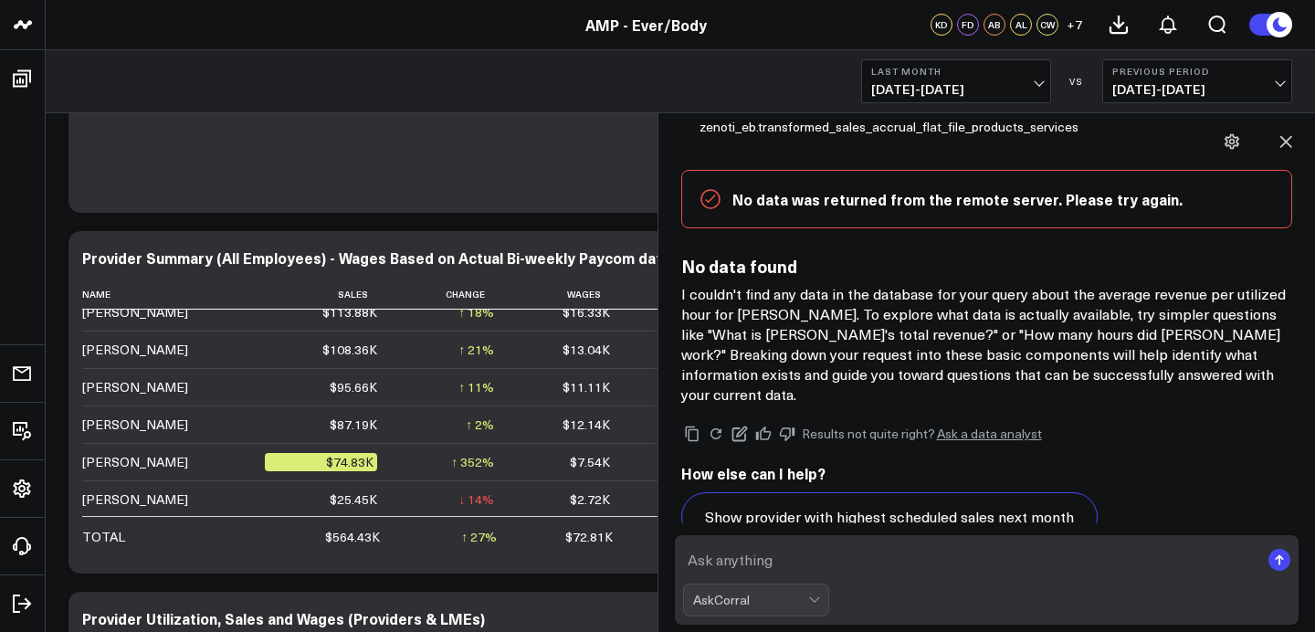
scroll to position [2277, 0]
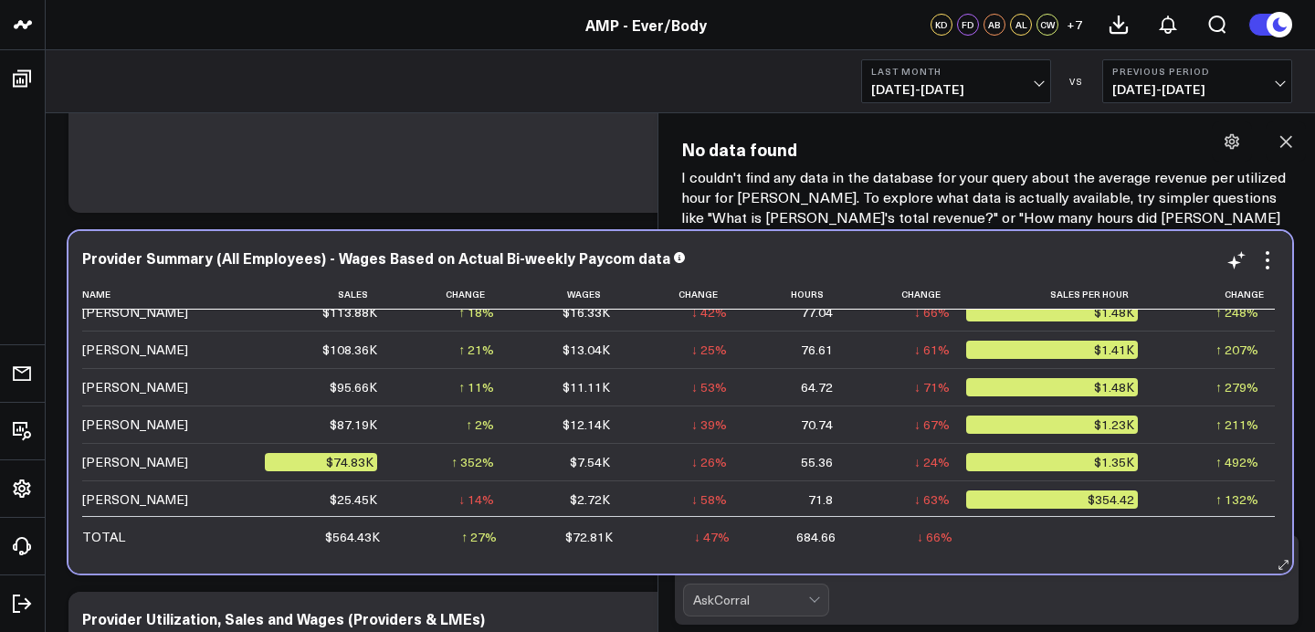
click at [566, 451] on td "$7.54K" at bounding box center [569, 461] width 116 height 37
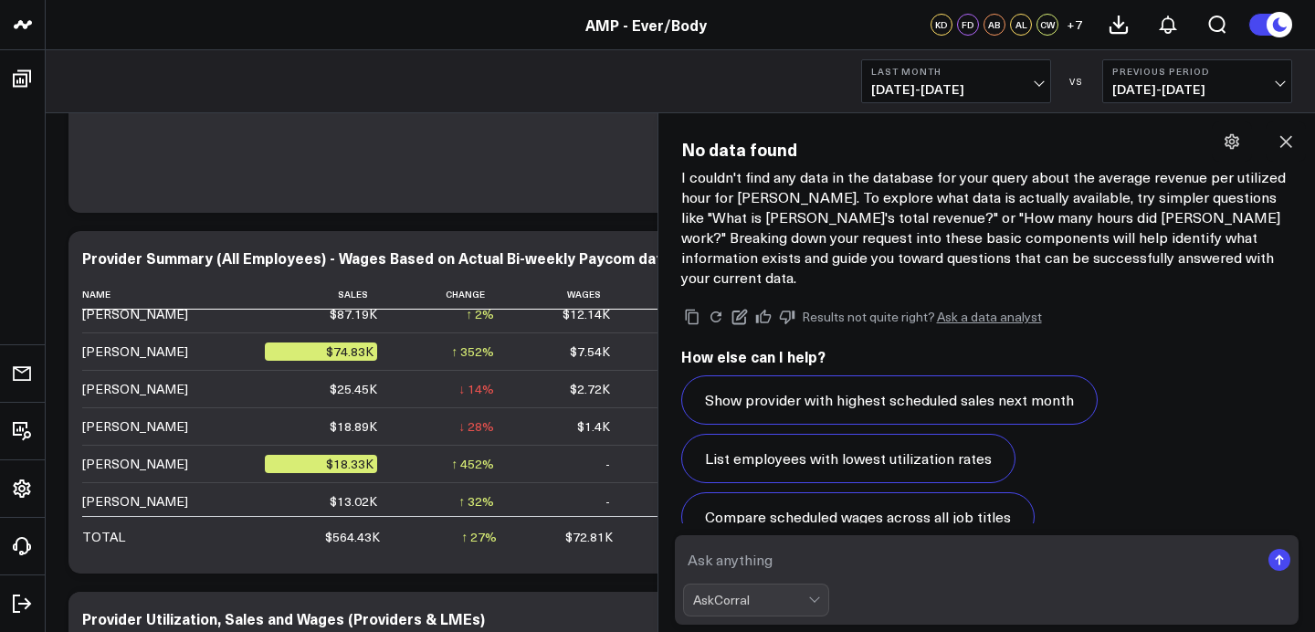
scroll to position [0, 0]
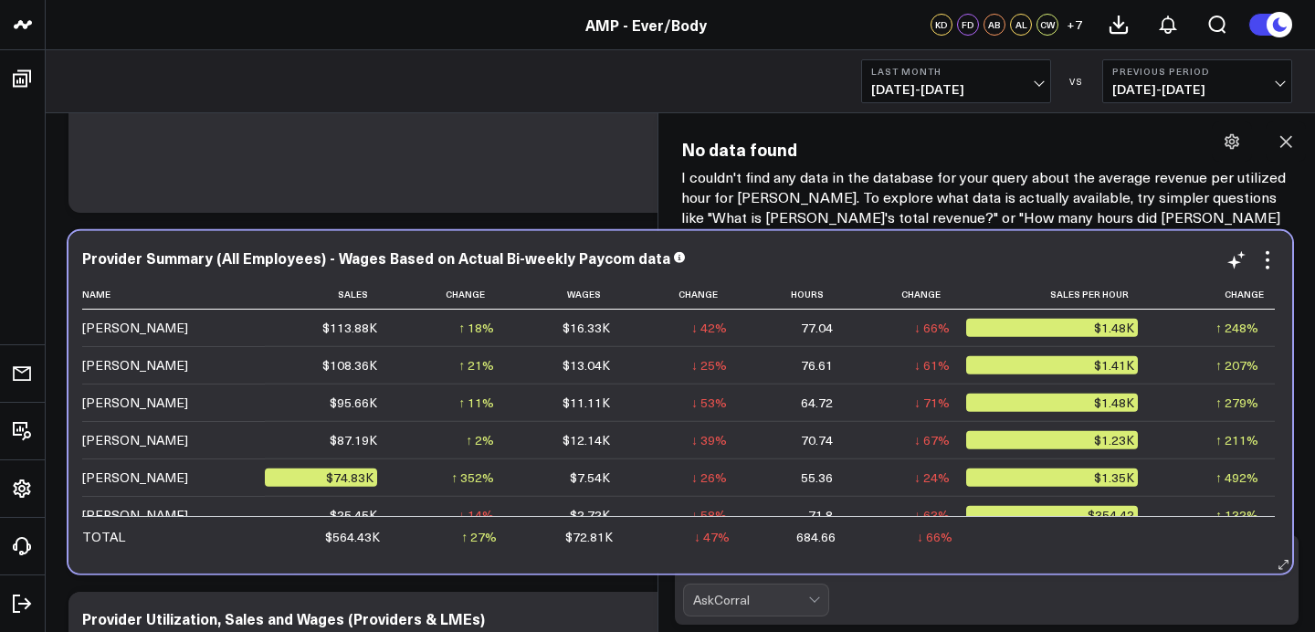
click at [566, 451] on td "$12.14K" at bounding box center [569, 439] width 116 height 37
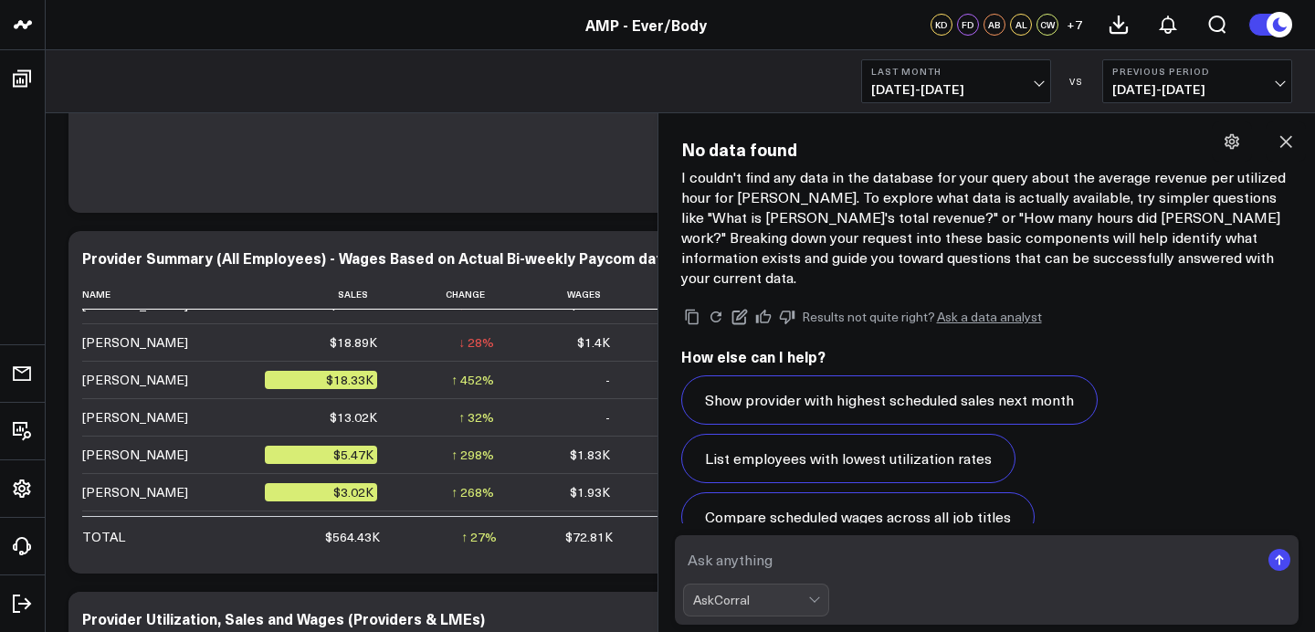
scroll to position [204, 0]
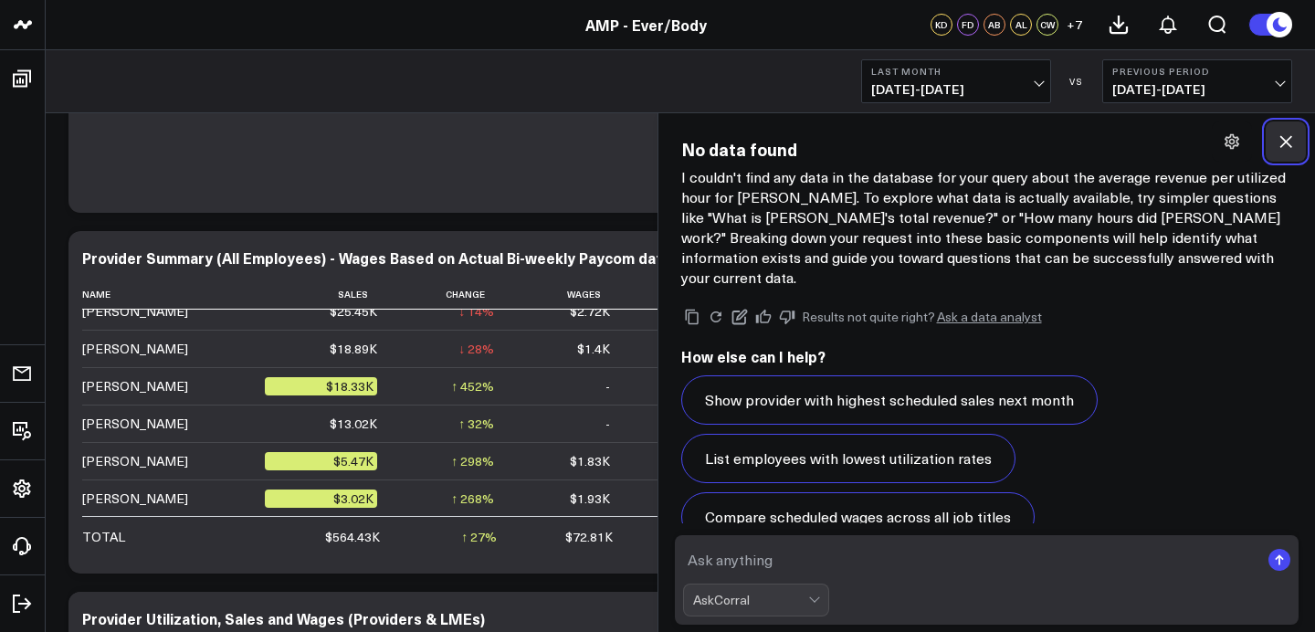
click at [1287, 134] on icon at bounding box center [1286, 141] width 18 height 18
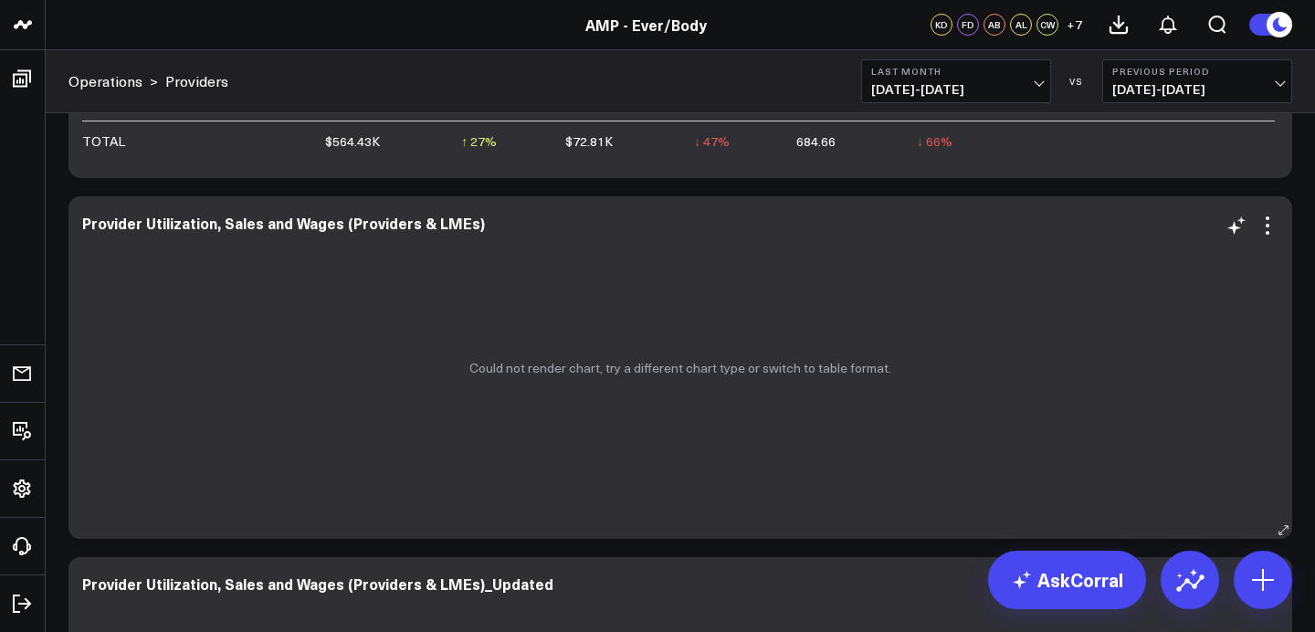
scroll to position [724, 0]
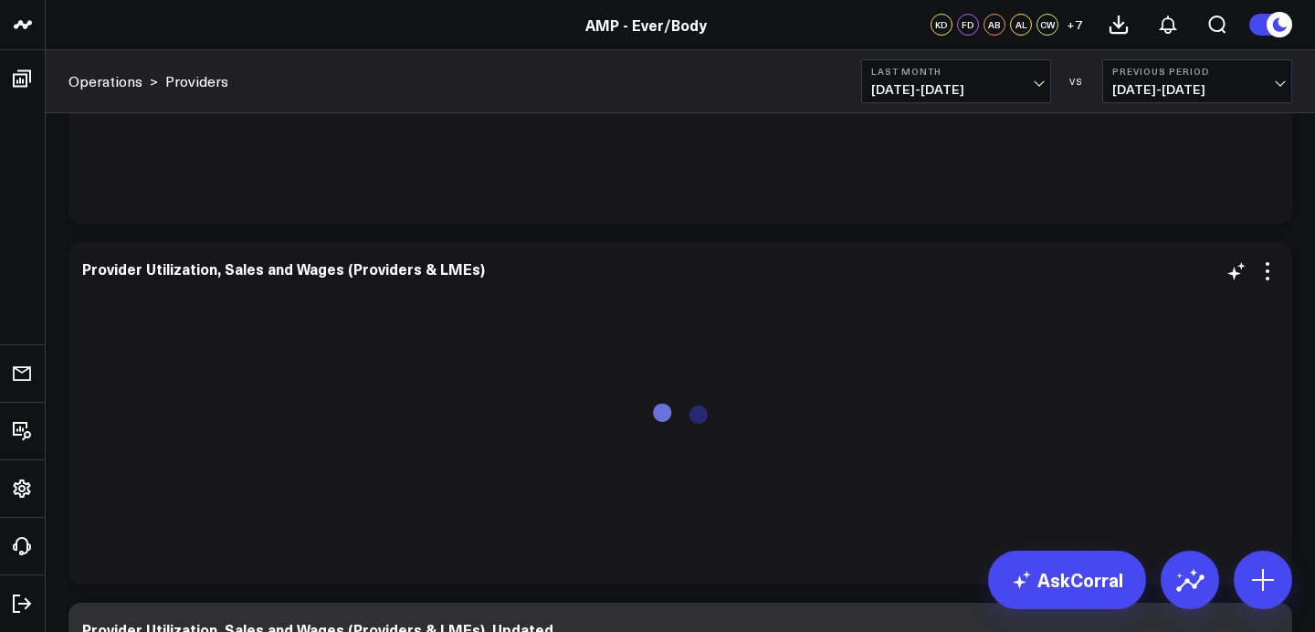
scroll to position [724, 0]
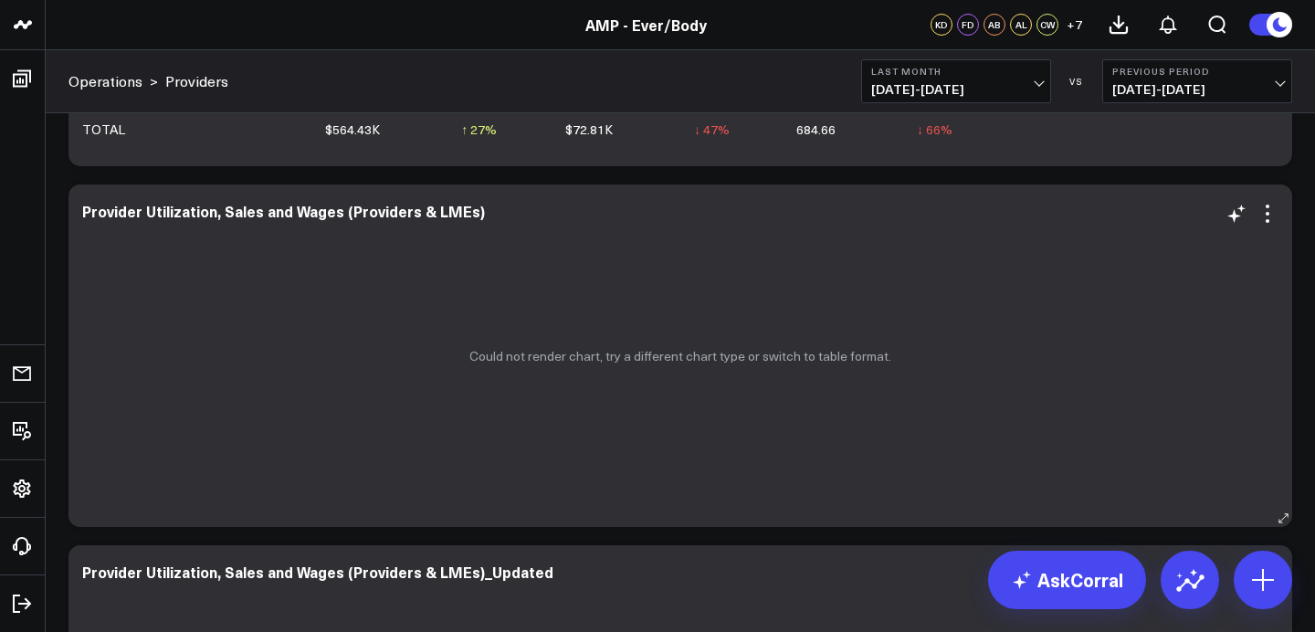
click at [792, 358] on p "Could not render chart, try a different chart type or switch to table format." at bounding box center [680, 356] width 422 height 15
click at [1273, 211] on icon at bounding box center [1268, 214] width 22 height 22
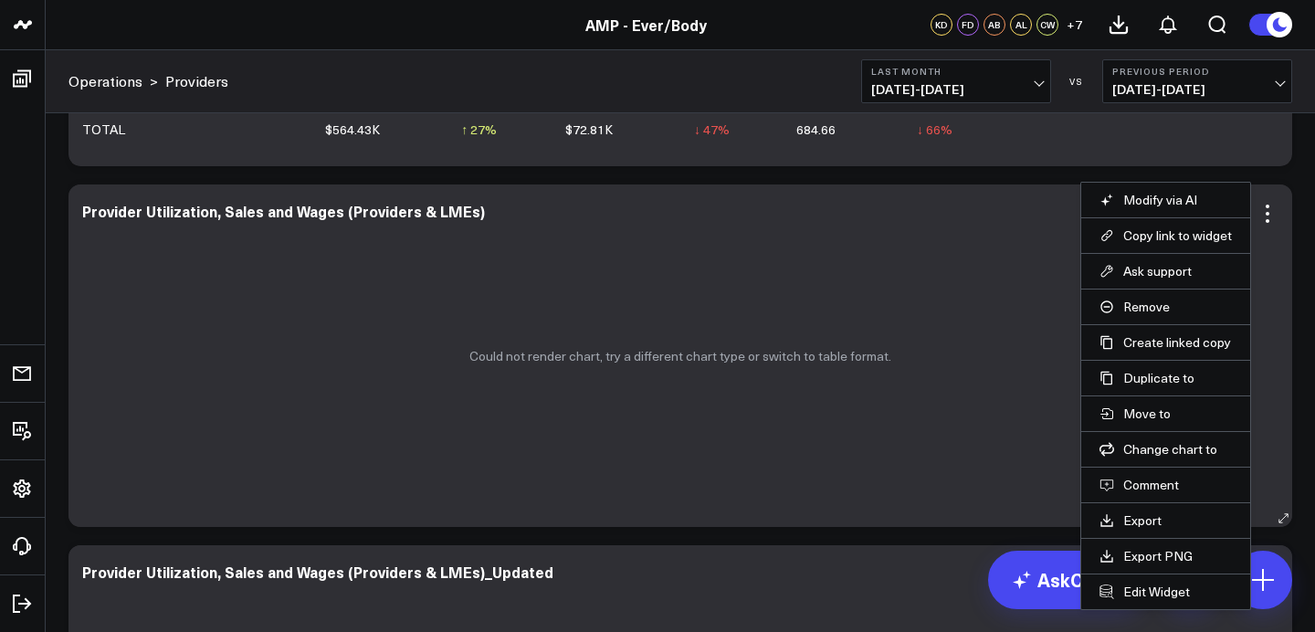
click at [983, 315] on div "Could not render chart, try a different chart type or switch to table format." at bounding box center [681, 356] width 1224 height 343
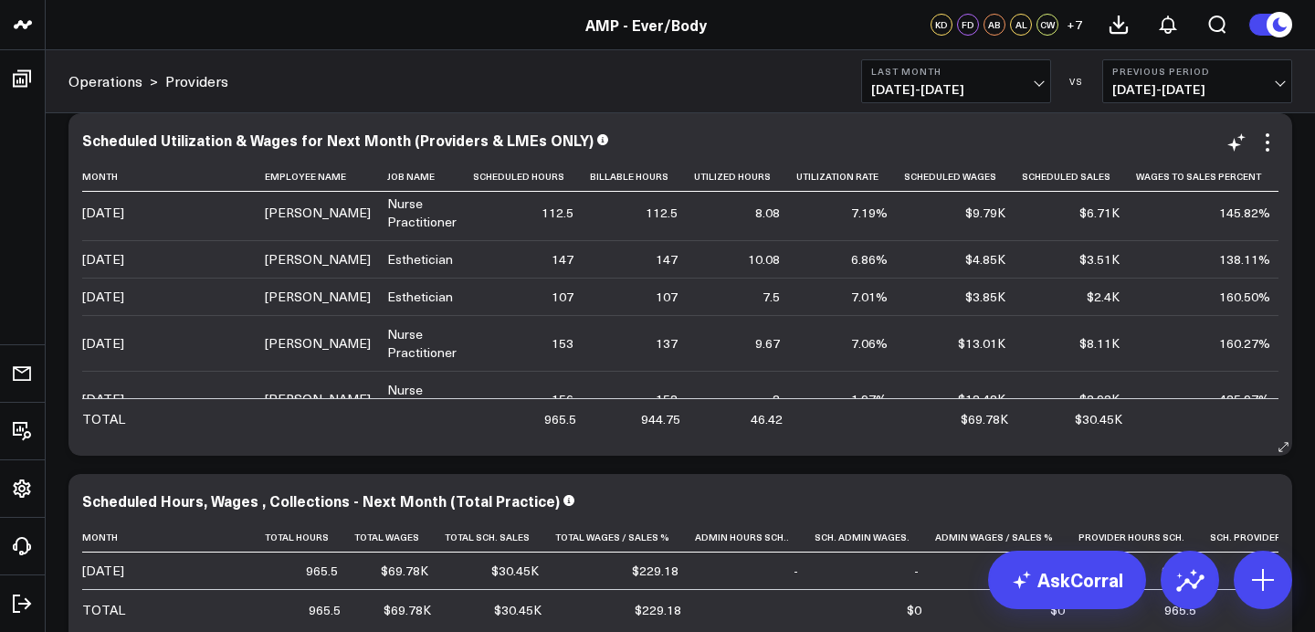
scroll to position [0, 0]
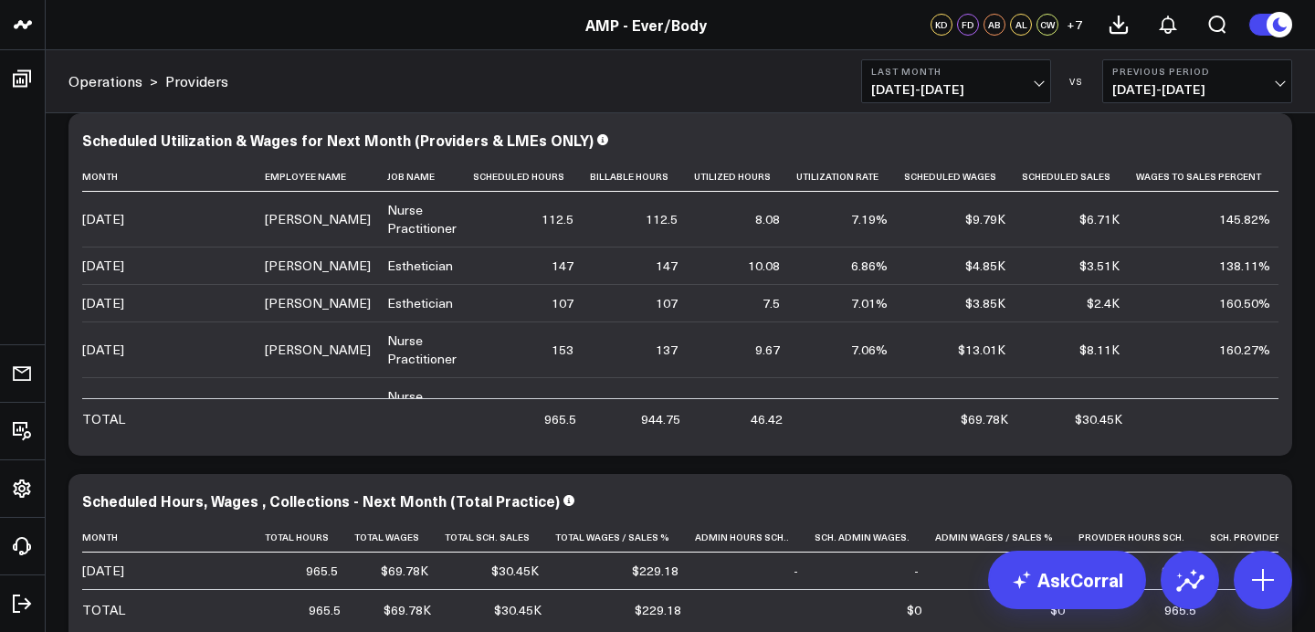
click at [1009, 80] on button "Last Month 09/01/25 - 09/30/25" at bounding box center [956, 81] width 190 height 44
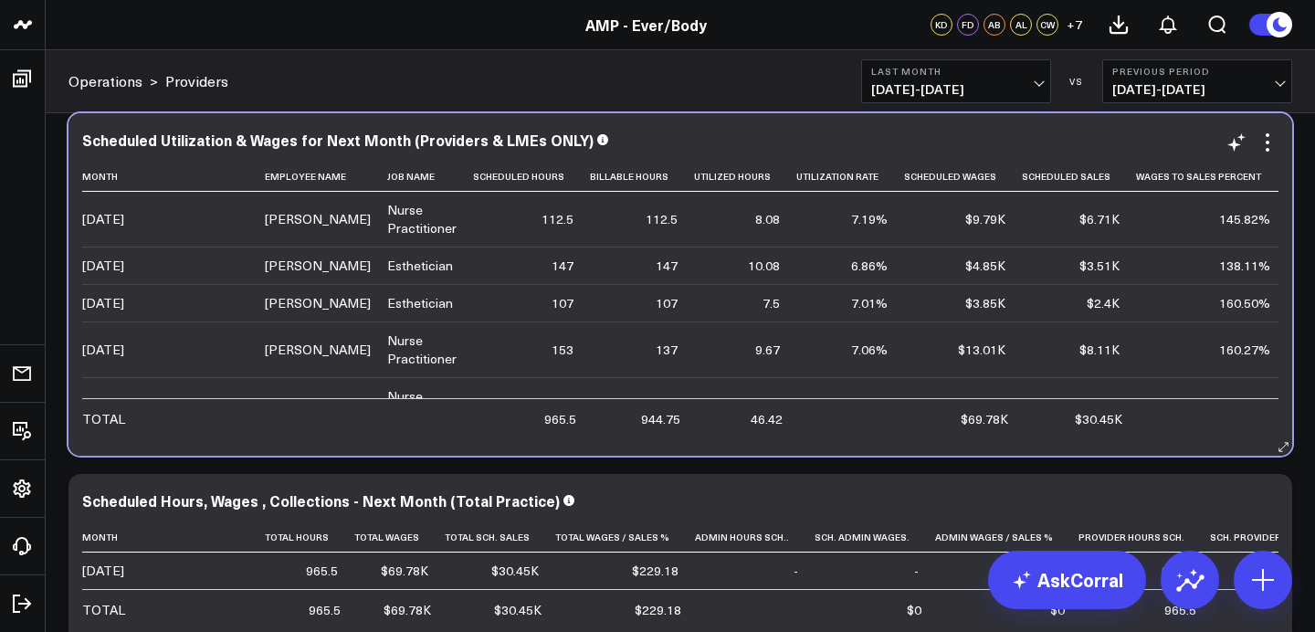
click at [783, 121] on div "Scheduled Utilization & Wages for Next Month (Providers & LMEs ONLY) Month Empl…" at bounding box center [681, 284] width 1224 height 343
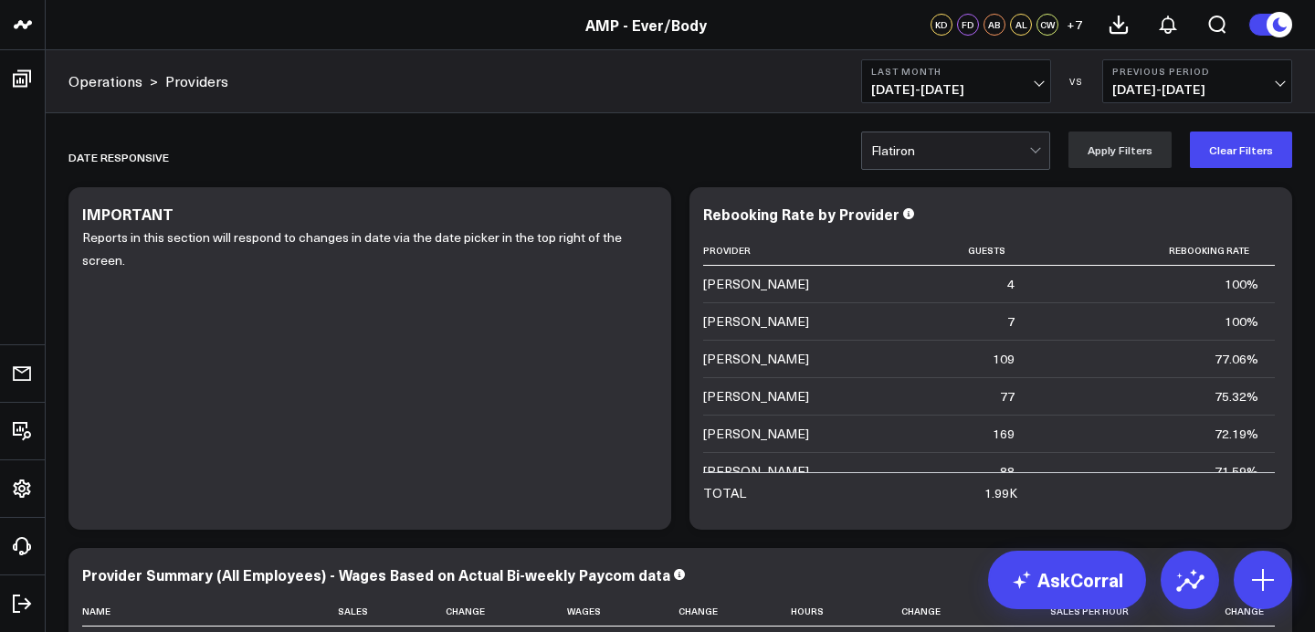
click at [944, 160] on div at bounding box center [950, 150] width 158 height 37
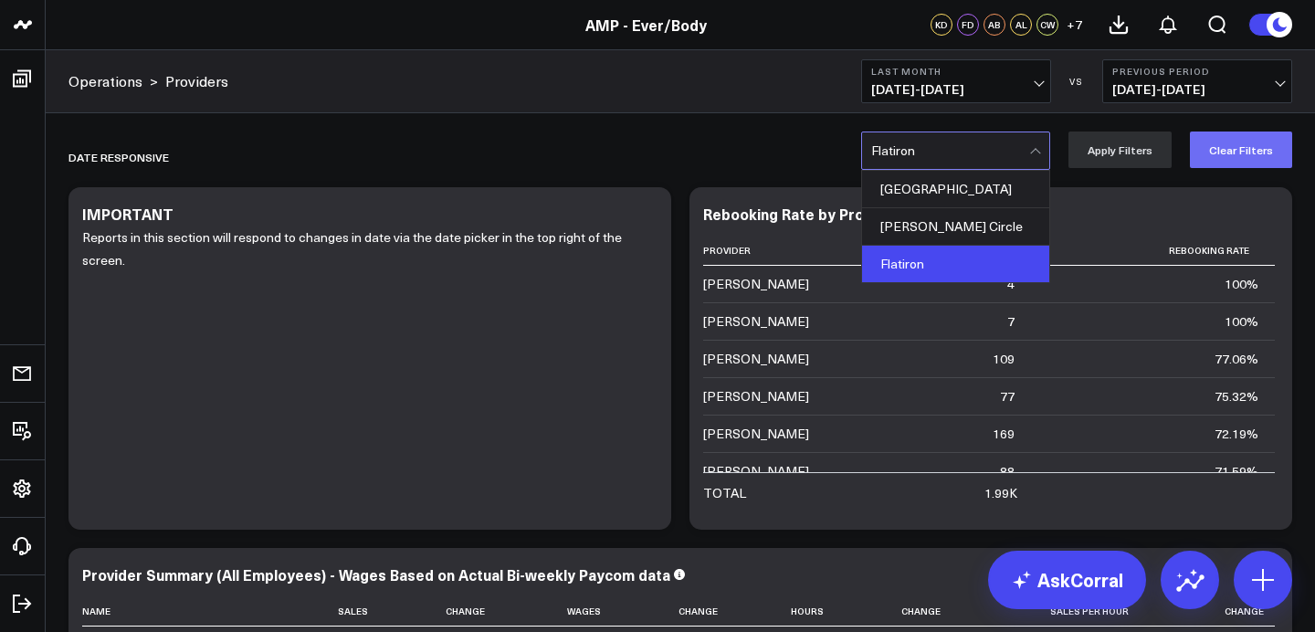
click at [1217, 153] on button "Clear Filters" at bounding box center [1241, 150] width 102 height 37
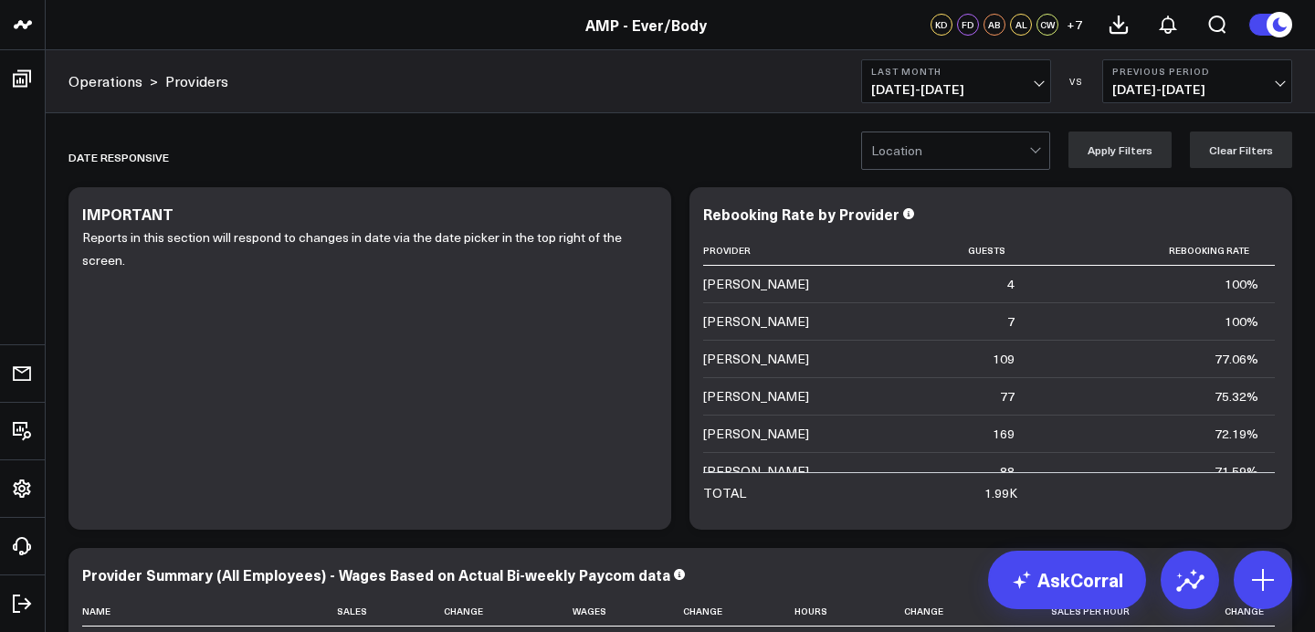
click at [123, 85] on link "Operations" at bounding box center [106, 81] width 74 height 20
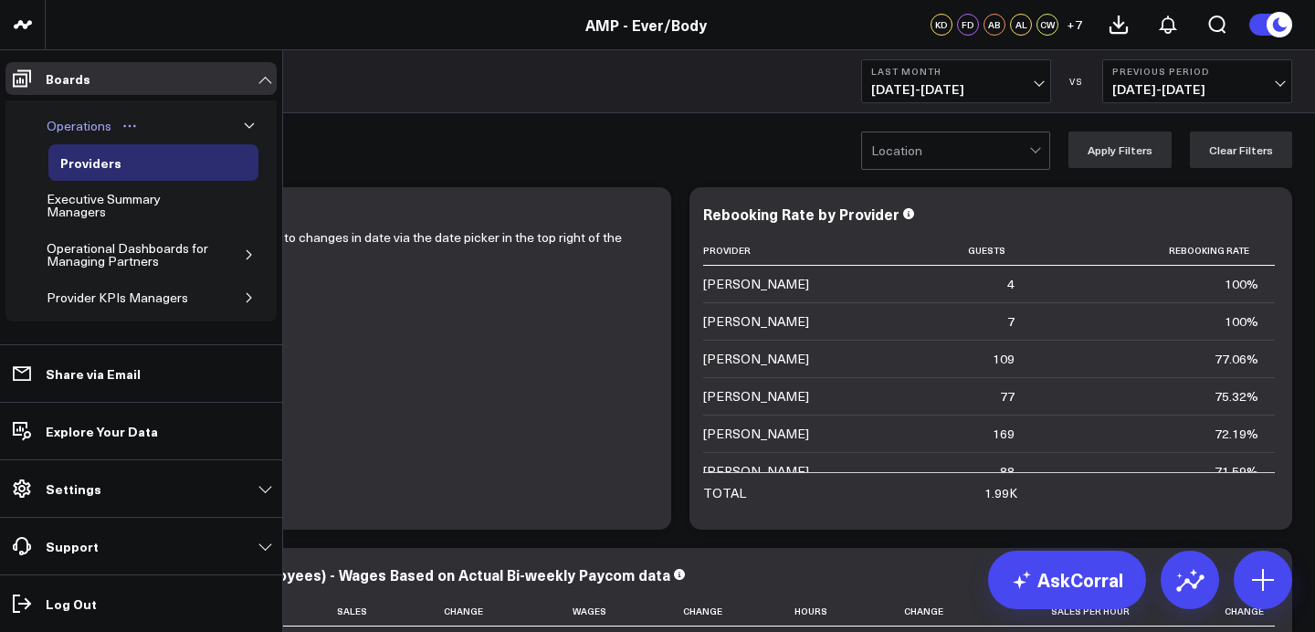
click at [70, 120] on div "Operations" at bounding box center [79, 126] width 74 height 22
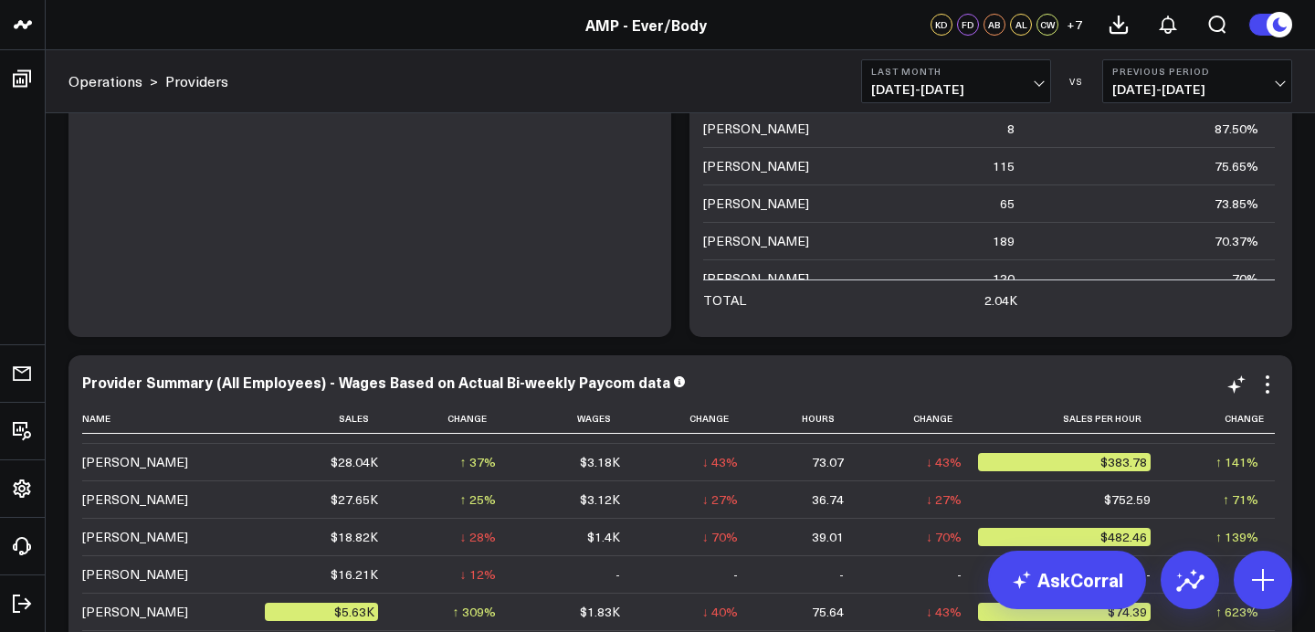
scroll to position [469, 0]
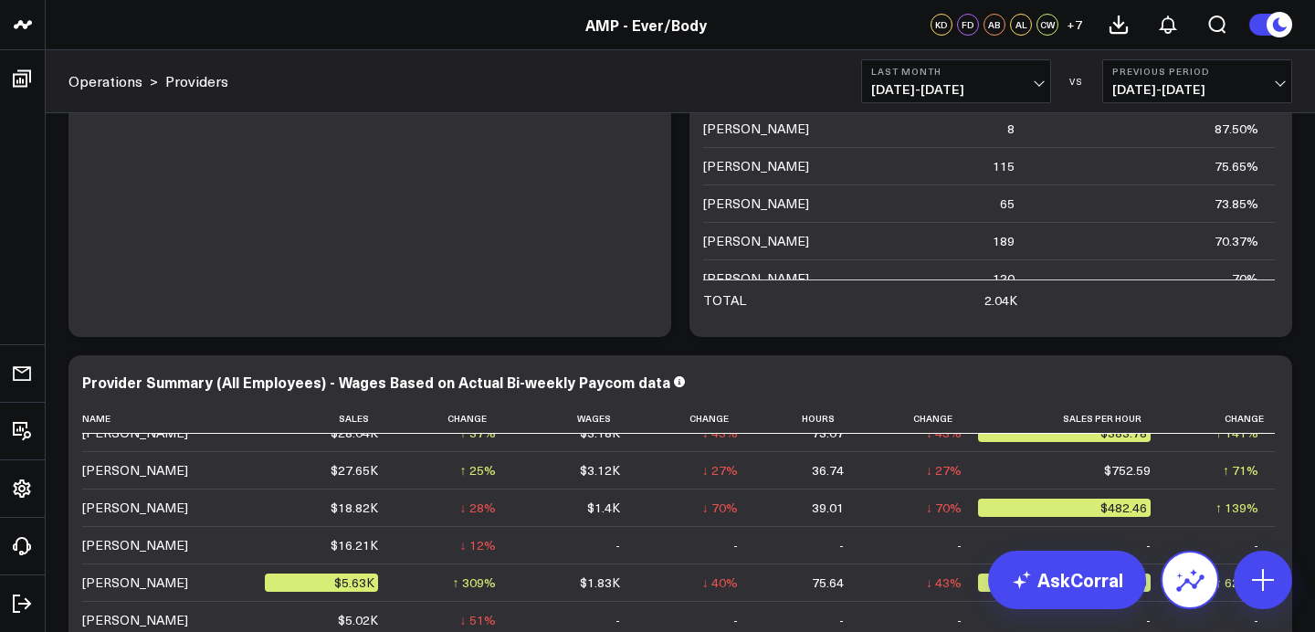
click at [1205, 572] on button at bounding box center [1190, 580] width 58 height 58
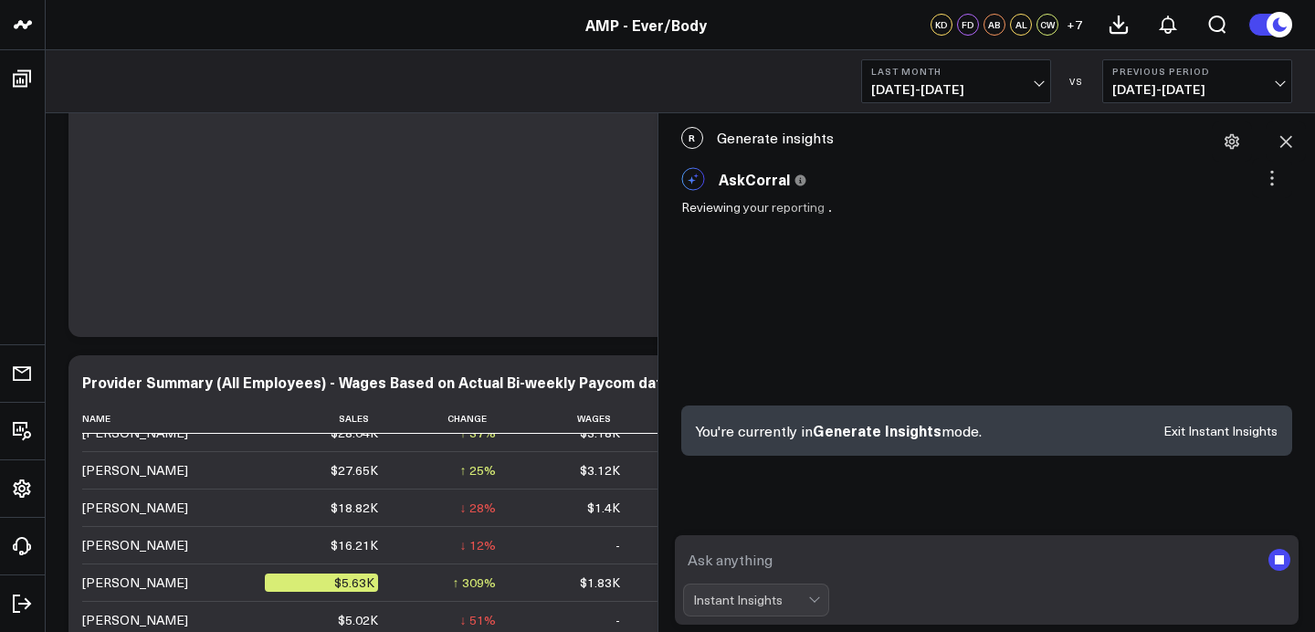
click at [930, 95] on span "[DATE] - [DATE]" at bounding box center [956, 89] width 170 height 15
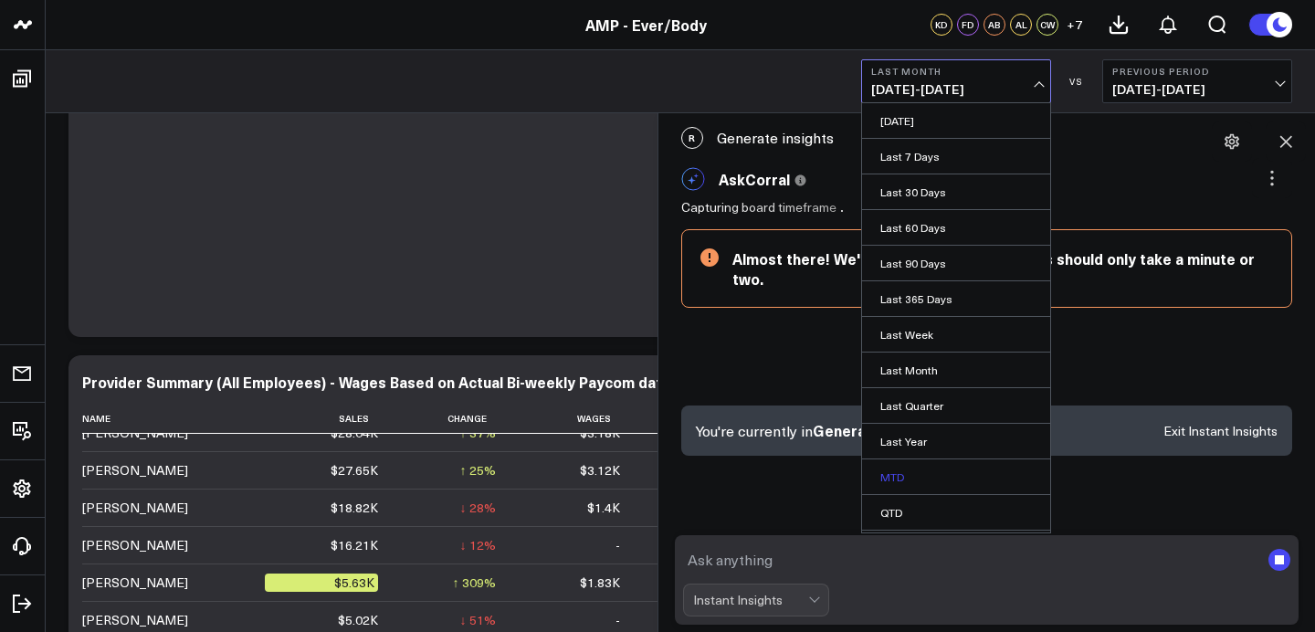
scroll to position [69, 0]
click at [927, 440] on link "QTD" at bounding box center [956, 444] width 188 height 35
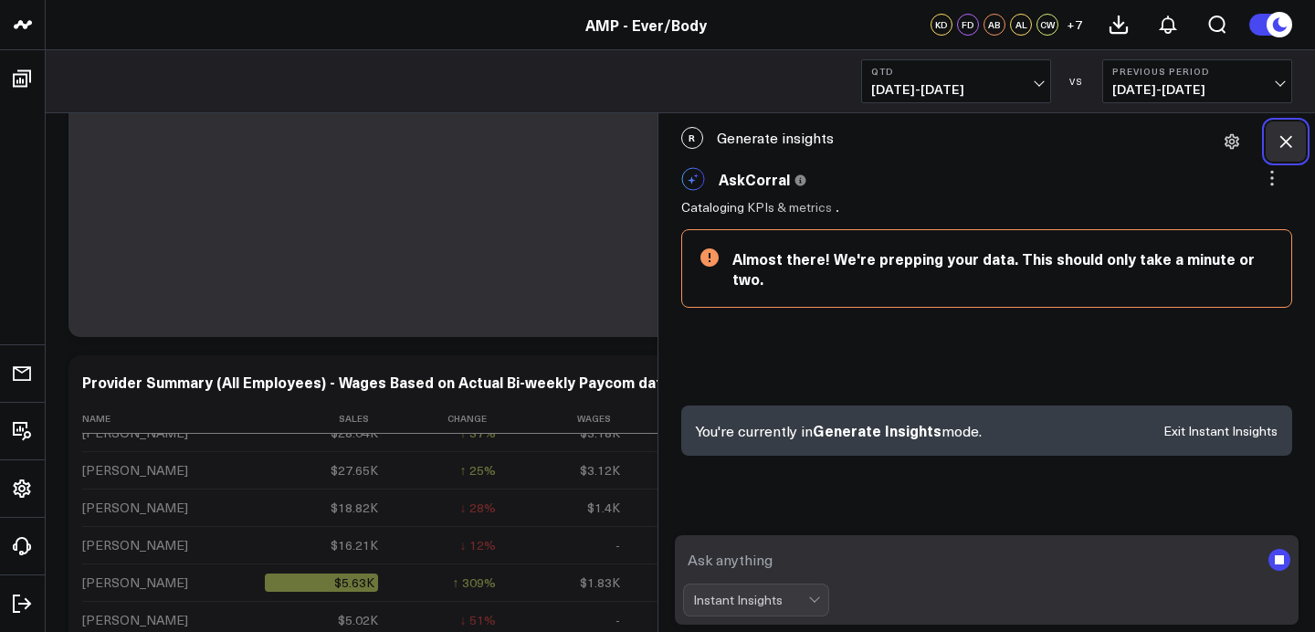
click at [1287, 138] on icon at bounding box center [1286, 141] width 18 height 18
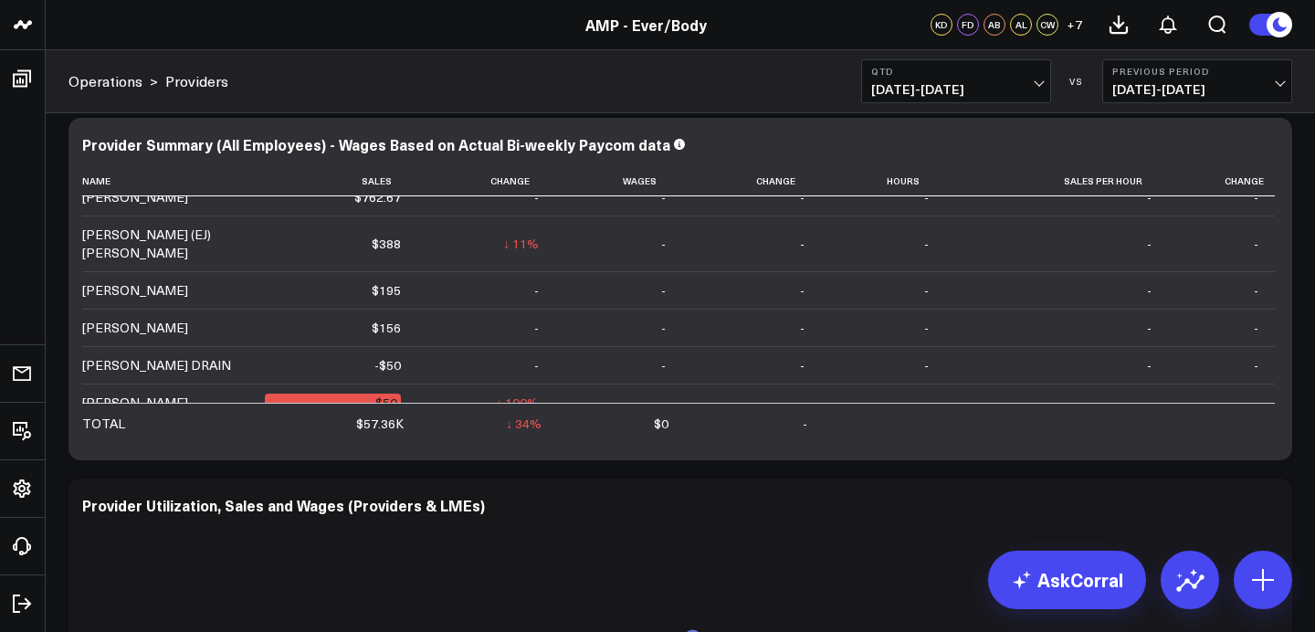
scroll to position [443, 0]
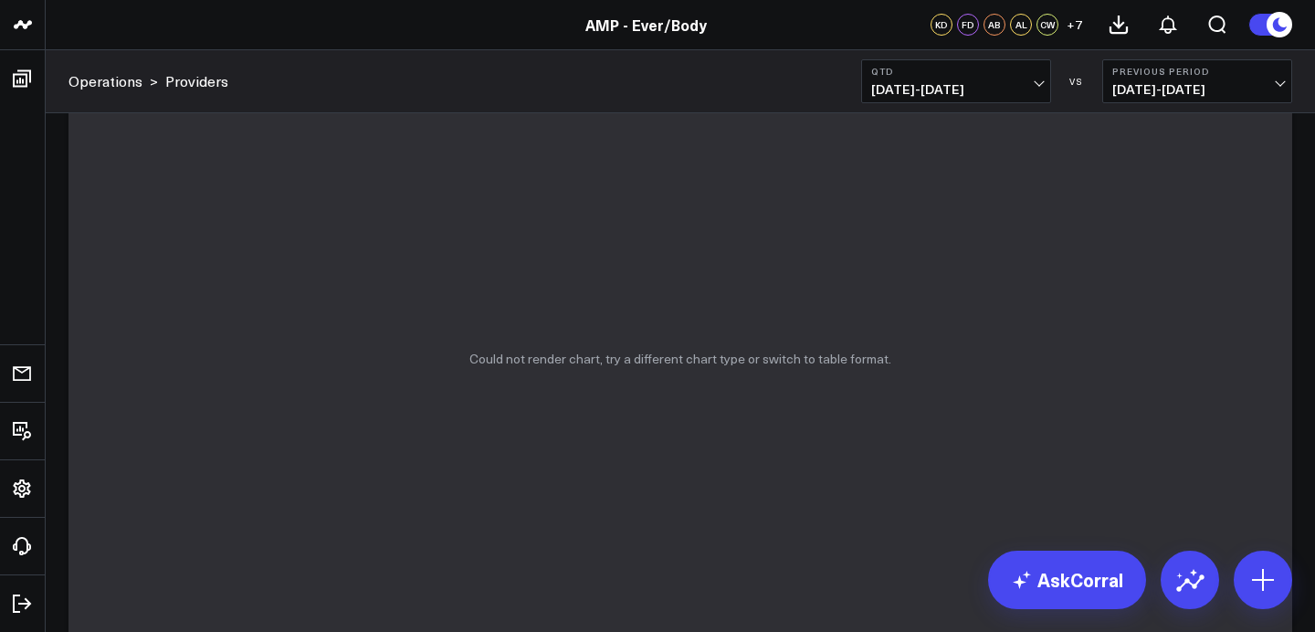
scroll to position [1297, 0]
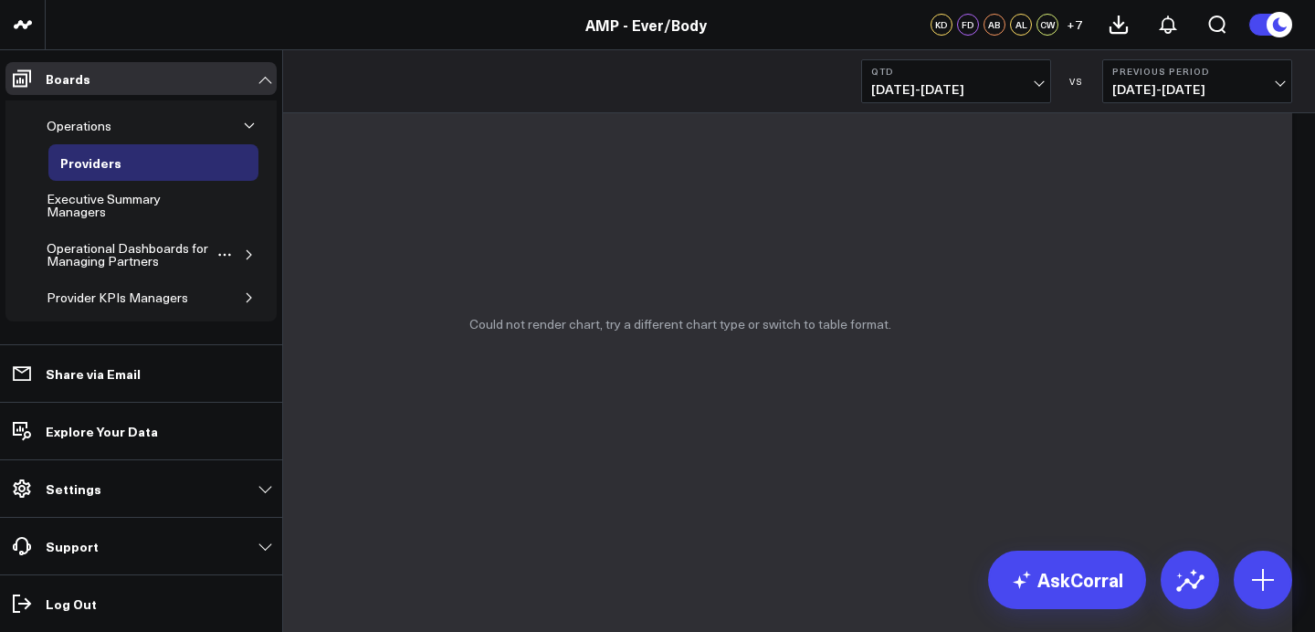
click at [244, 257] on icon "button" at bounding box center [249, 254] width 11 height 11
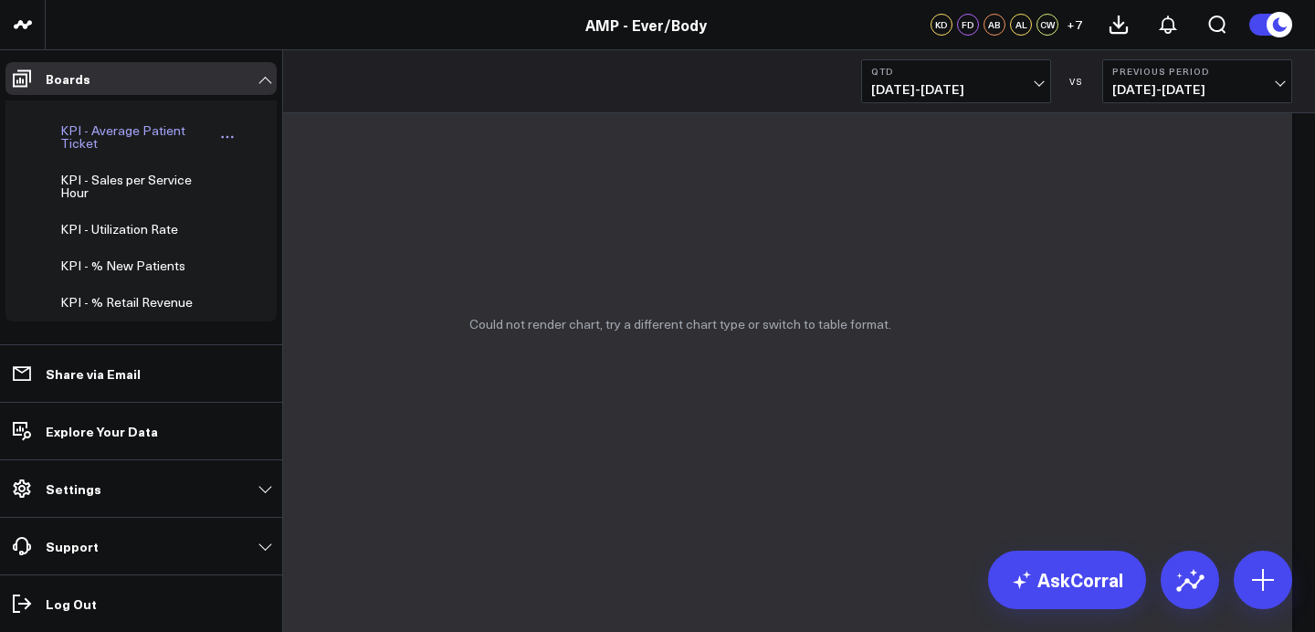
scroll to position [182, 0]
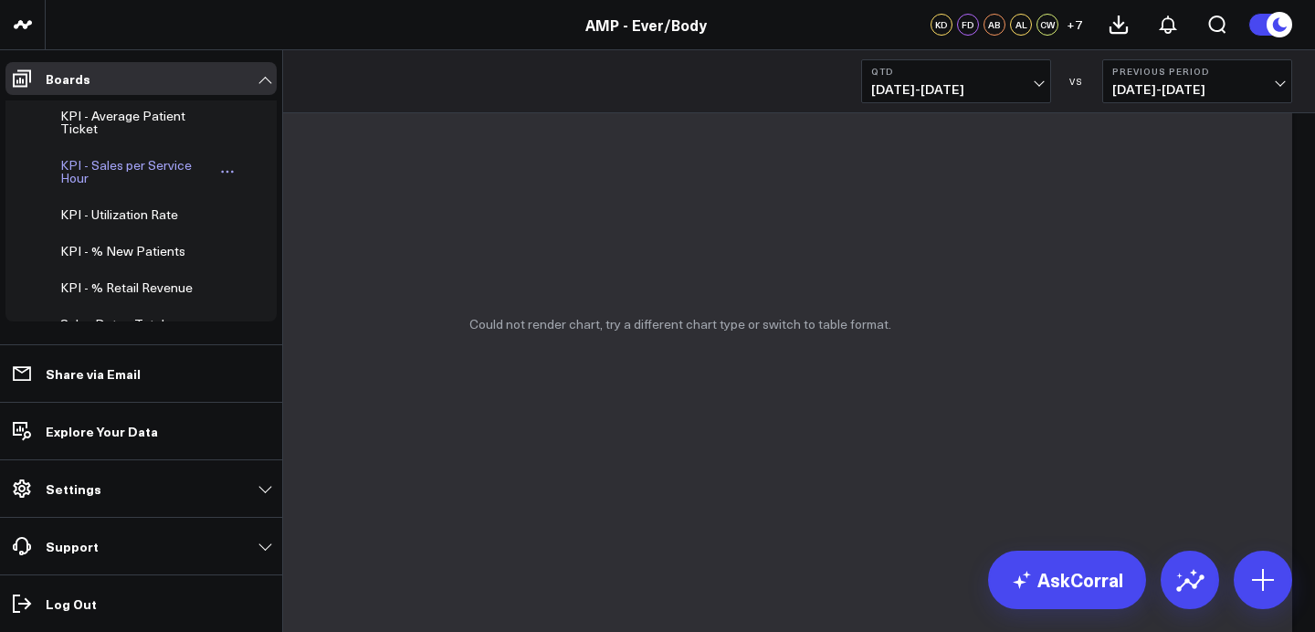
click at [138, 164] on div "KPI - Sales per Service Hour" at bounding box center [135, 171] width 159 height 35
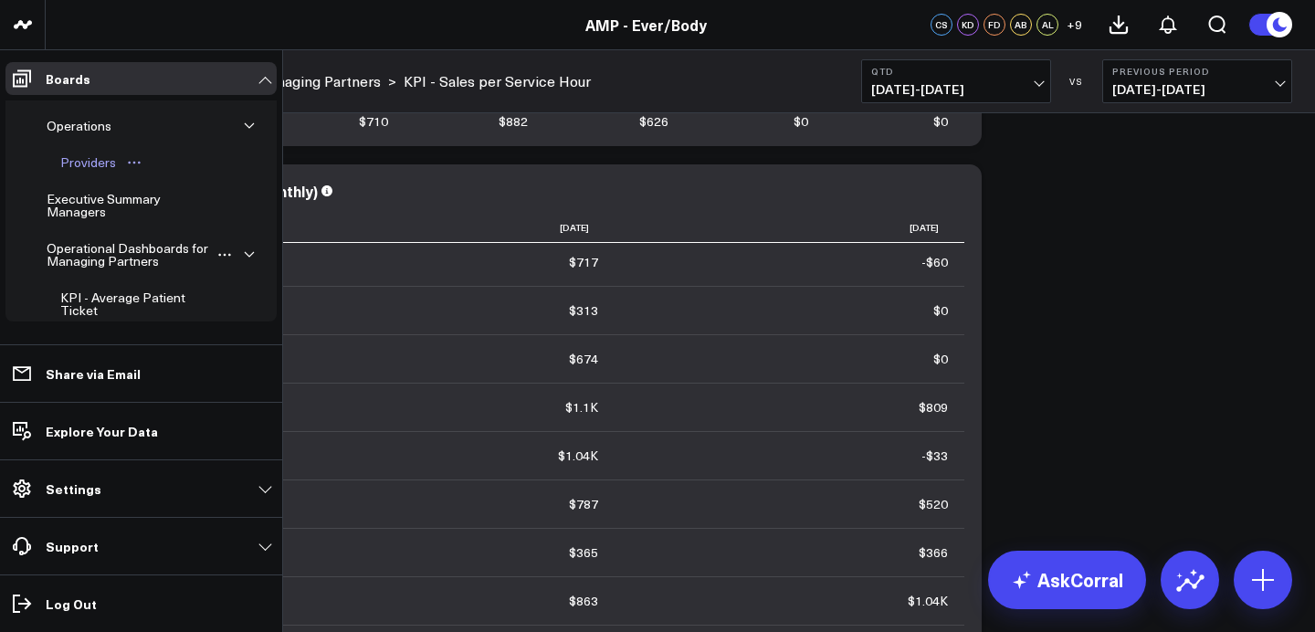
click at [98, 148] on link "Providers" at bounding box center [101, 162] width 107 height 37
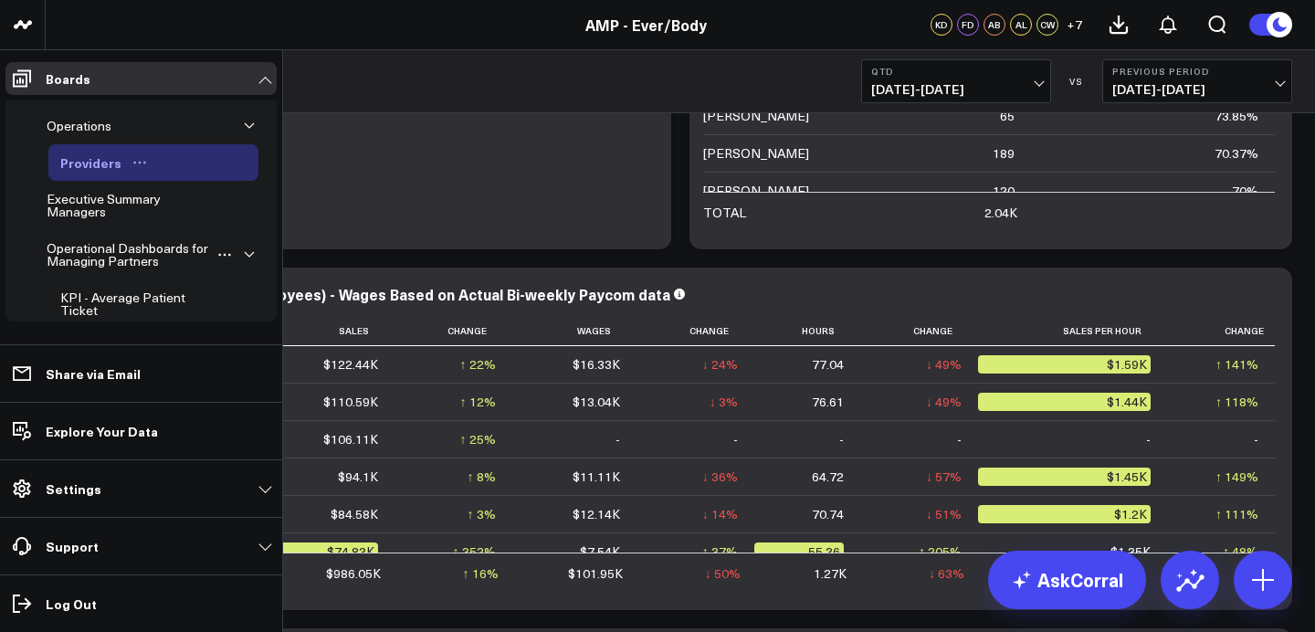
click at [137, 163] on icon "Open board menu" at bounding box center [139, 162] width 15 height 15
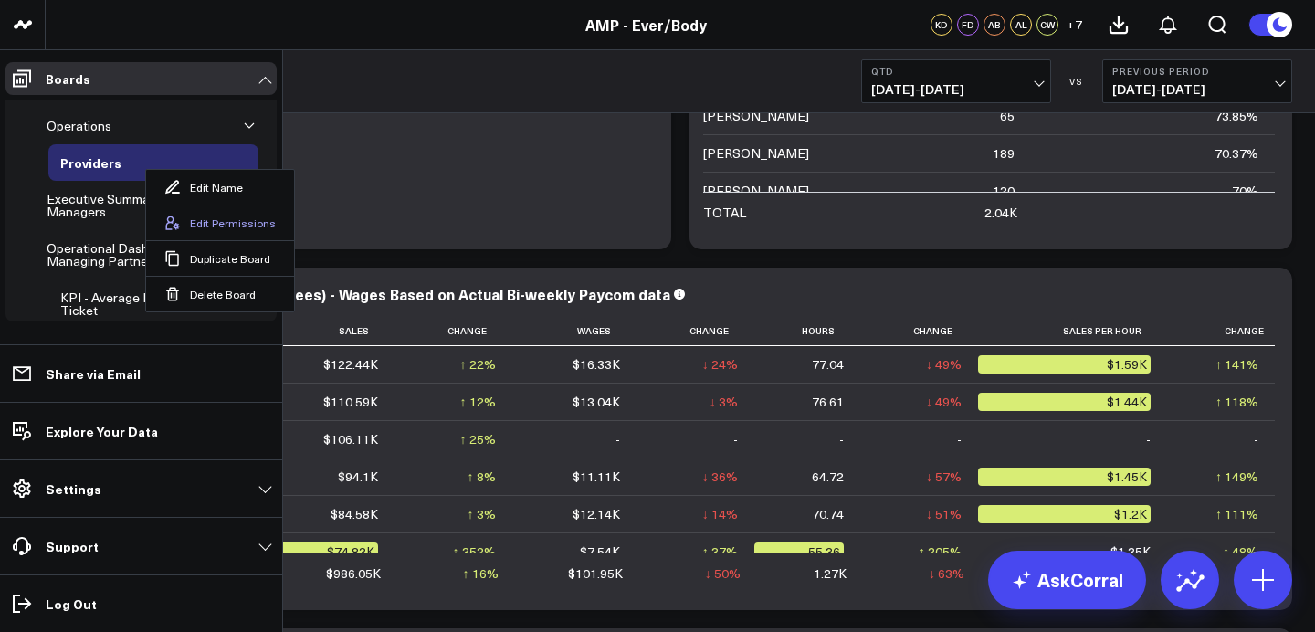
click at [185, 236] on button "Edit Permissions" at bounding box center [220, 223] width 148 height 36
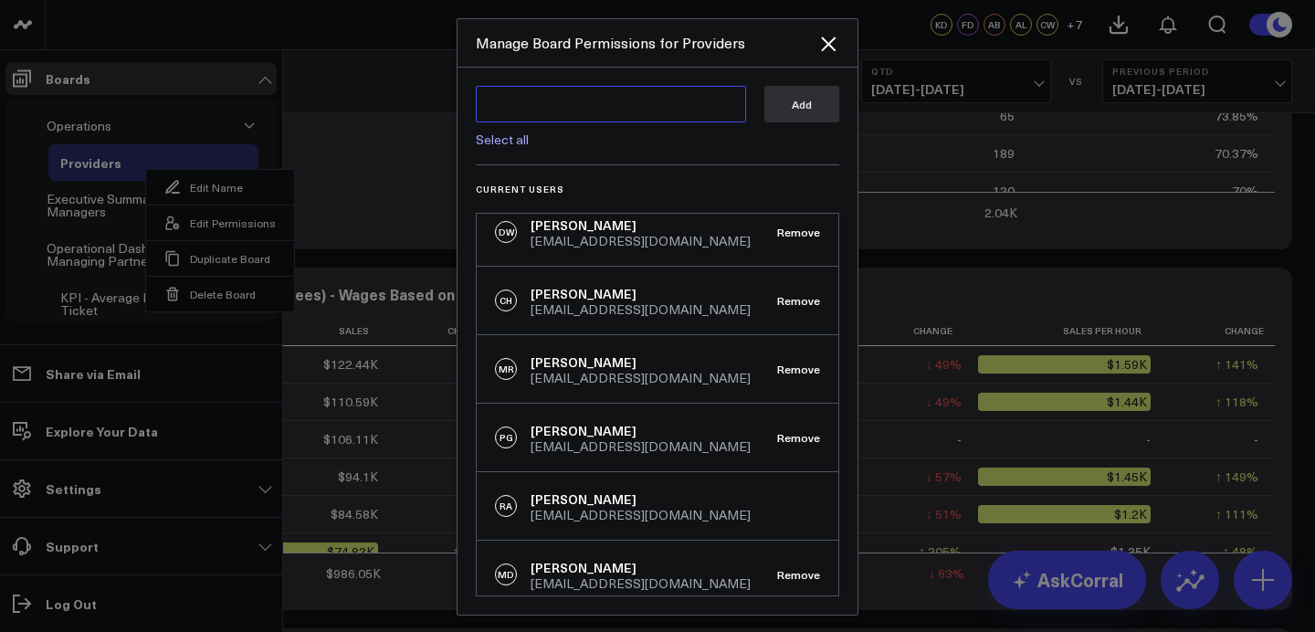
click at [596, 106] on textarea at bounding box center [611, 104] width 270 height 37
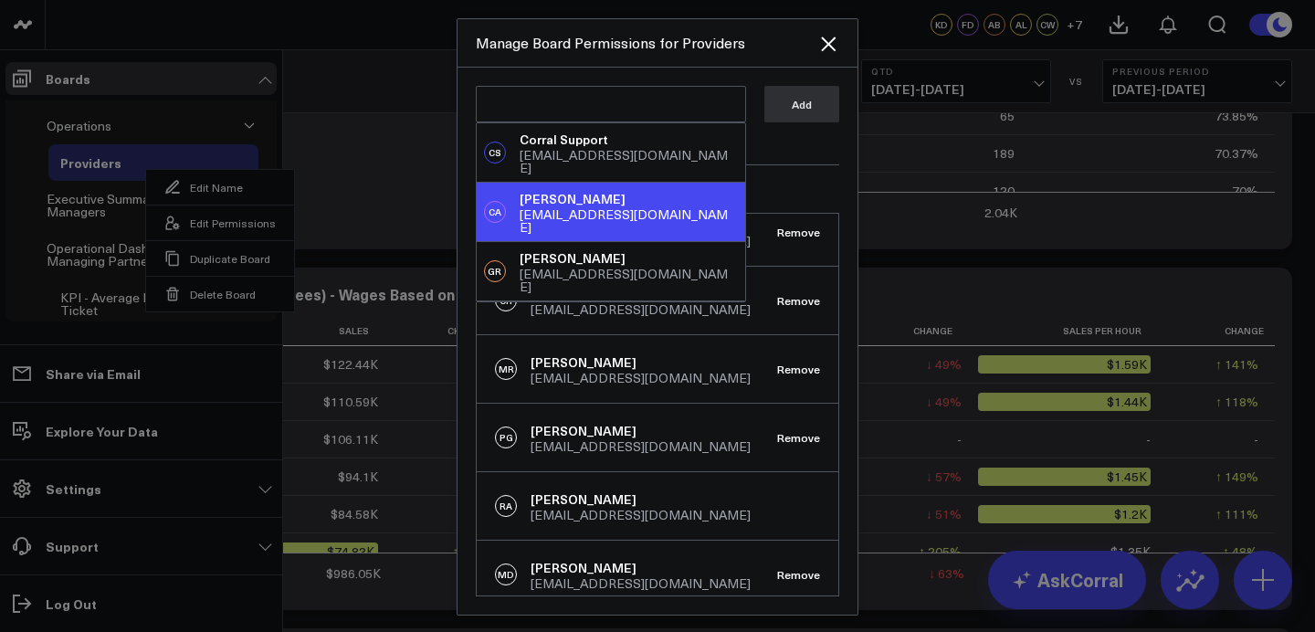
click at [584, 183] on div "CA Carmen Augustin caugustin@everbody.com" at bounding box center [611, 212] width 269 height 58
type textarea "@Carmen Augustin"
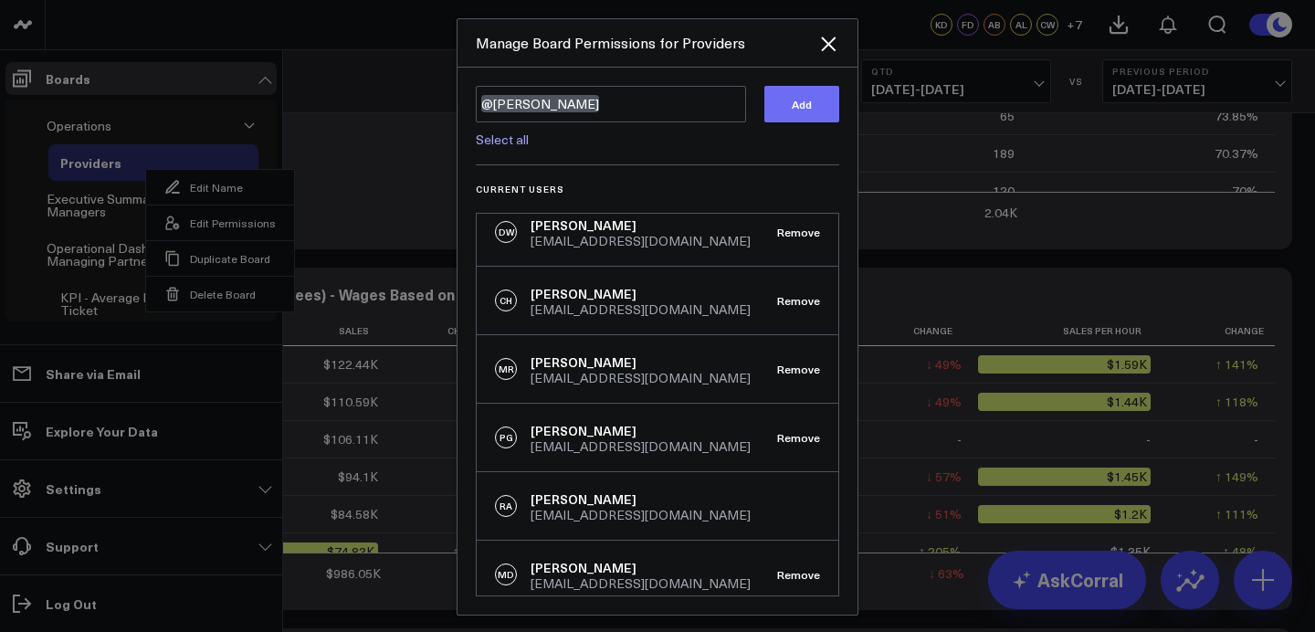
click at [819, 111] on button "Add" at bounding box center [802, 104] width 75 height 37
click at [828, 47] on icon "Close" at bounding box center [828, 44] width 22 height 22
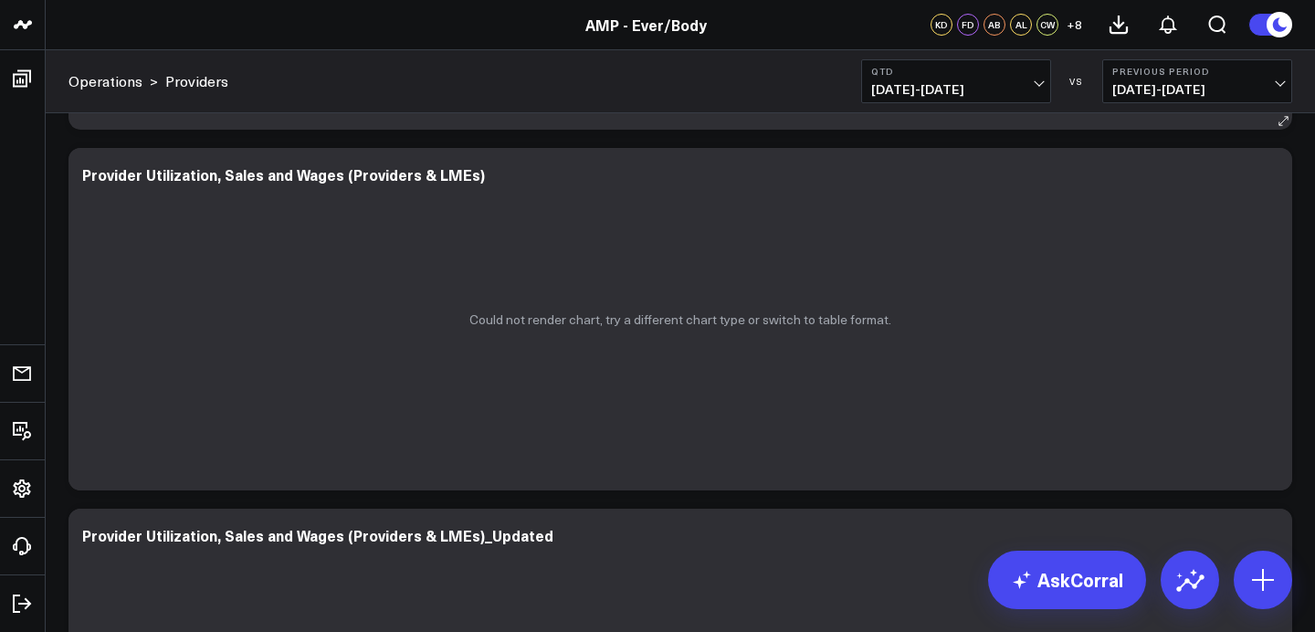
scroll to position [760, 0]
click at [1267, 178] on icon at bounding box center [1268, 178] width 4 height 4
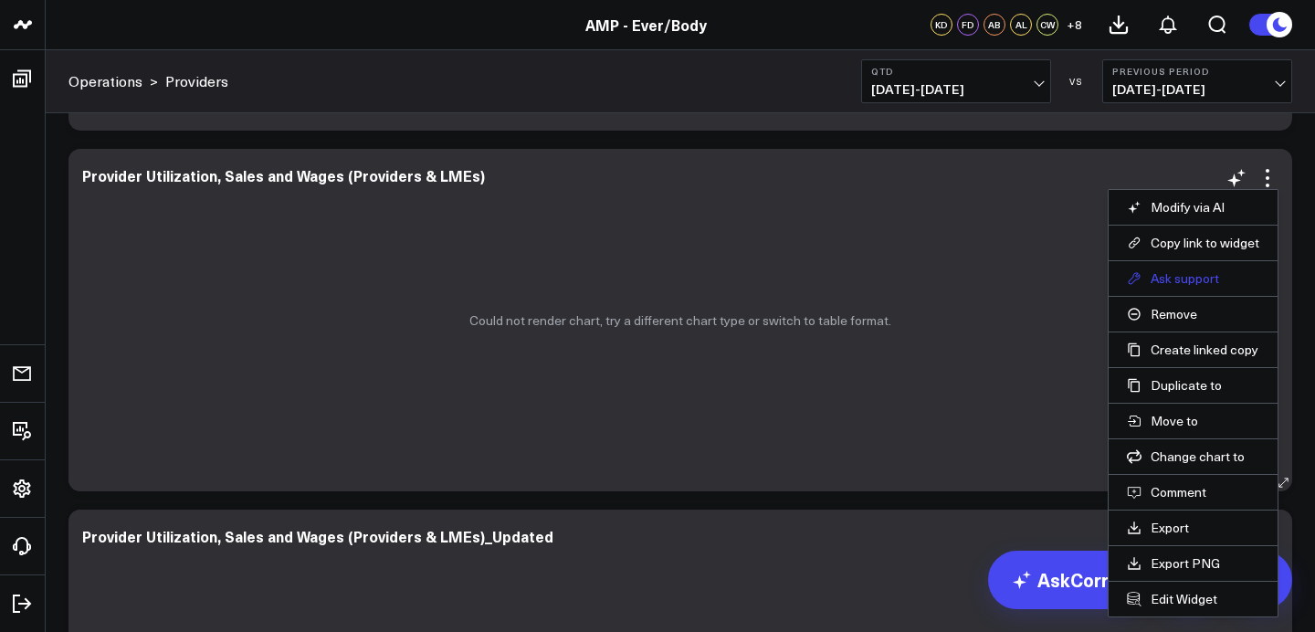
click at [1154, 280] on button "Ask support" at bounding box center [1193, 278] width 132 height 16
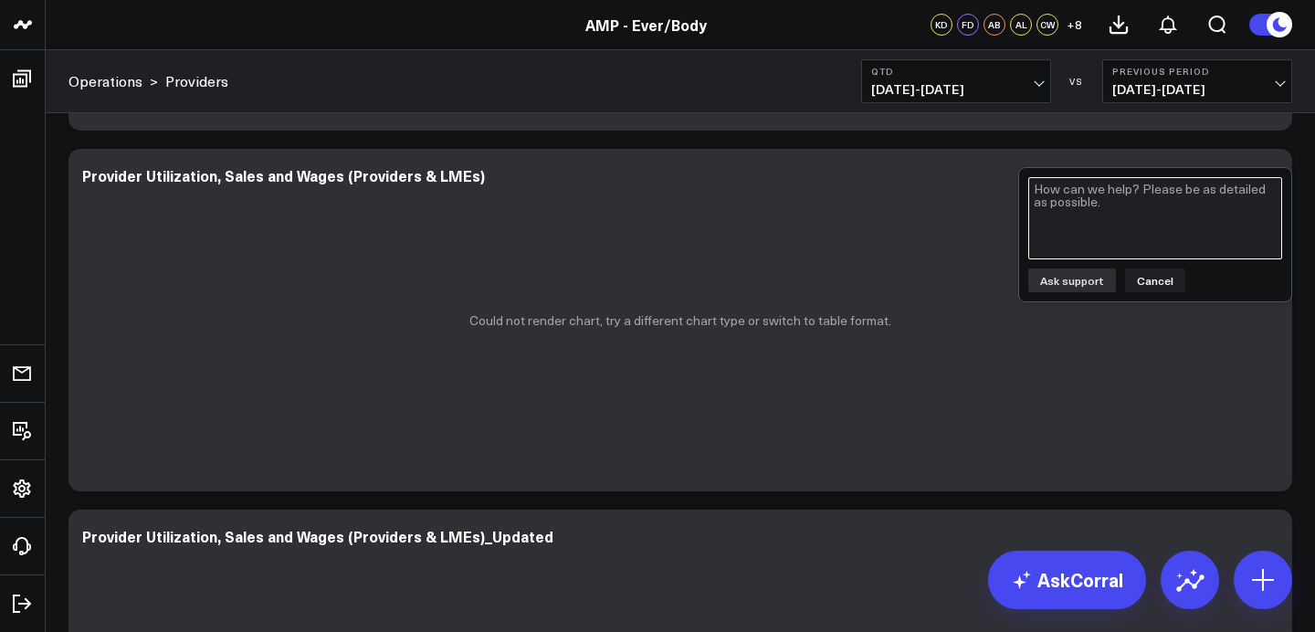
click at [1096, 212] on textarea at bounding box center [1155, 218] width 254 height 82
type textarea "This widget won't load and I need it."
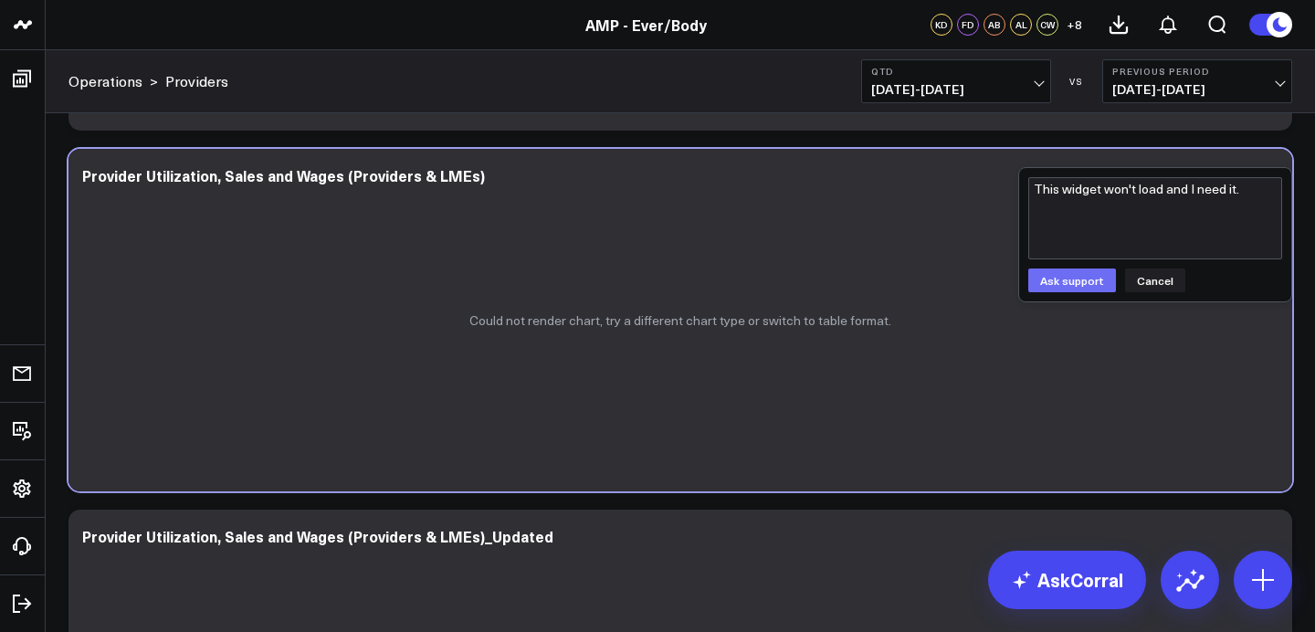
click at [1073, 285] on button "Ask support" at bounding box center [1072, 281] width 88 height 24
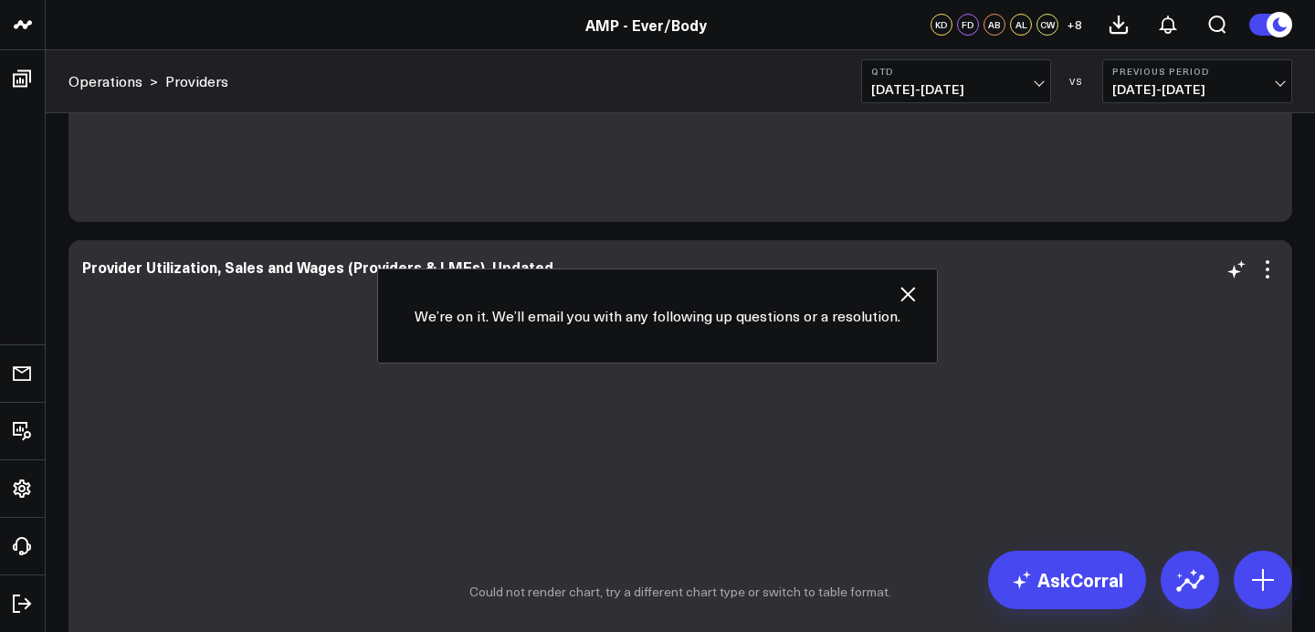
scroll to position [1047, 0]
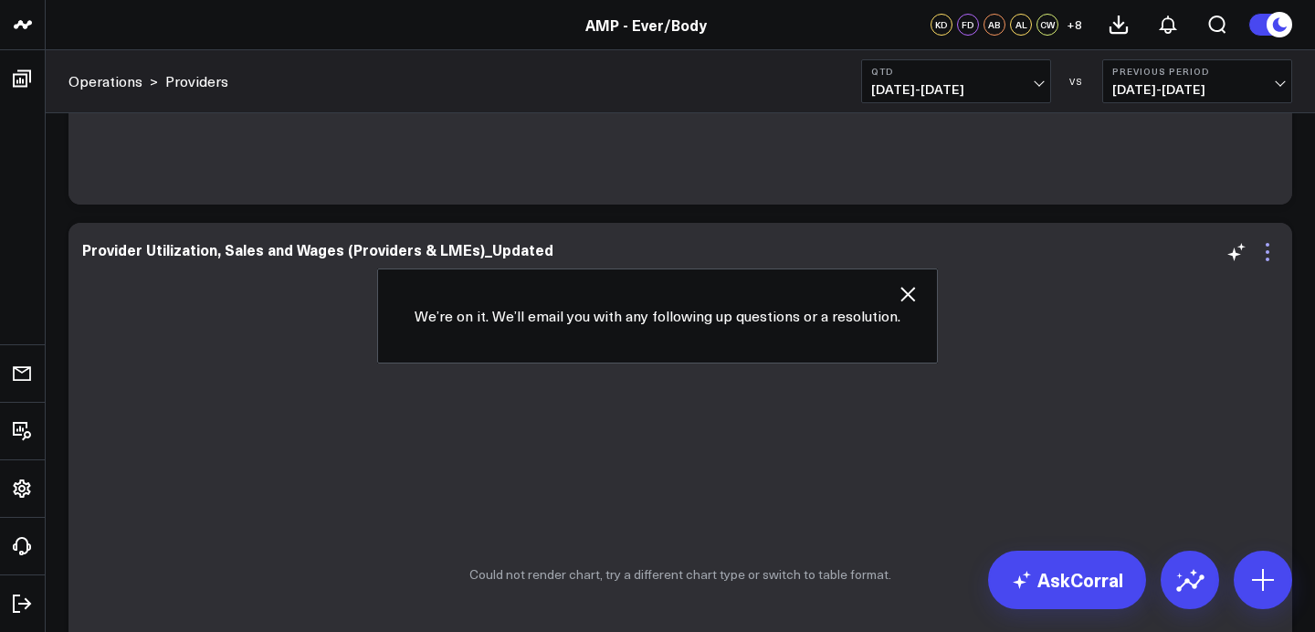
click at [1266, 254] on icon at bounding box center [1268, 252] width 22 height 22
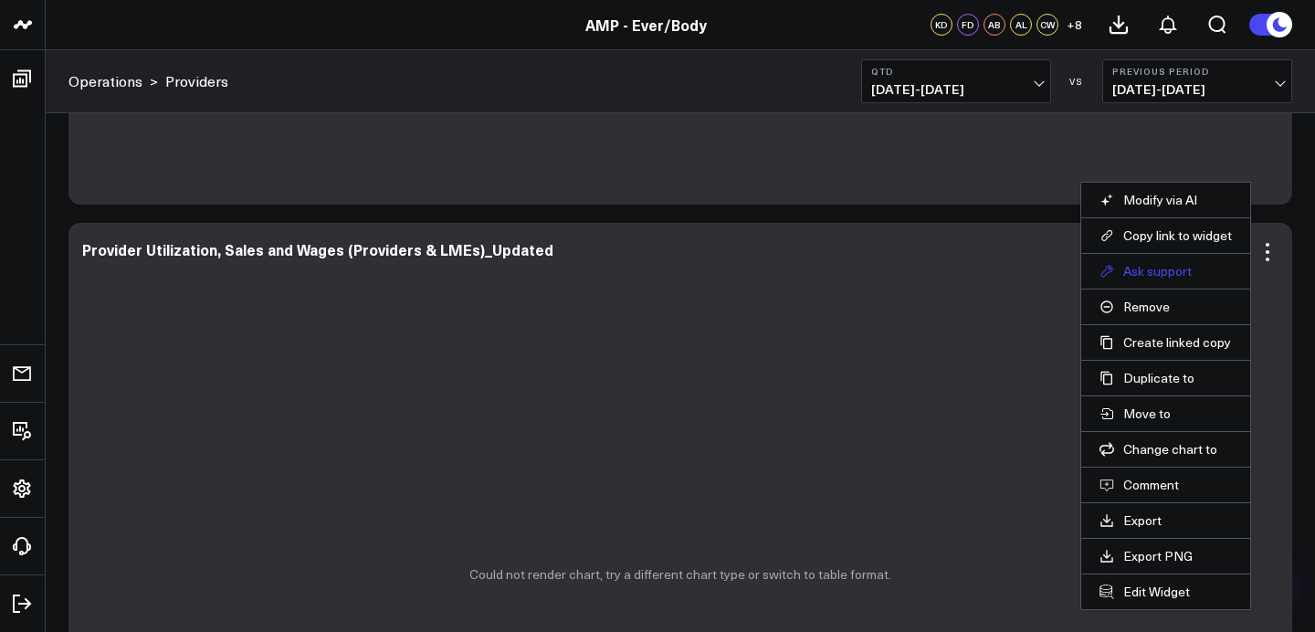
click at [1162, 273] on button "Ask support" at bounding box center [1166, 271] width 132 height 16
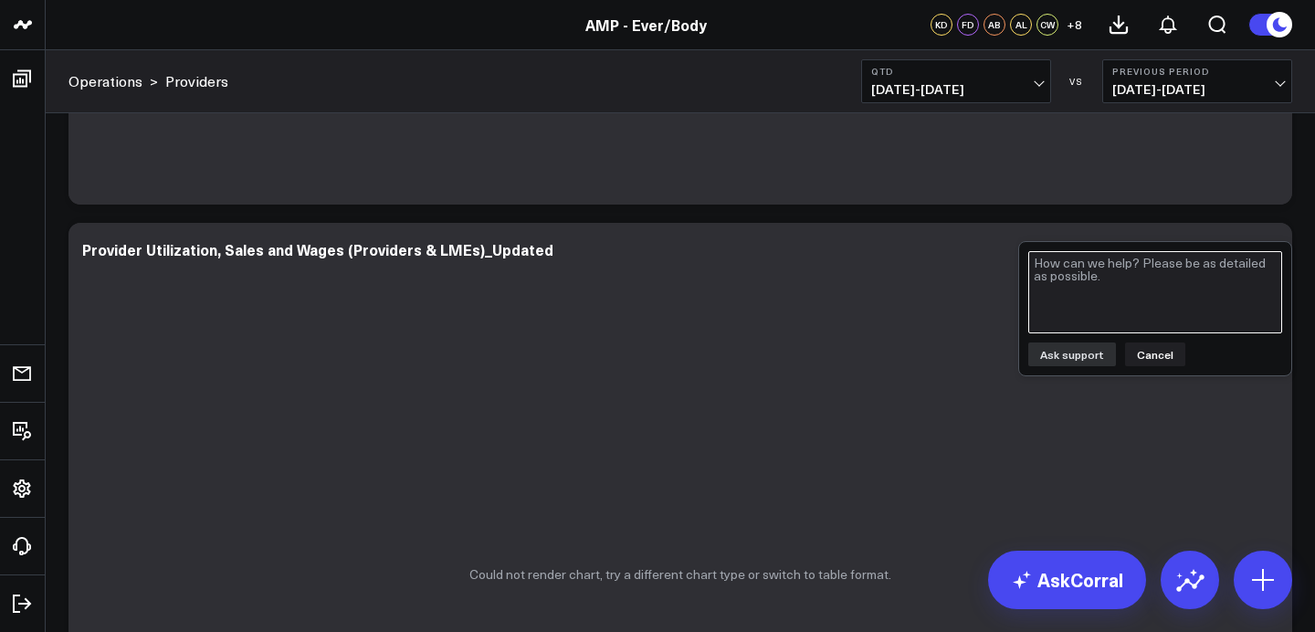
click at [1093, 304] on textarea at bounding box center [1155, 292] width 254 height 82
paste textarea "This widget won't load and I need it."
type textarea "This widget won't load and I need it."
click at [1092, 356] on button "Ask support" at bounding box center [1072, 355] width 88 height 24
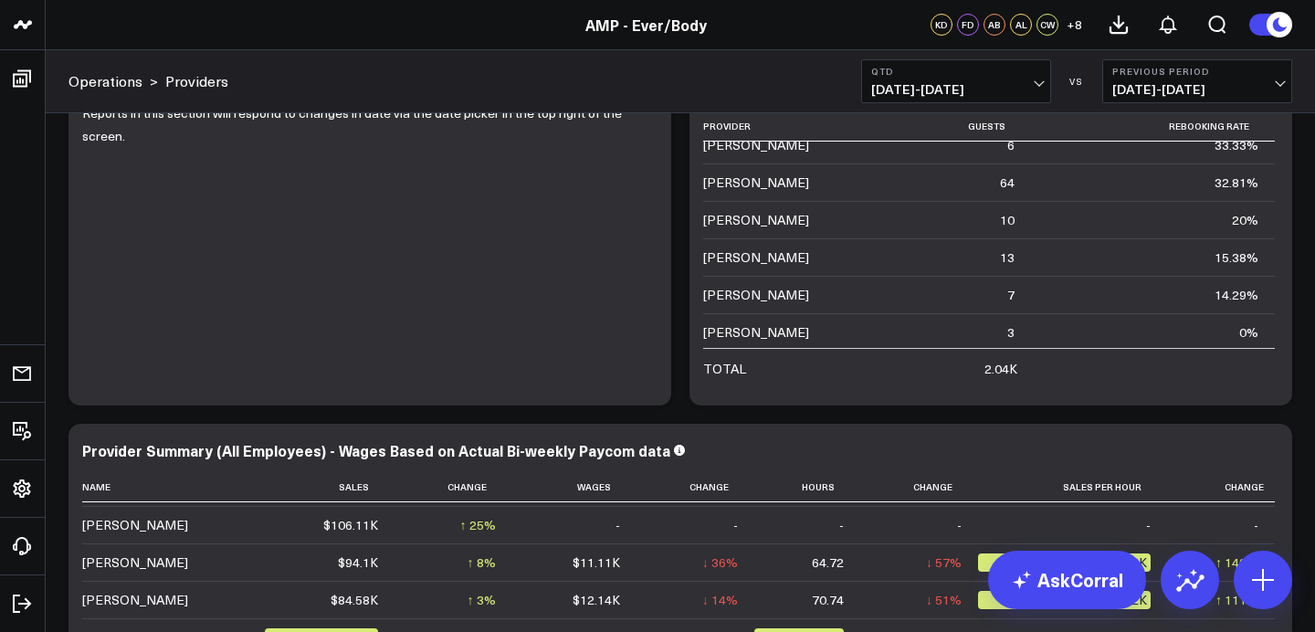
scroll to position [33, 0]
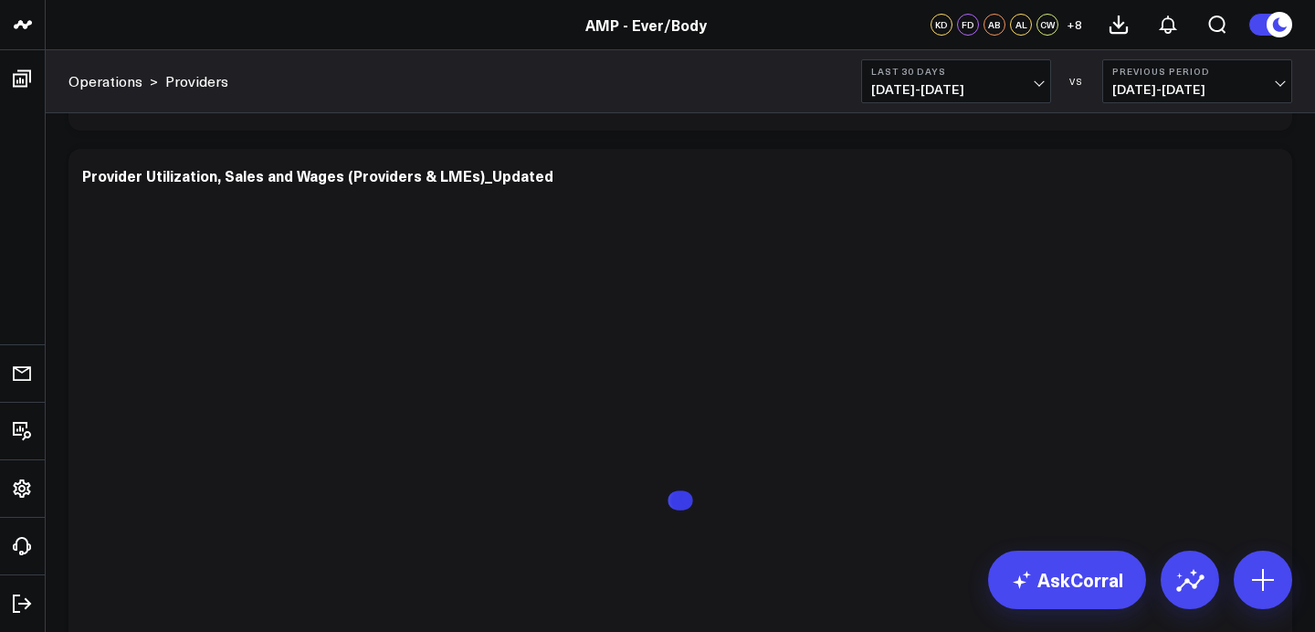
scroll to position [1133, 0]
